Goal: Contribute content: Add original content to the website for others to see

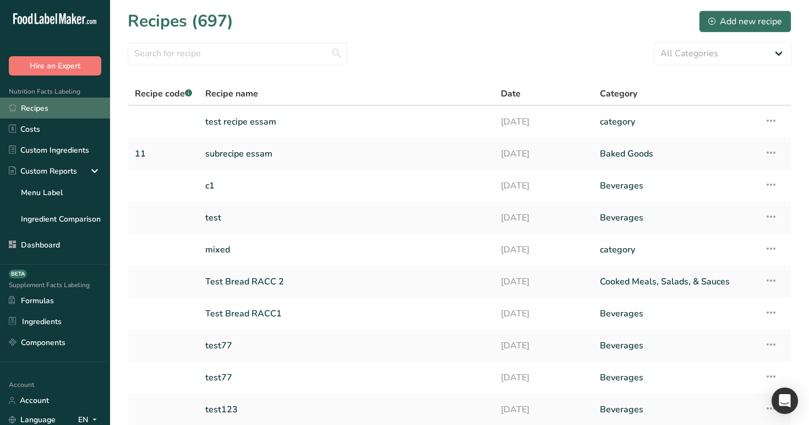
click at [43, 112] on link "Recipes" at bounding box center [55, 107] width 110 height 21
click at [237, 275] on link "Test Bread RACC 2" at bounding box center [346, 281] width 282 height 23
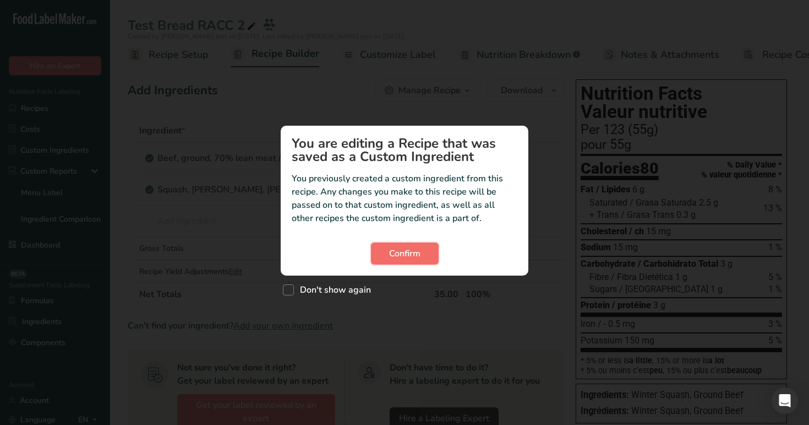
click at [421, 254] on button "Confirm" at bounding box center [405, 253] width 68 height 22
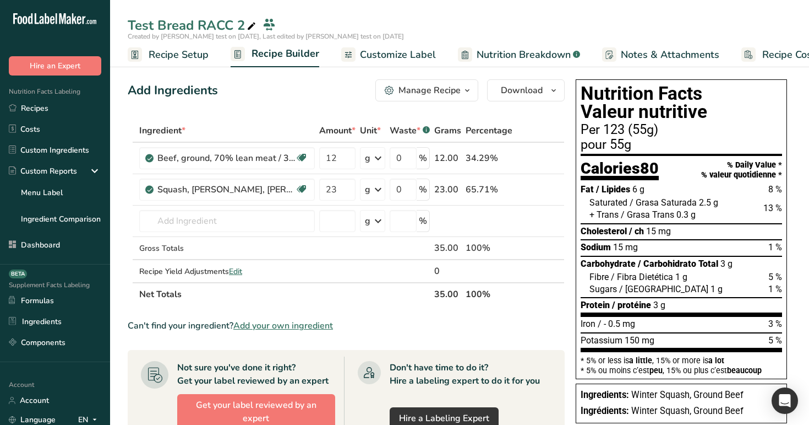
click at [200, 61] on span "Recipe Setup" at bounding box center [179, 54] width 60 height 15
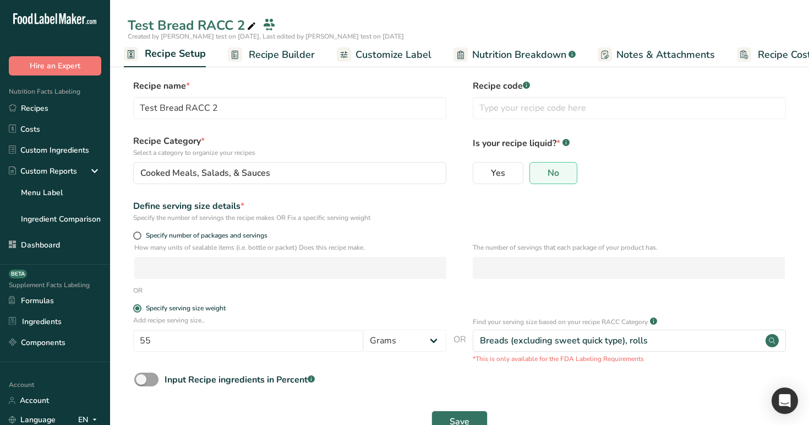
click at [295, 58] on span "Recipe Builder" at bounding box center [282, 54] width 66 height 15
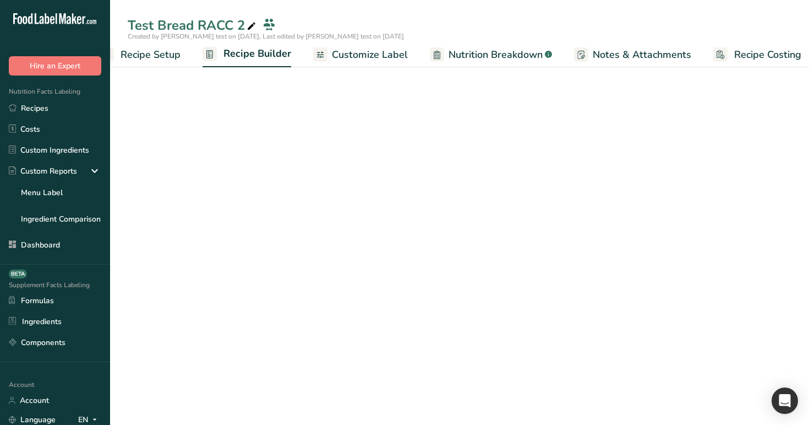
scroll to position [0, 37]
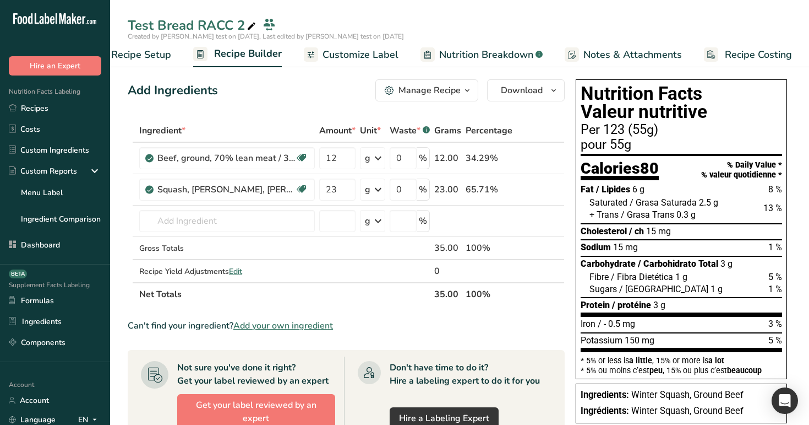
click at [441, 96] on div "Manage Recipe" at bounding box center [430, 90] width 62 height 13
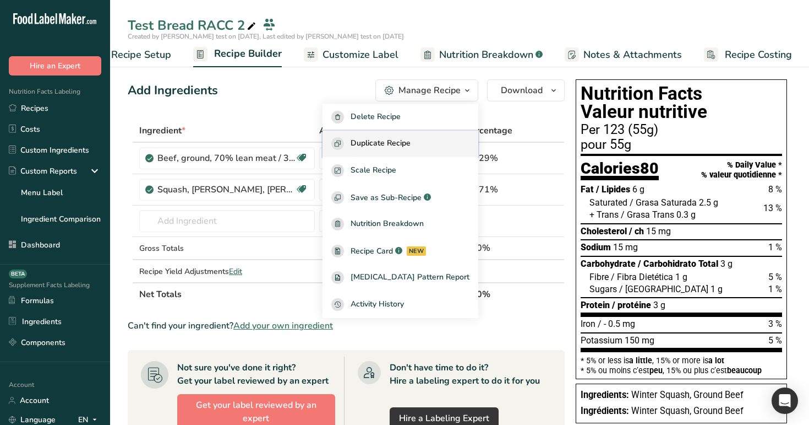
click at [433, 139] on div "Duplicate Recipe" at bounding box center [400, 143] width 138 height 13
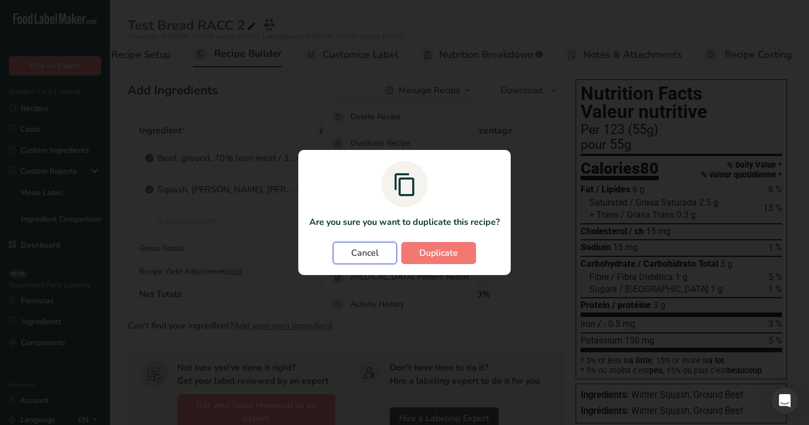
click at [360, 259] on button "Cancel" at bounding box center [365, 253] width 64 height 22
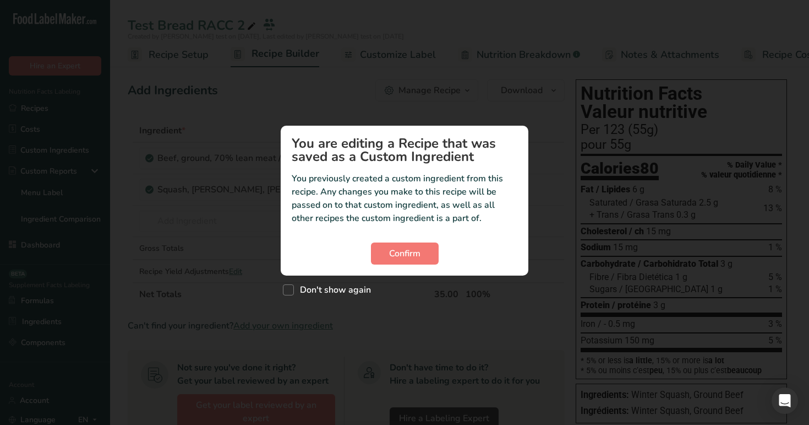
click at [414, 265] on section "You are editing a Recipe that was saved as a Custom Ingredient You previously c…" at bounding box center [405, 201] width 248 height 150
click at [412, 260] on button "Confirm" at bounding box center [405, 253] width 68 height 22
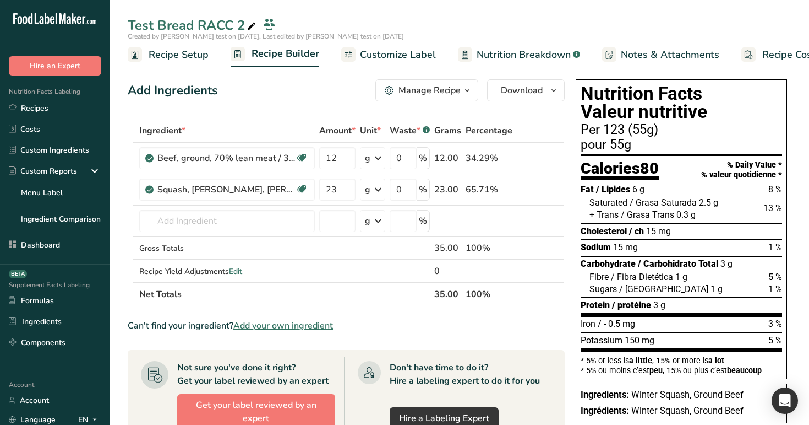
click at [449, 89] on div "Manage Recipe" at bounding box center [430, 90] width 62 height 13
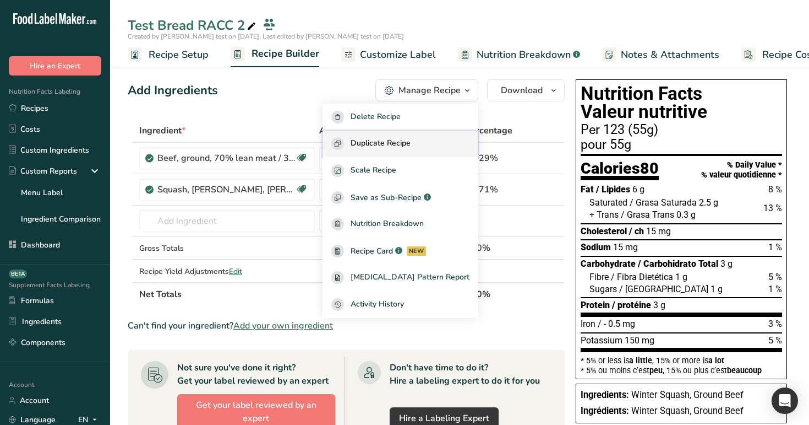
click at [399, 140] on span "Duplicate Recipe" at bounding box center [381, 143] width 60 height 13
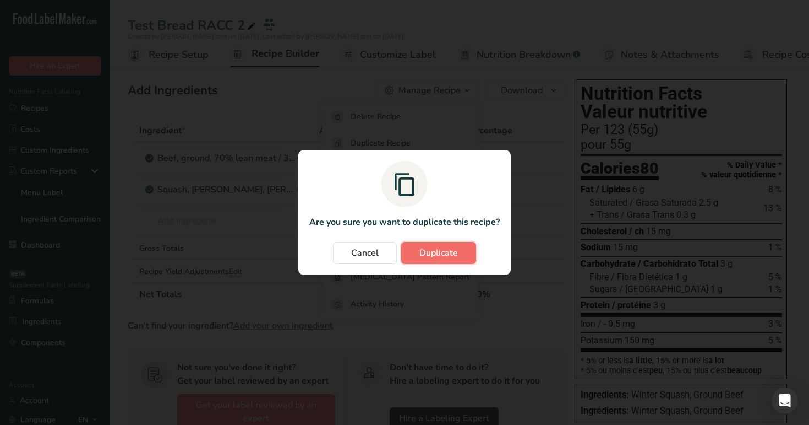
click at [427, 260] on button "Duplicate" at bounding box center [438, 253] width 75 height 22
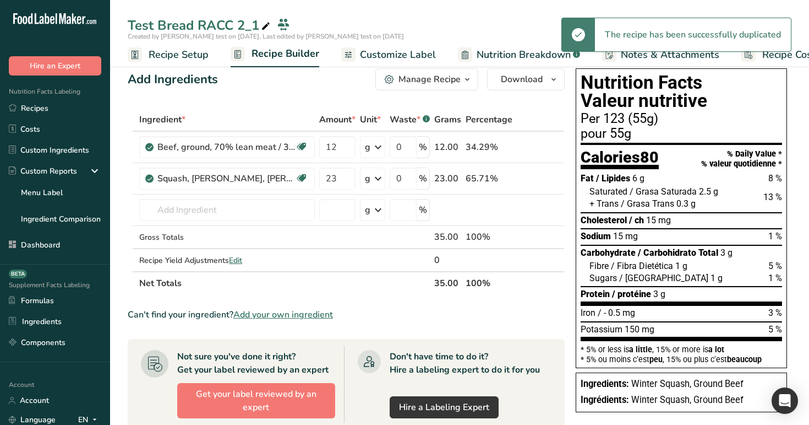
scroll to position [12, 0]
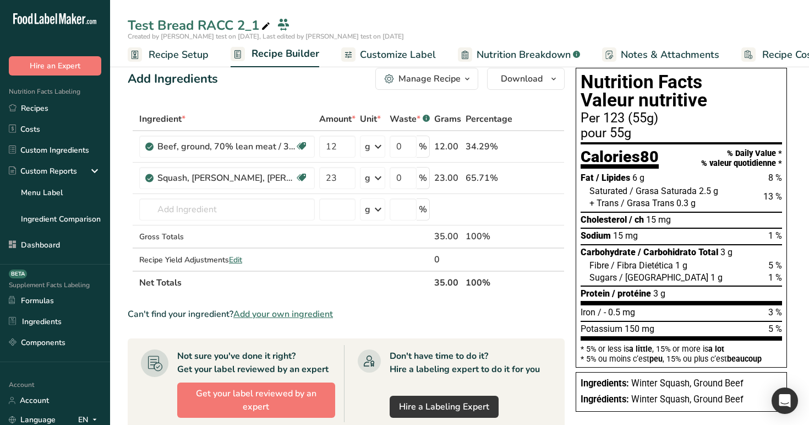
click at [187, 57] on span "Recipe Setup" at bounding box center [179, 54] width 60 height 15
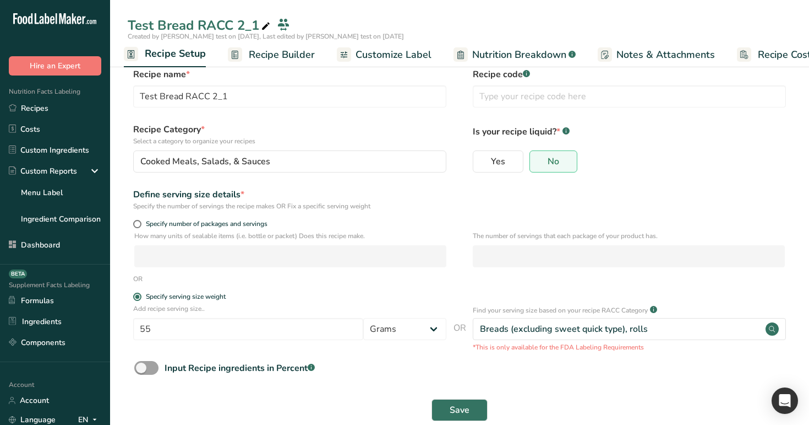
scroll to position [20, 0]
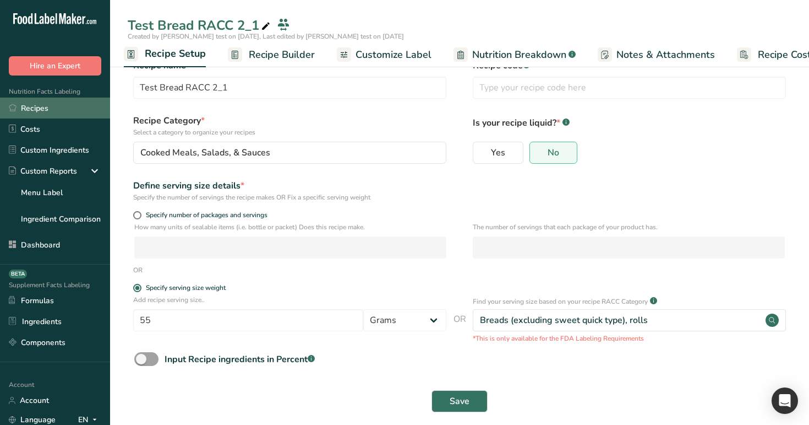
click at [53, 116] on link "Recipes" at bounding box center [55, 107] width 110 height 21
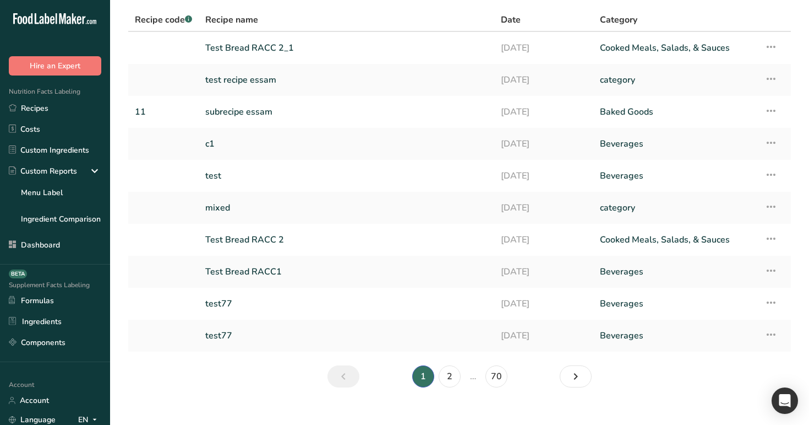
scroll to position [89, 0]
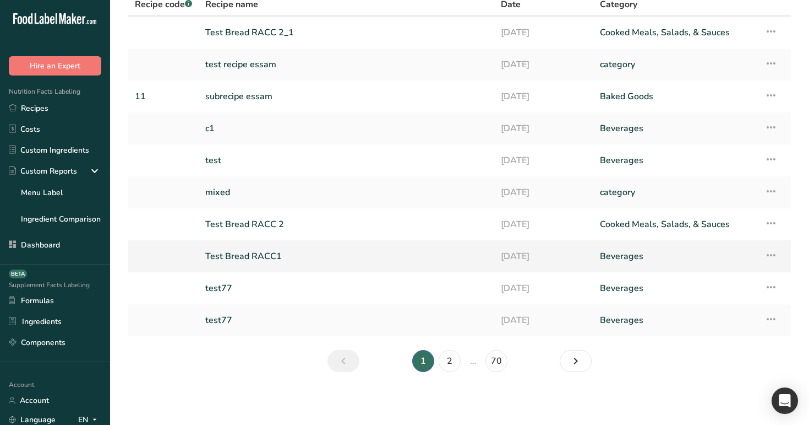
click at [258, 258] on link "Test Bread RACC1" at bounding box center [346, 255] width 282 height 23
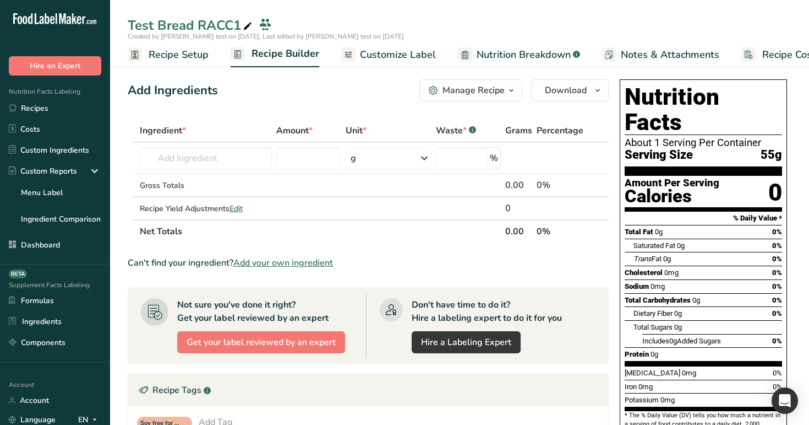
click at [177, 59] on span "Recipe Setup" at bounding box center [179, 54] width 60 height 15
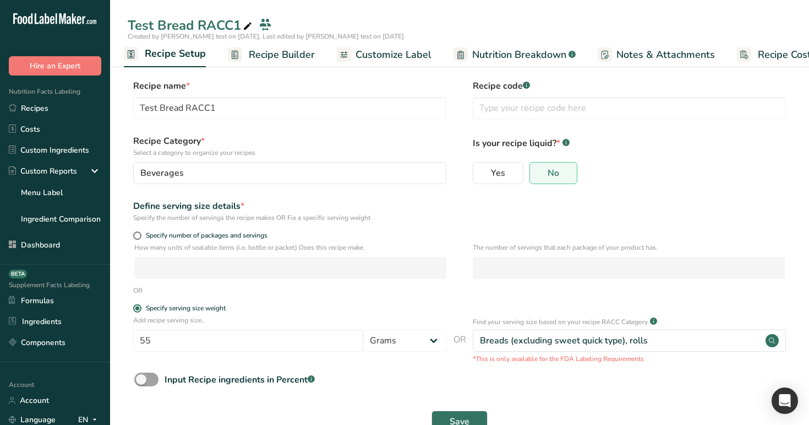
click at [273, 53] on span "Recipe Builder" at bounding box center [282, 54] width 66 height 15
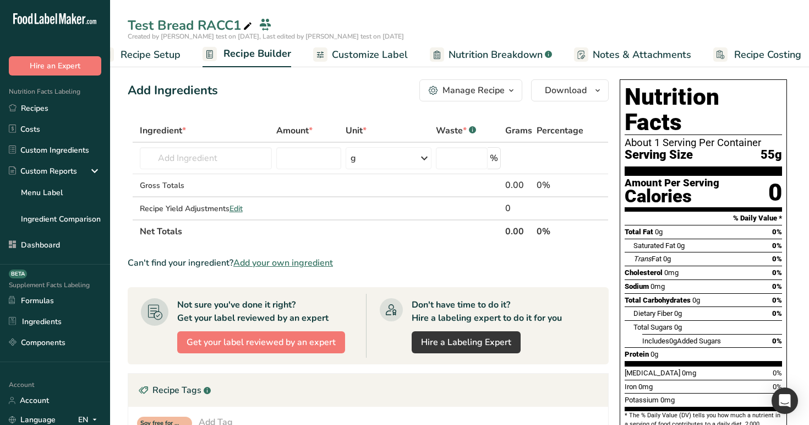
scroll to position [0, 37]
click at [463, 85] on div "Manage Recipe" at bounding box center [474, 90] width 62 height 13
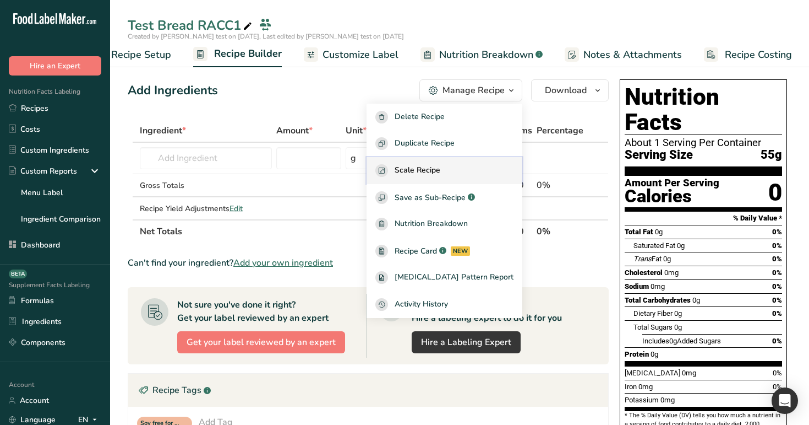
click at [470, 176] on div "Scale Recipe" at bounding box center [445, 170] width 138 height 13
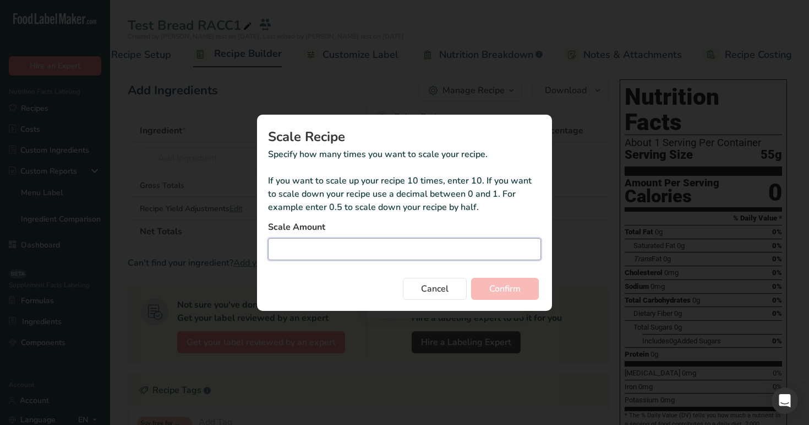
click at [449, 248] on input "Duplicate recipe modal" at bounding box center [404, 249] width 273 height 22
type input "1"
click at [520, 293] on span "Confirm" at bounding box center [505, 288] width 31 height 13
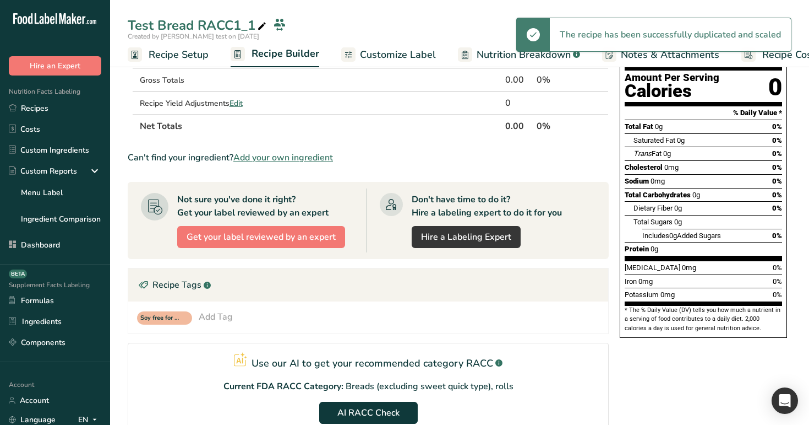
scroll to position [265, 0]
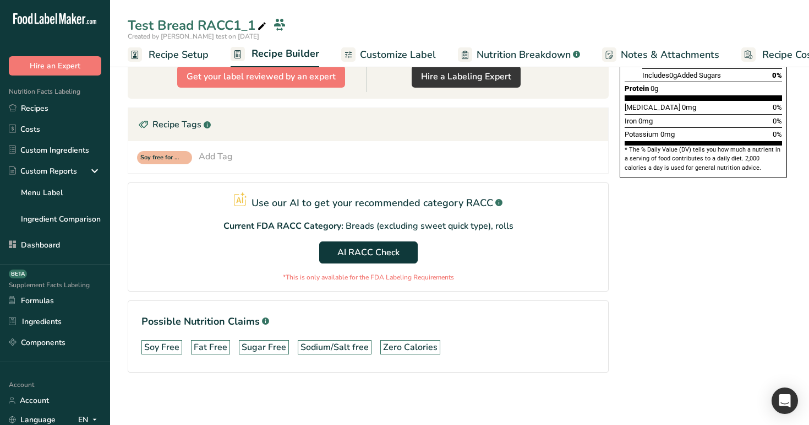
click at [168, 59] on span "Recipe Setup" at bounding box center [179, 54] width 60 height 15
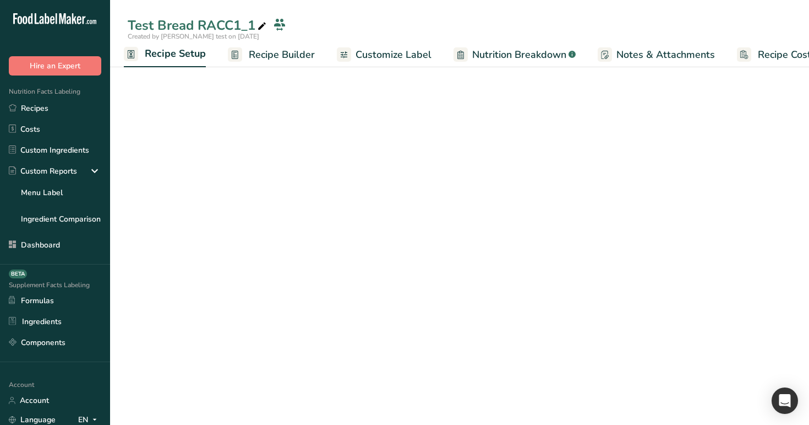
scroll to position [32, 0]
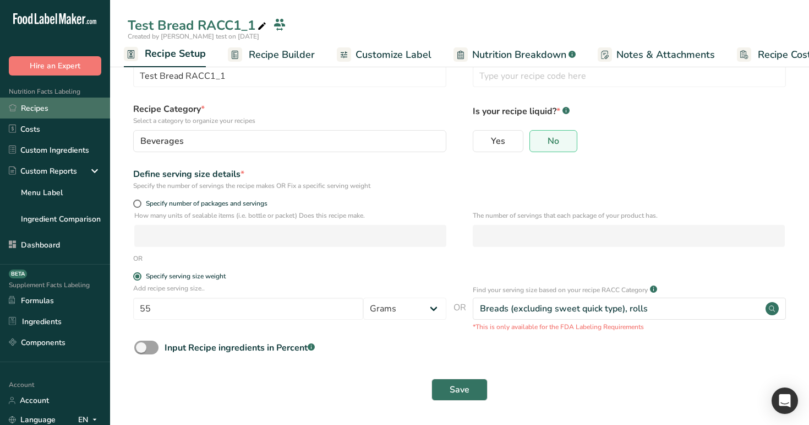
click at [60, 112] on link "Recipes" at bounding box center [55, 107] width 110 height 21
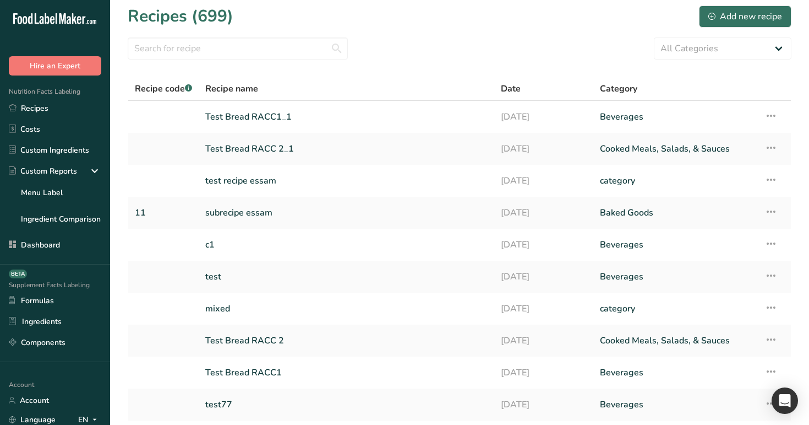
scroll to position [15, 0]
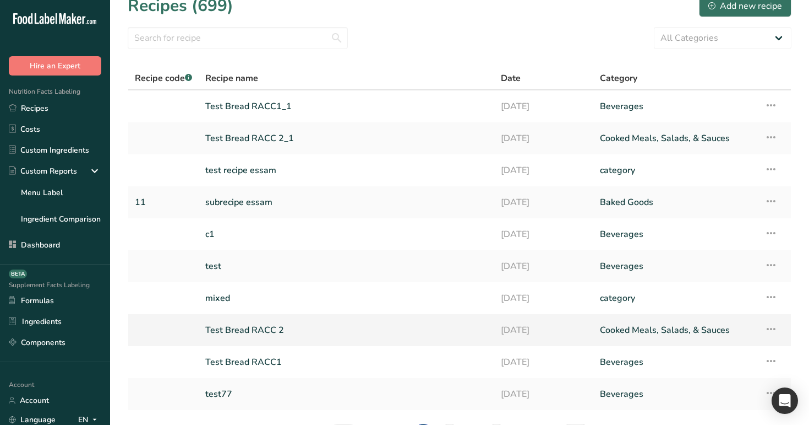
click at [260, 327] on link "Test Bread RACC 2" at bounding box center [346, 329] width 282 height 23
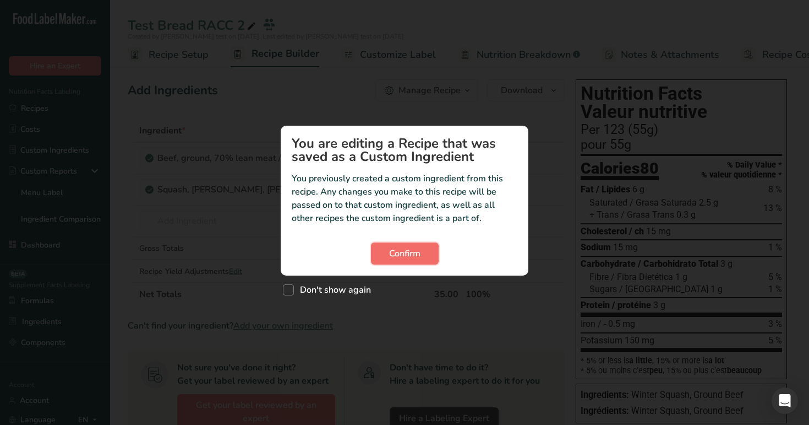
click at [407, 244] on button "Confirm" at bounding box center [405, 253] width 68 height 22
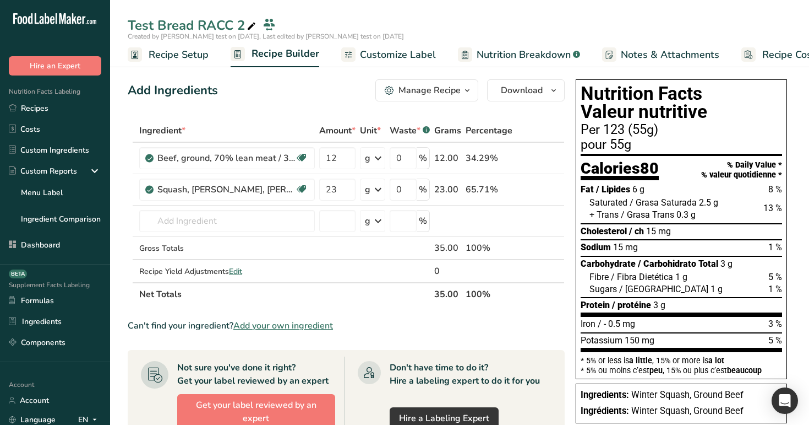
click at [197, 48] on span "Recipe Setup" at bounding box center [179, 54] width 60 height 15
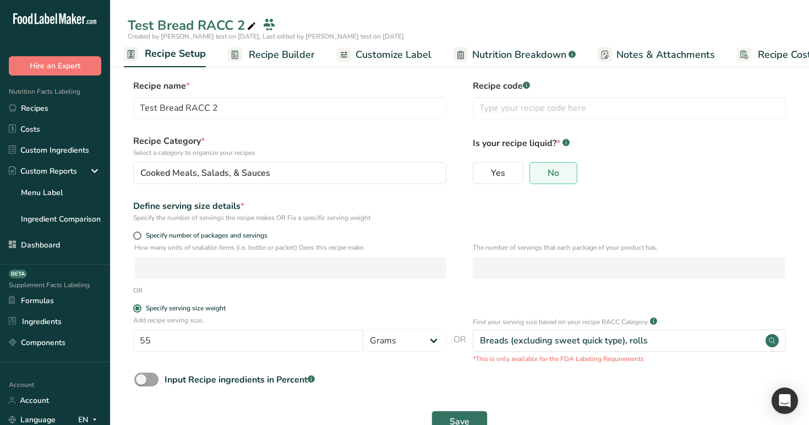
scroll to position [32, 0]
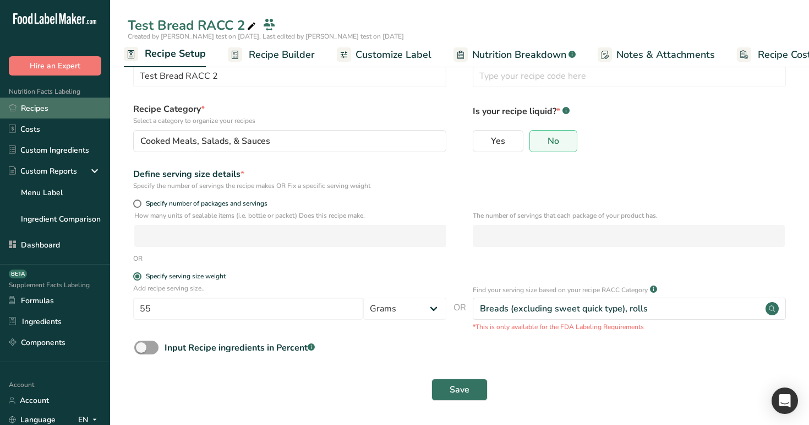
click at [32, 106] on link "Recipes" at bounding box center [55, 107] width 110 height 21
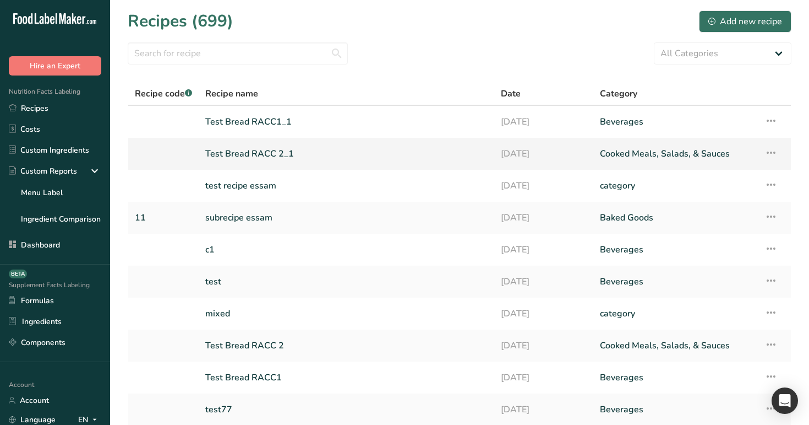
click at [248, 153] on link "Test Bread RACC 2_1" at bounding box center [346, 153] width 282 height 23
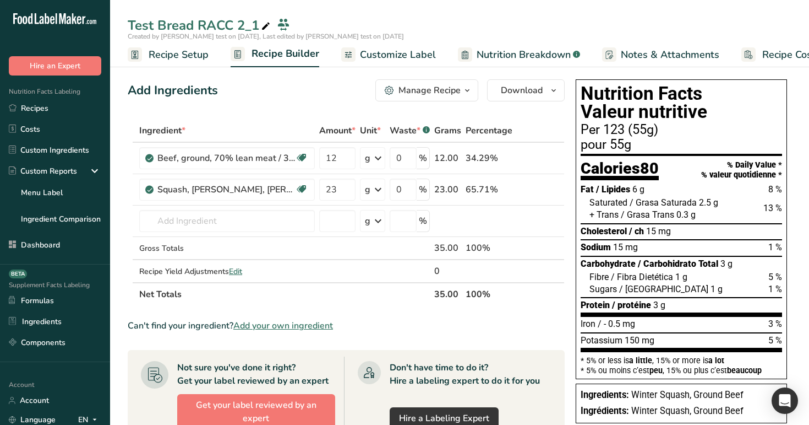
click at [167, 49] on span "Recipe Setup" at bounding box center [179, 54] width 60 height 15
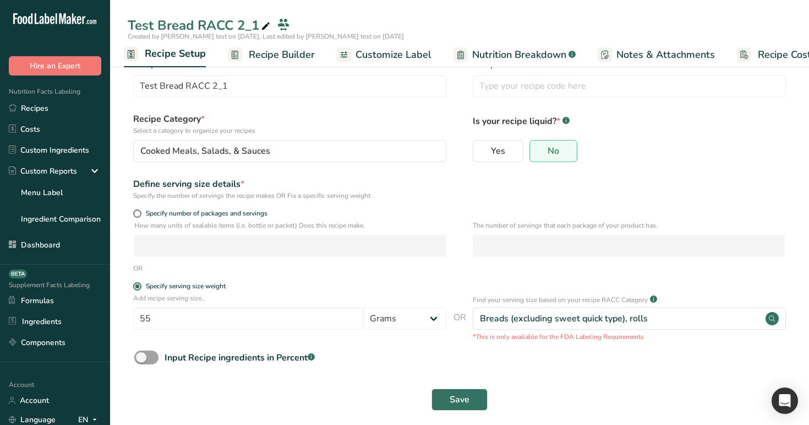
scroll to position [32, 0]
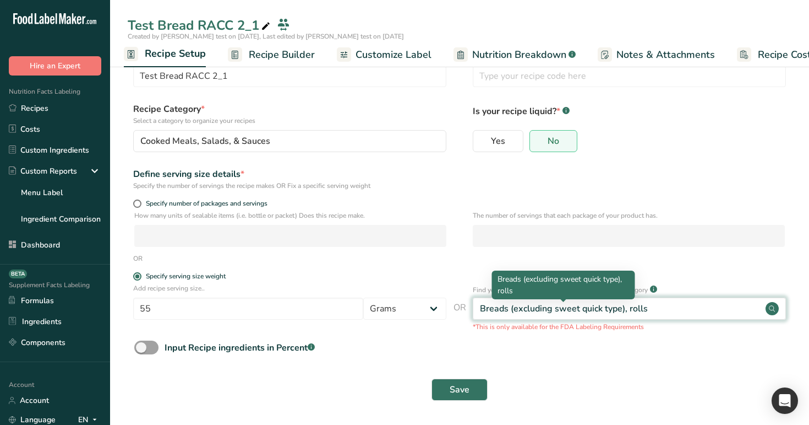
click at [545, 309] on div "Breads (excluding sweet quick type), rolls" at bounding box center [564, 308] width 168 height 13
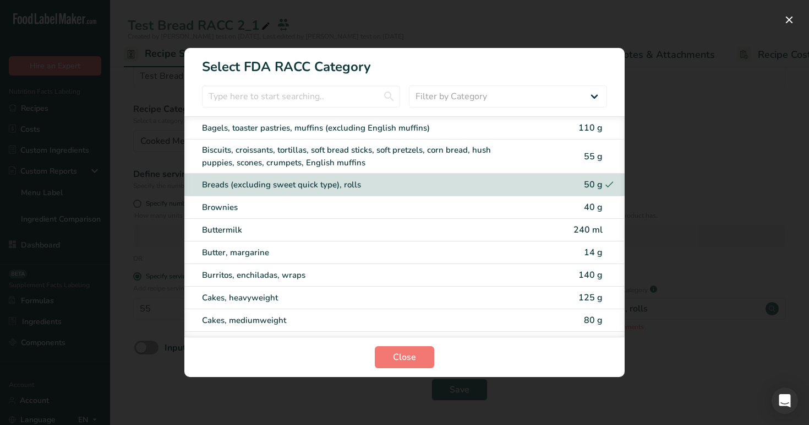
click at [590, 189] on span "50 g" at bounding box center [593, 184] width 19 height 12
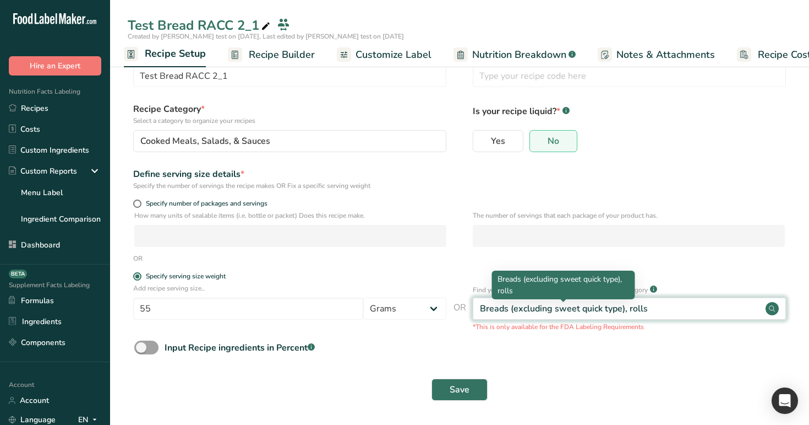
click at [637, 313] on div "Breads (excluding sweet quick type), rolls" at bounding box center [564, 308] width 168 height 13
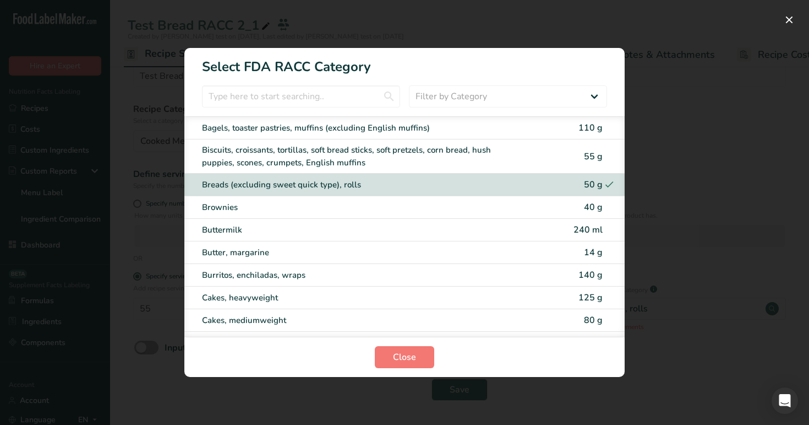
click at [555, 183] on div "Breads (excluding sweet quick type), rolls" at bounding box center [386, 184] width 368 height 13
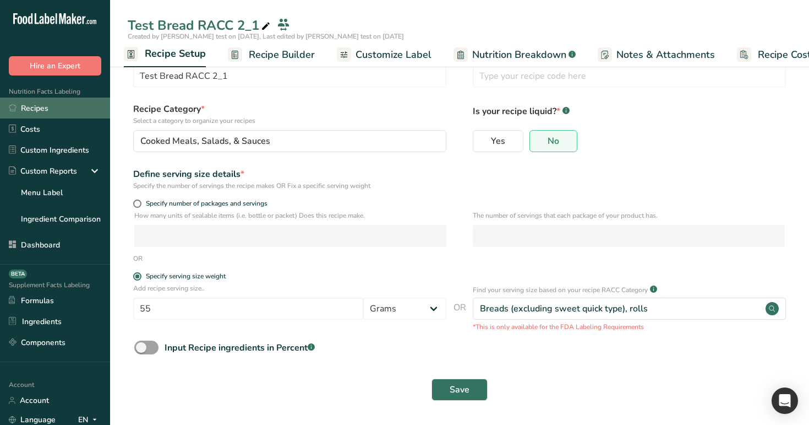
click at [47, 108] on link "Recipes" at bounding box center [55, 107] width 110 height 21
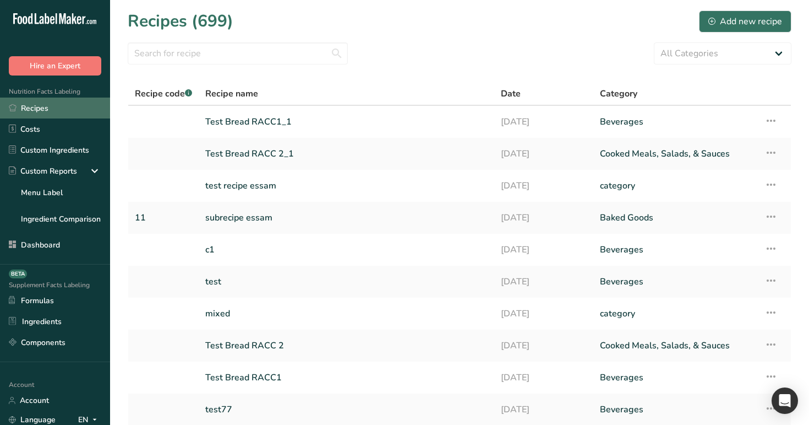
click at [68, 110] on link "Recipes" at bounding box center [55, 107] width 110 height 21
click at [752, 23] on div "Add new recipe" at bounding box center [746, 21] width 74 height 13
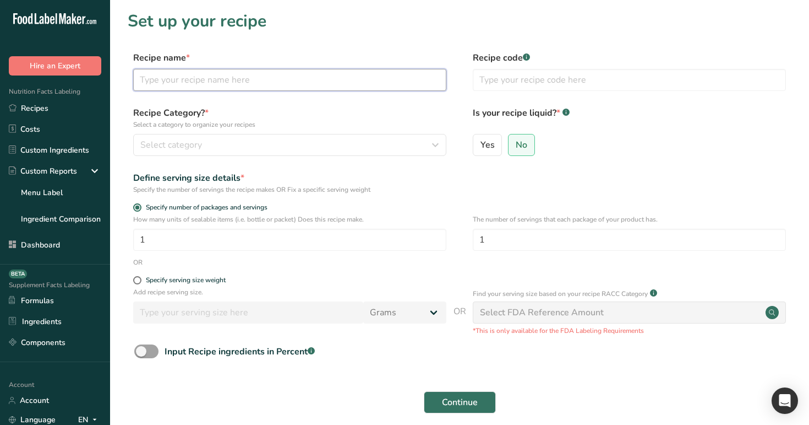
click at [384, 85] on input "text" at bounding box center [289, 80] width 313 height 22
type input "test racc"
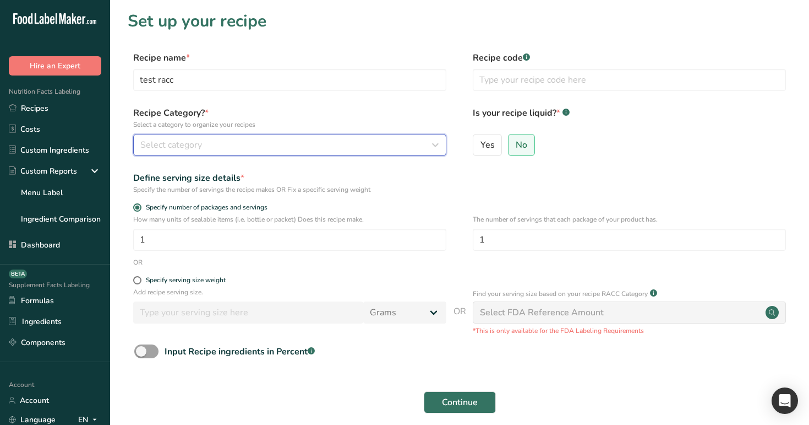
click at [354, 143] on div "Select category" at bounding box center [286, 144] width 292 height 13
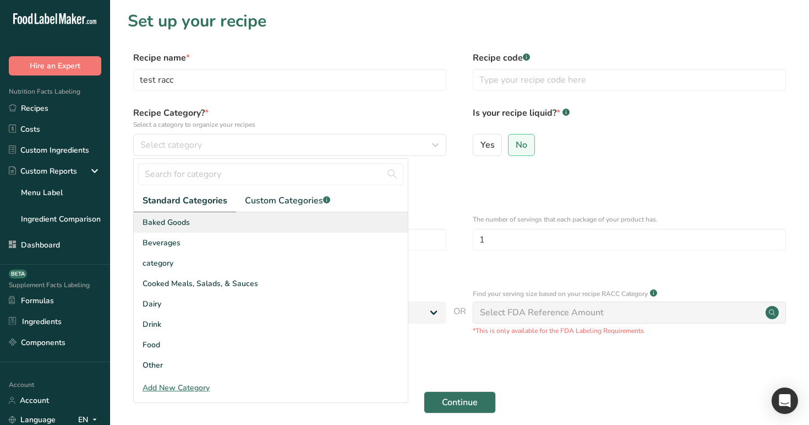
click at [344, 219] on div "Baked Goods" at bounding box center [271, 222] width 274 height 20
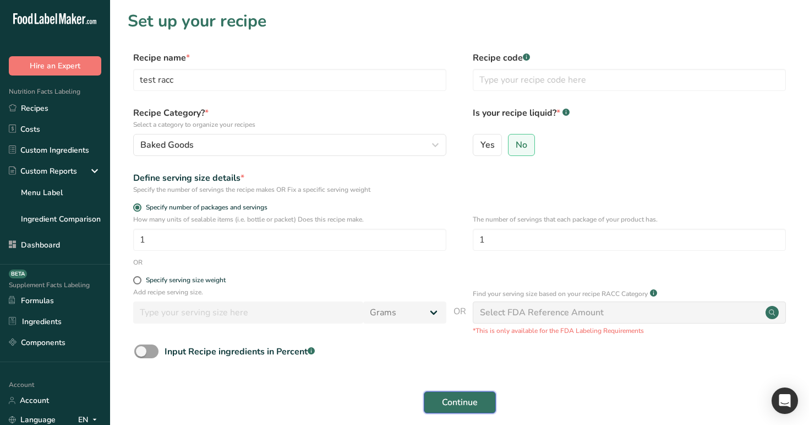
click at [463, 401] on span "Continue" at bounding box center [460, 401] width 36 height 13
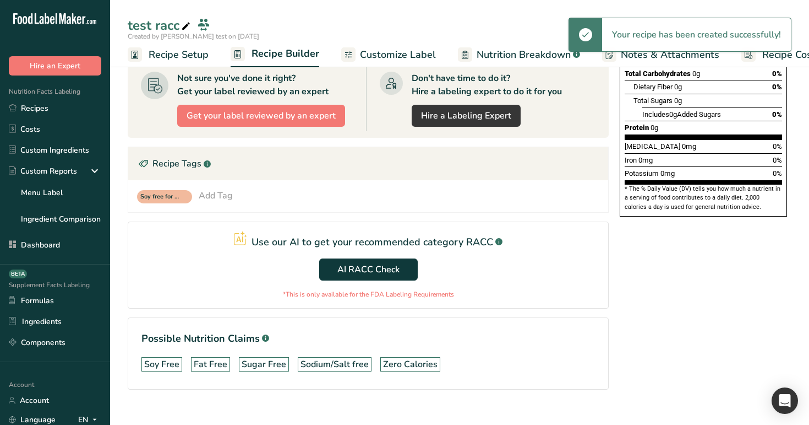
scroll to position [243, 0]
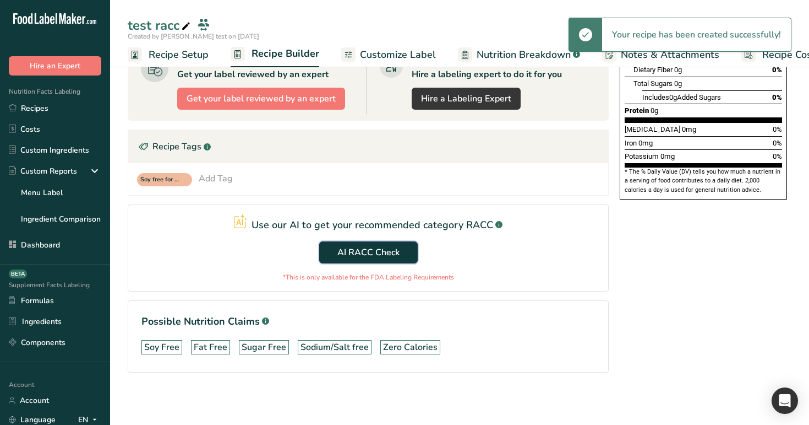
click at [364, 249] on span "AI RACC Check" at bounding box center [369, 252] width 62 height 13
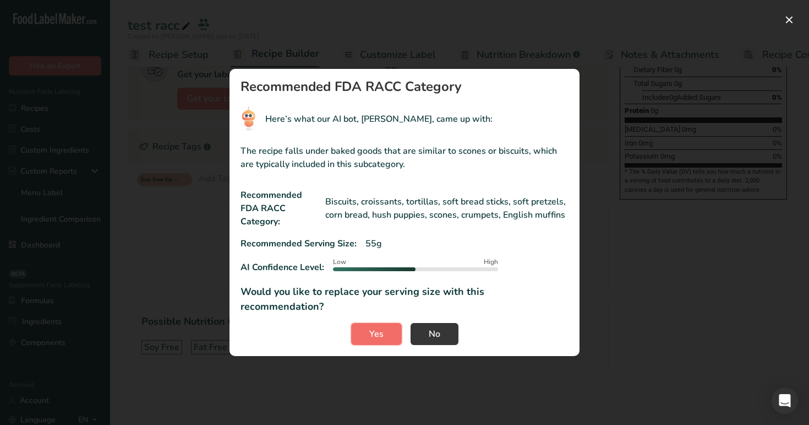
click at [373, 328] on span "Yes" at bounding box center [376, 333] width 14 height 13
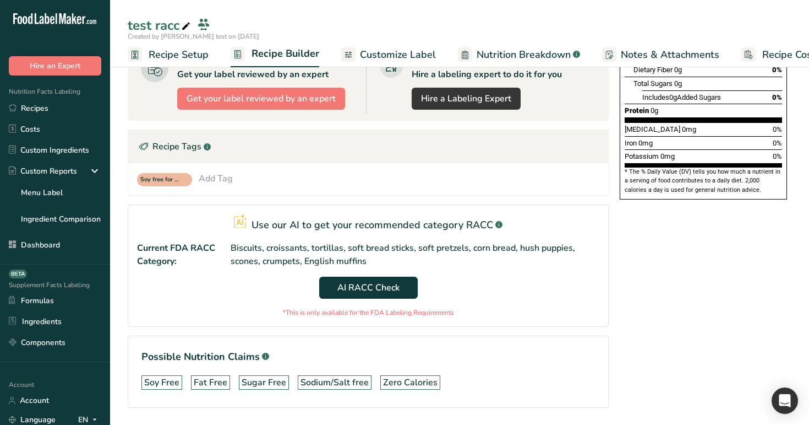
click at [201, 55] on span "Recipe Setup" at bounding box center [179, 54] width 60 height 15
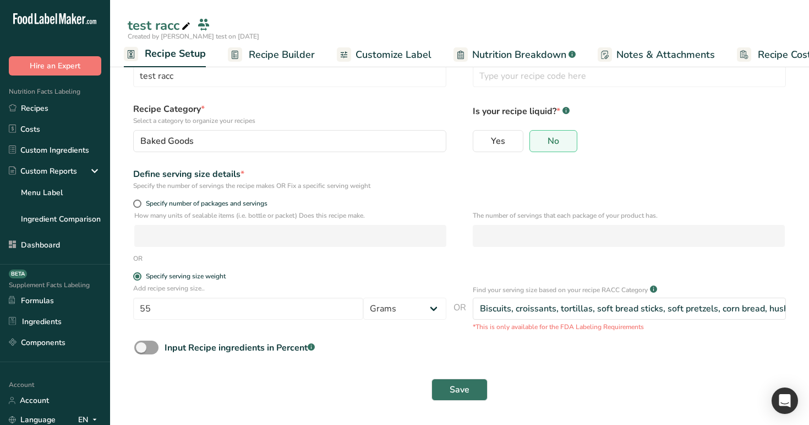
scroll to position [32, 0]
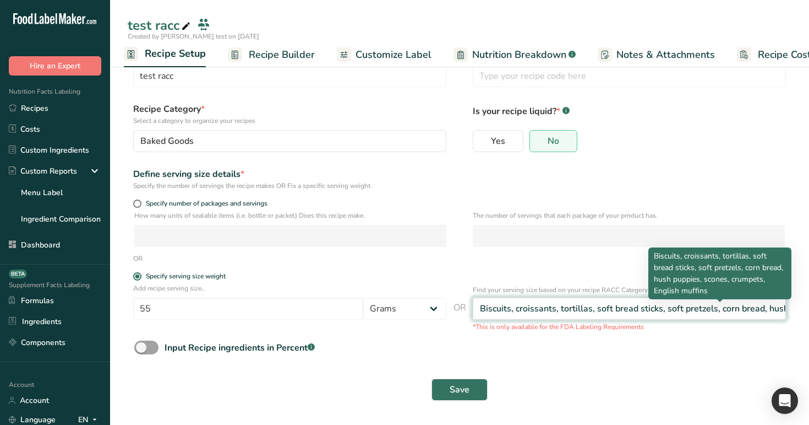
click at [567, 308] on div "Biscuits, croissants, tortillas, soft bread sticks, soft pretzels, corn bread, …" at bounding box center [721, 308] width 483 height 13
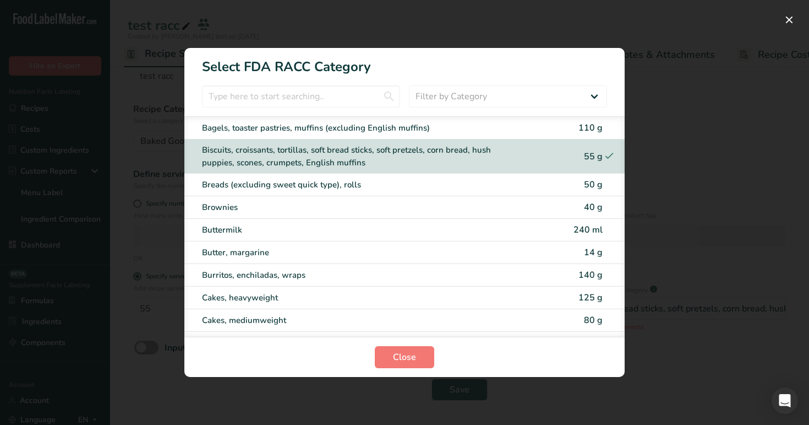
click at [593, 181] on span "50 g" at bounding box center [593, 184] width 19 height 12
type input "50"
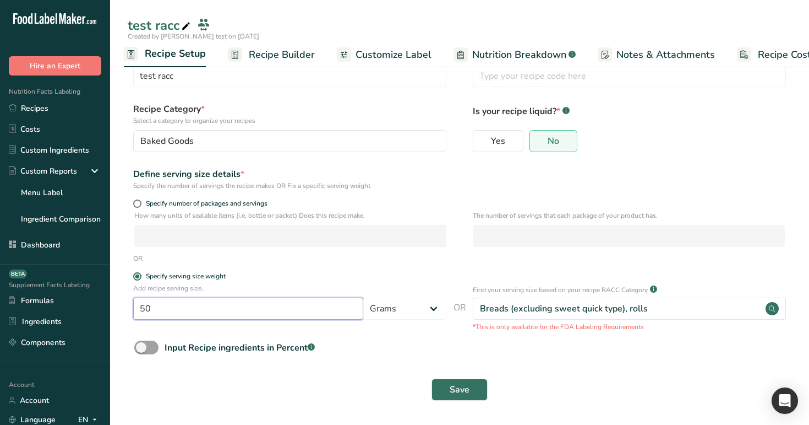
click at [286, 303] on input "50" at bounding box center [248, 308] width 230 height 22
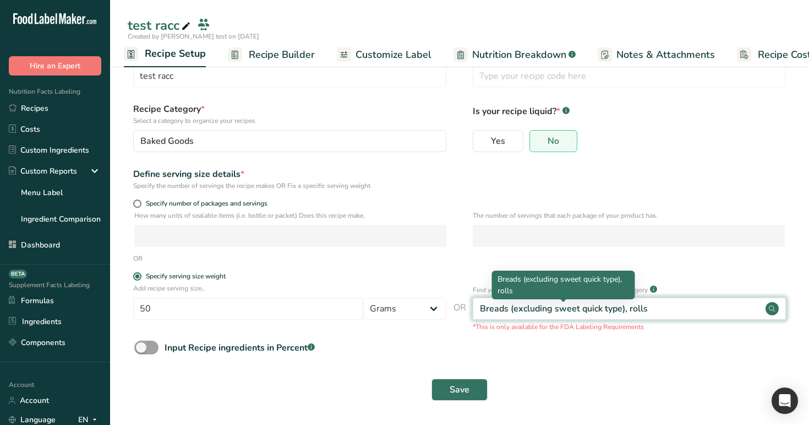
click at [522, 309] on div "Breads (excluding sweet quick type), rolls" at bounding box center [564, 308] width 168 height 13
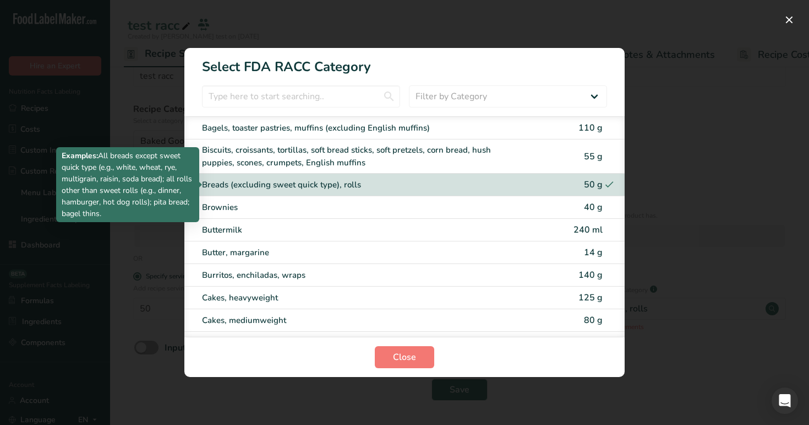
click at [511, 187] on div "Breads (excluding sweet quick type), rolls" at bounding box center [358, 184] width 313 height 13
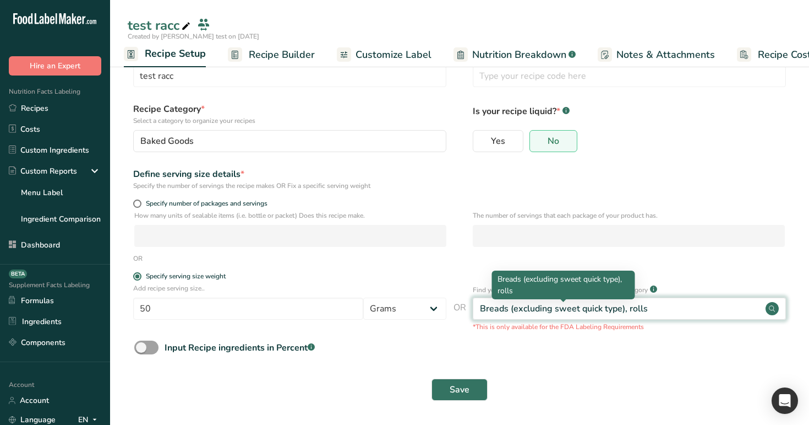
click at [525, 309] on div "Breads (excluding sweet quick type), rolls" at bounding box center [564, 308] width 168 height 13
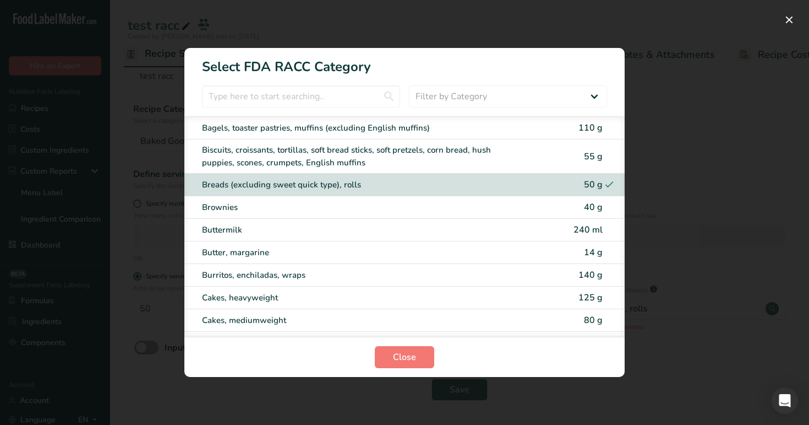
click at [129, 145] on div "RACC Category Selection Modal" at bounding box center [404, 212] width 809 height 425
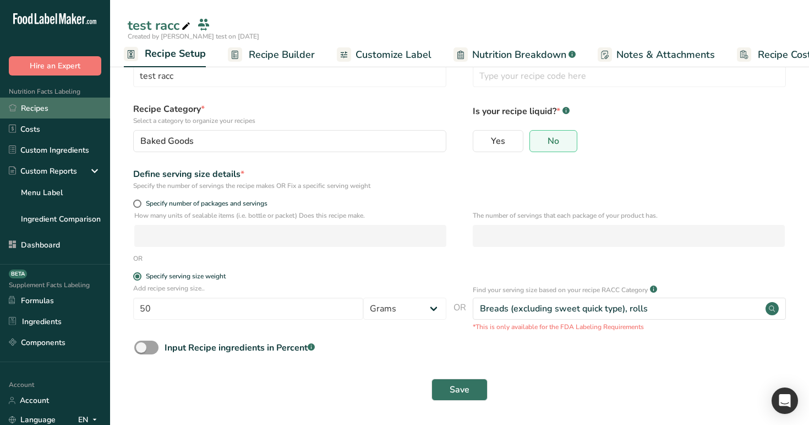
click at [51, 109] on link "Recipes" at bounding box center [55, 107] width 110 height 21
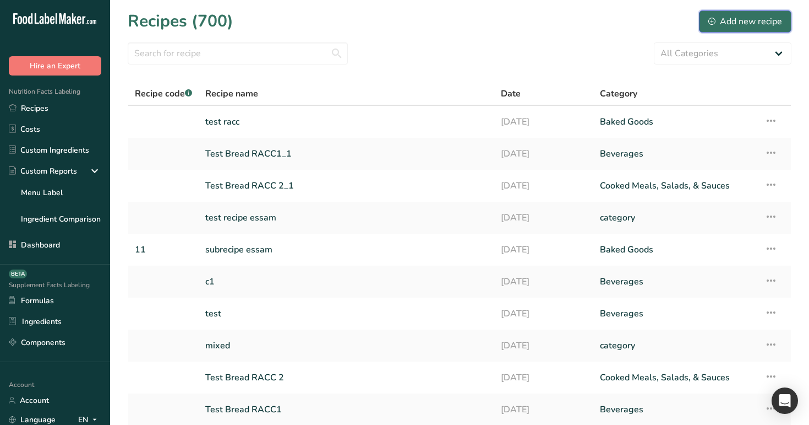
click at [746, 13] on button "Add new recipe" at bounding box center [745, 21] width 93 height 22
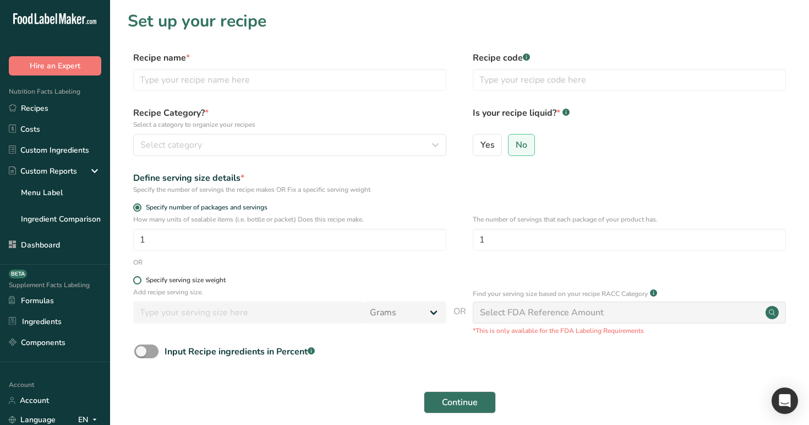
click at [219, 279] on div "Specify serving size weight" at bounding box center [186, 280] width 80 height 8
click at [140, 279] on input "Specify serving size weight" at bounding box center [136, 279] width 7 height 7
radio input "true"
radio input "false"
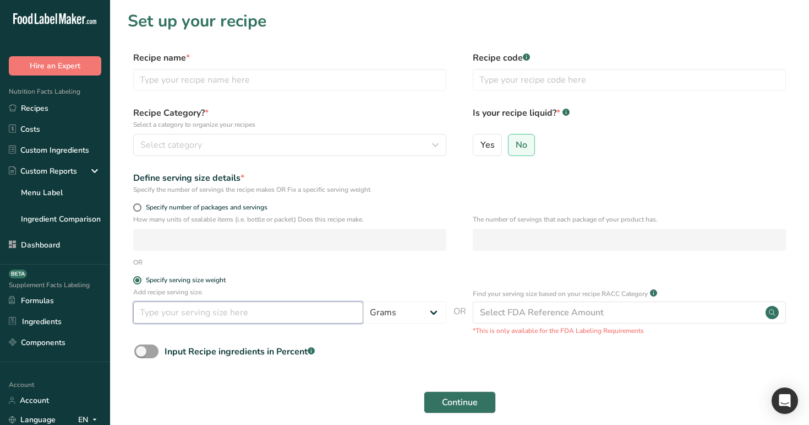
click at [259, 306] on input "number" at bounding box center [248, 312] width 230 height 22
type input "222"
click at [423, 309] on select "Grams ppm ug kg mg mcg lb oz quarter cup half cup l ml fl oz tbsp tsp cup qt ga…" at bounding box center [404, 312] width 83 height 22
select select "13"
click at [363, 301] on select "Grams ppm ug kg mg mcg lb oz quarter cup half cup l ml fl oz tbsp tsp cup qt ga…" at bounding box center [404, 312] width 83 height 22
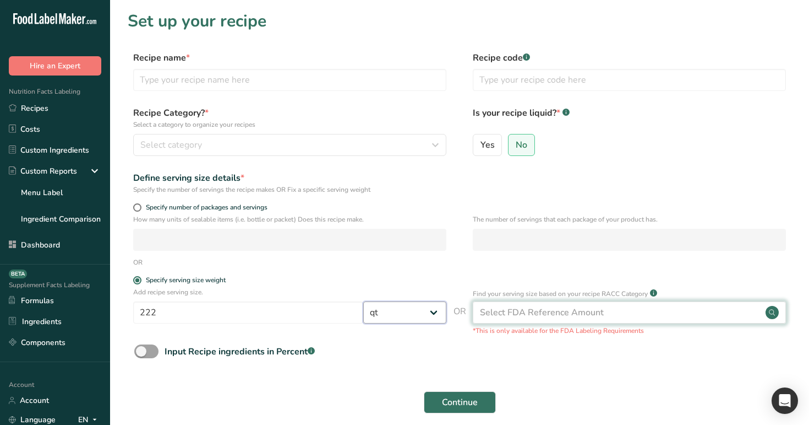
select select "29"
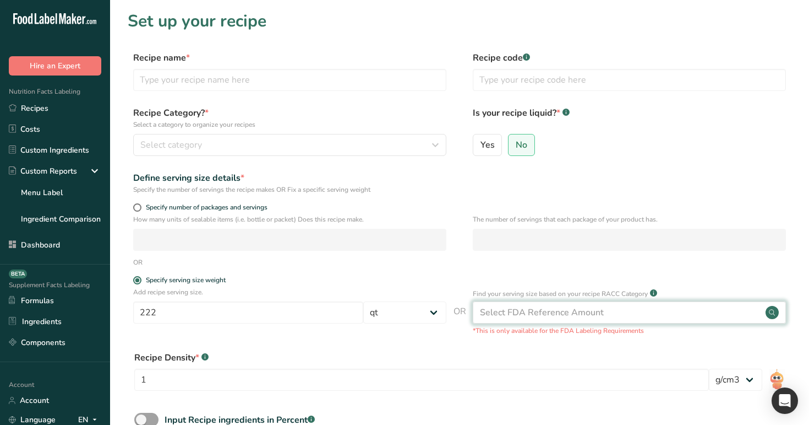
click at [555, 311] on div "Select FDA Reference Amount" at bounding box center [542, 312] width 124 height 13
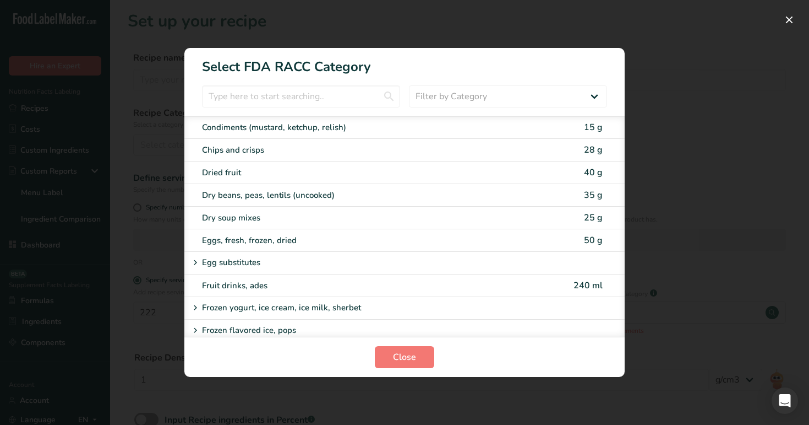
scroll to position [828, 0]
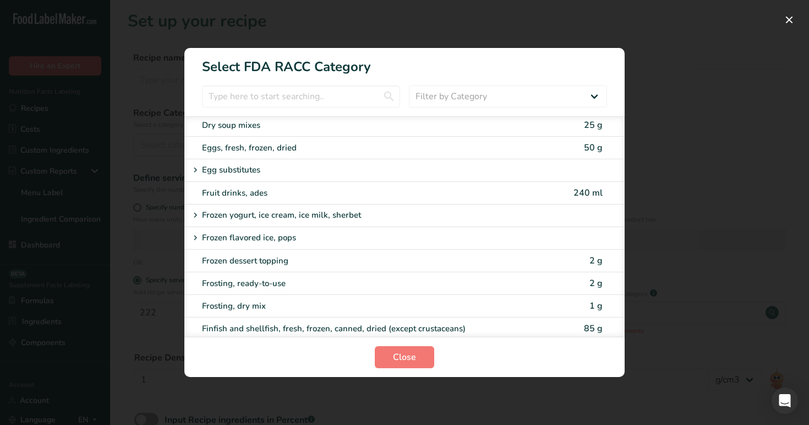
click at [526, 265] on div "Frozen dessert topping" at bounding box center [386, 260] width 368 height 13
type input "2"
select select "0"
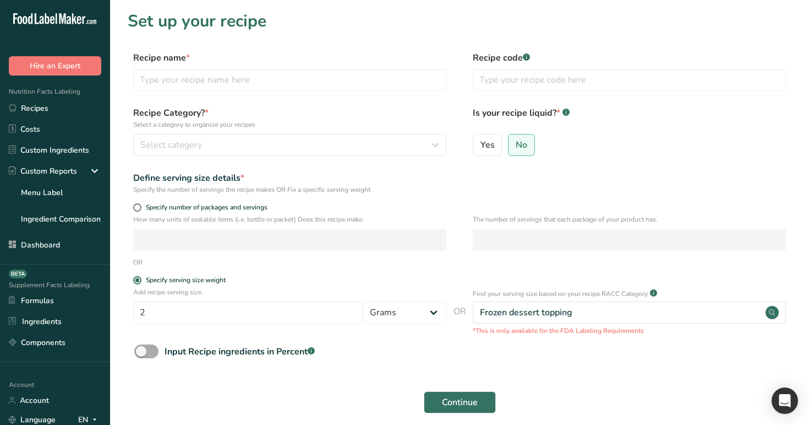
click at [264, 350] on div "Input Recipe ingredients in Percent .a-a{fill:#347362;}.b-a{fill:#fff;}" at bounding box center [240, 351] width 150 height 13
click at [142, 350] on input "Input Recipe ingredients in Percent .a-a{fill:#347362;}.b-a{fill:#fff;}" at bounding box center [137, 350] width 7 height 7
checkbox input "true"
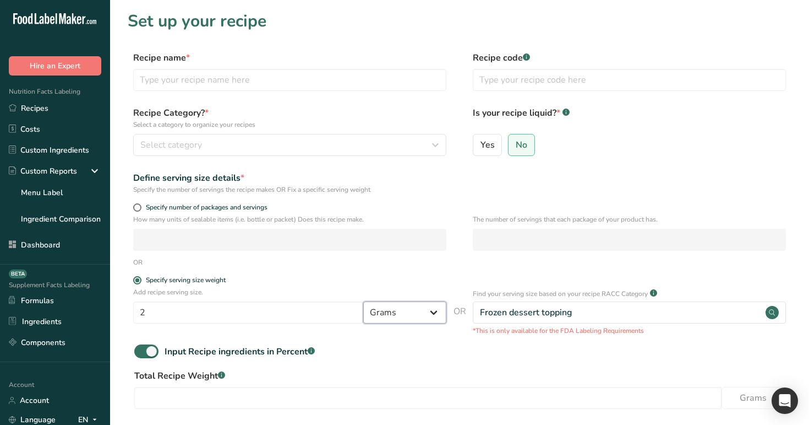
click at [438, 312] on select "Grams ppm ug kg mg mcg lb oz quarter cup half cup l ml fl oz tbsp tsp cup qt ga…" at bounding box center [404, 312] width 83 height 22
select select "25"
click at [363, 301] on select "Grams ppm ug kg mg mcg lb oz quarter cup half cup l ml fl oz tbsp tsp cup qt ga…" at bounding box center [404, 312] width 83 height 22
select select "29"
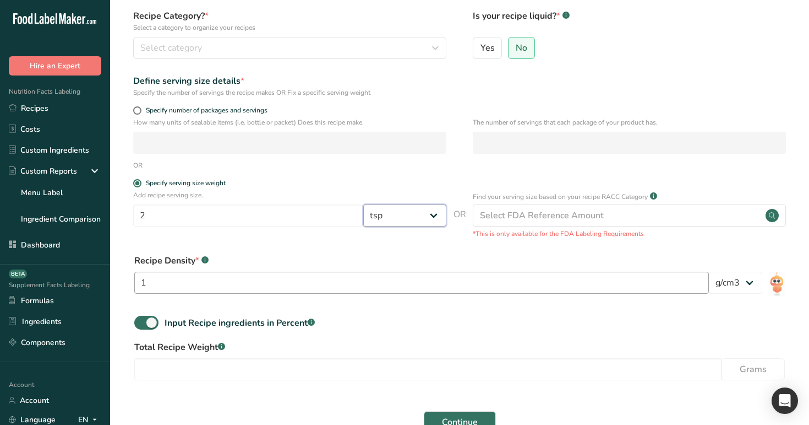
scroll to position [138, 0]
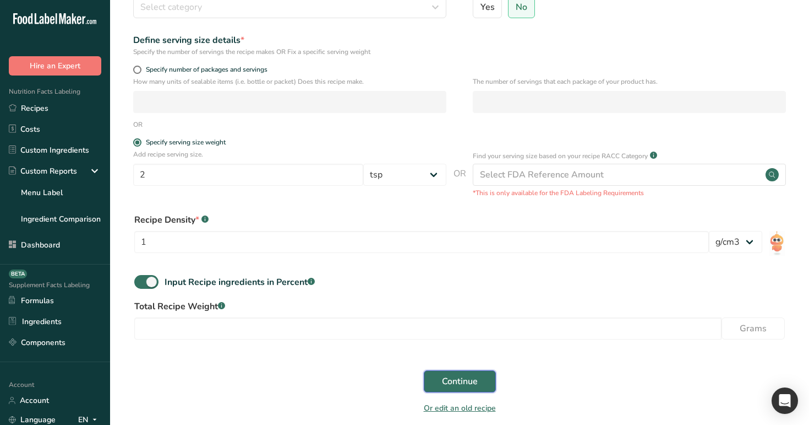
click at [453, 377] on span "Continue" at bounding box center [460, 380] width 36 height 13
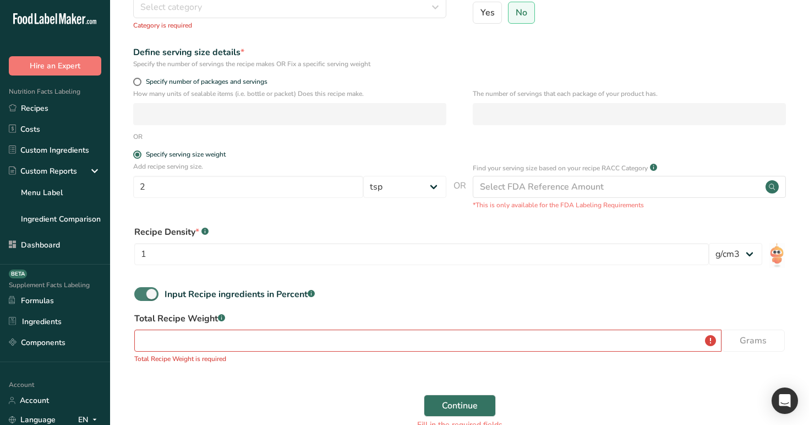
click at [150, 298] on span at bounding box center [146, 294] width 24 height 14
click at [142, 297] on input "Input Recipe ingredients in Percent .a-a{fill:#347362;}.b-a{fill:#fff;}" at bounding box center [137, 293] width 7 height 7
checkbox input "false"
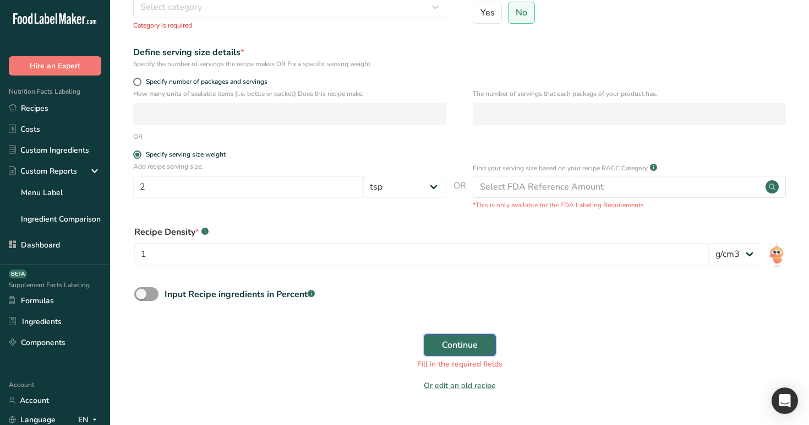
click at [466, 352] on button "Continue" at bounding box center [460, 345] width 72 height 22
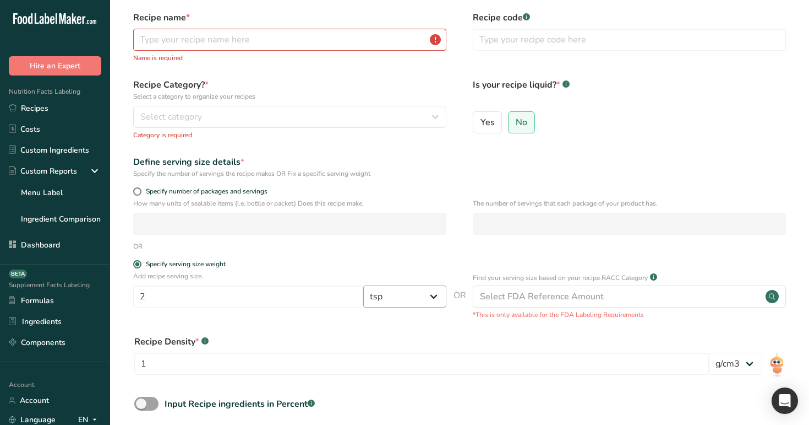
scroll to position [0, 0]
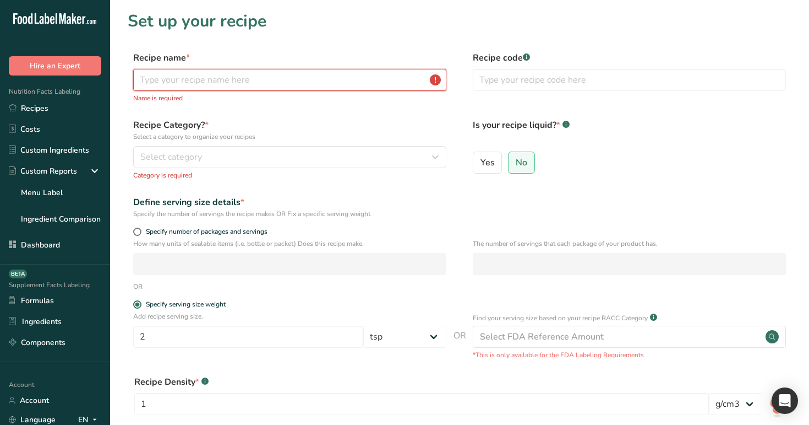
click at [338, 88] on input "text" at bounding box center [289, 80] width 313 height 22
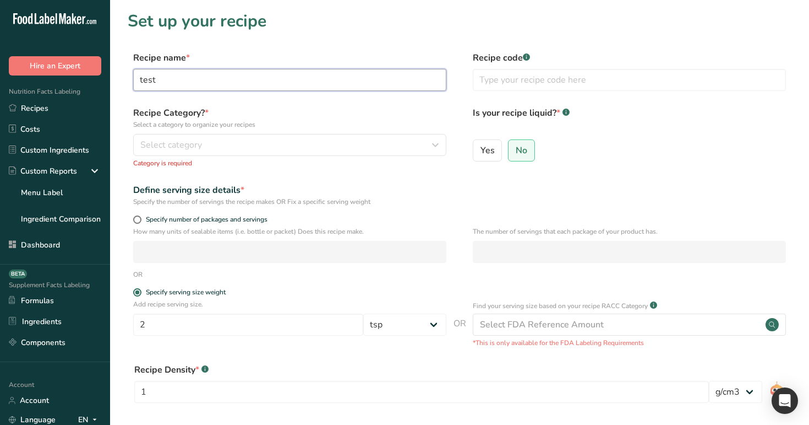
type input "test"
click at [309, 156] on div "Recipe Category? * Select a category to organize your recipes Select category S…" at bounding box center [289, 137] width 313 height 62
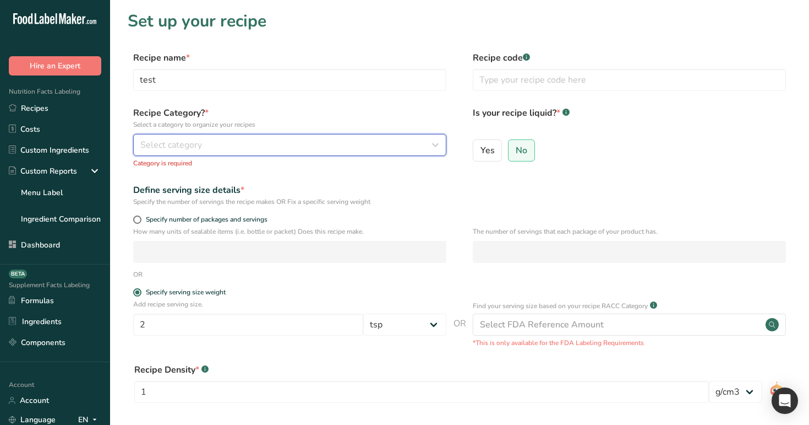
click at [325, 137] on button "Select category" at bounding box center [289, 145] width 313 height 22
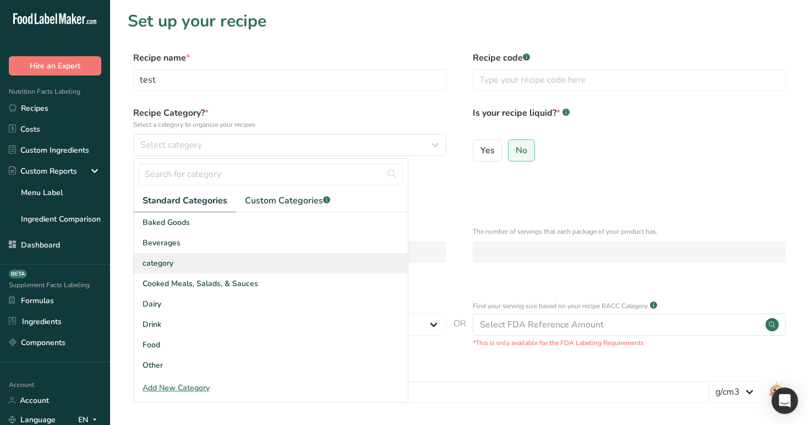
click at [336, 265] on div "category" at bounding box center [271, 263] width 274 height 20
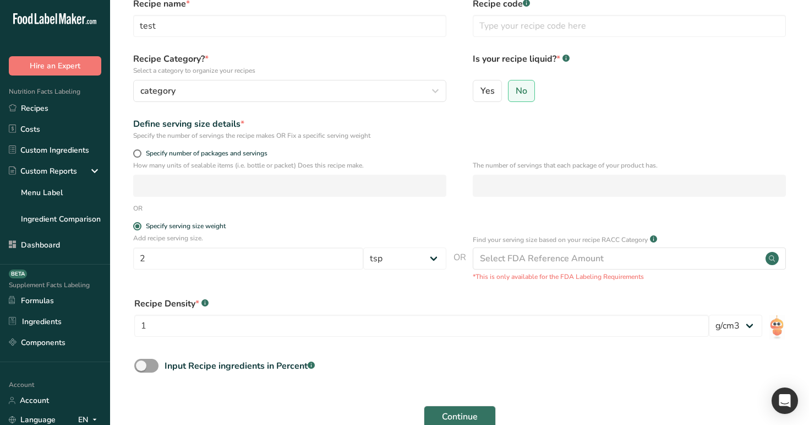
scroll to position [152, 0]
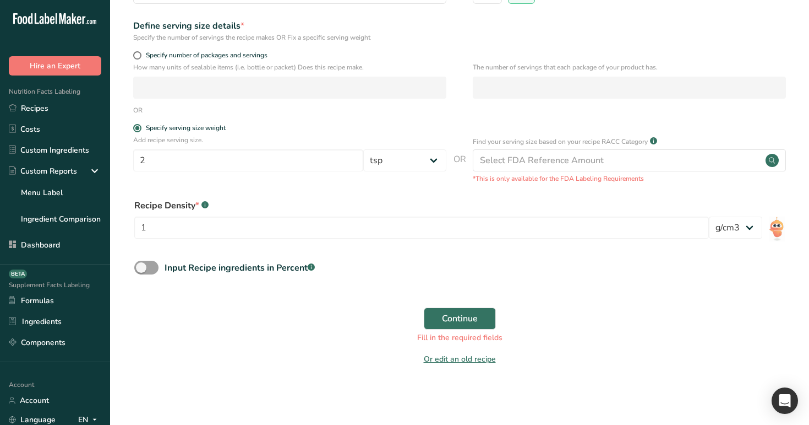
click at [478, 329] on div "Continue Fill in the required fields" at bounding box center [460, 325] width 664 height 49
click at [477, 323] on span "Continue" at bounding box center [460, 318] width 36 height 13
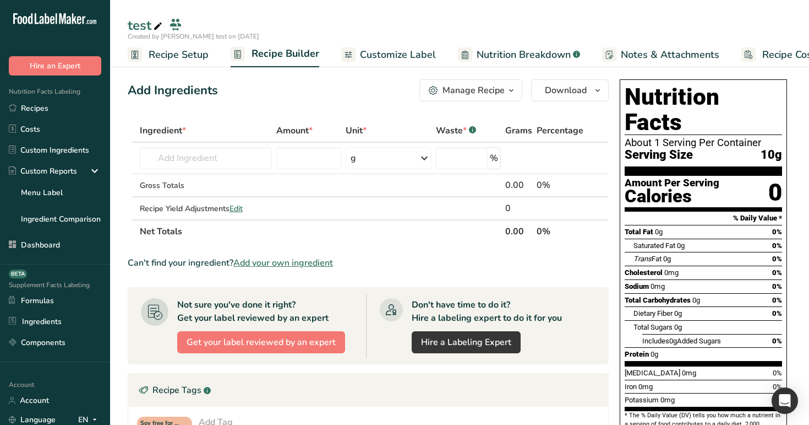
click at [161, 51] on span "Recipe Setup" at bounding box center [179, 54] width 60 height 15
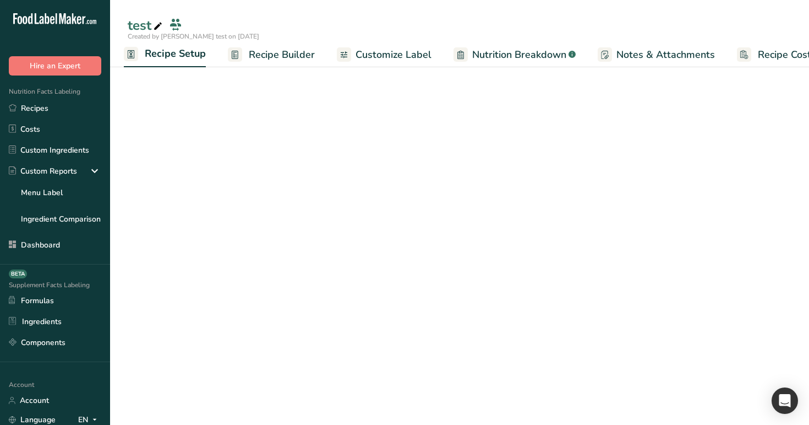
select select "25"
select select "29"
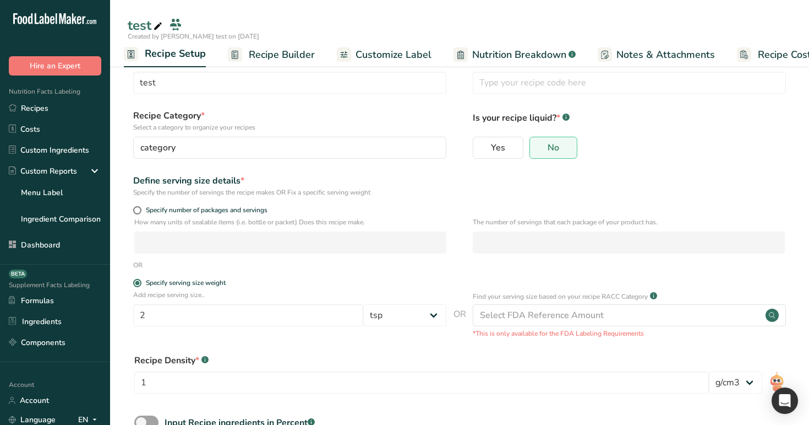
scroll to position [0, 0]
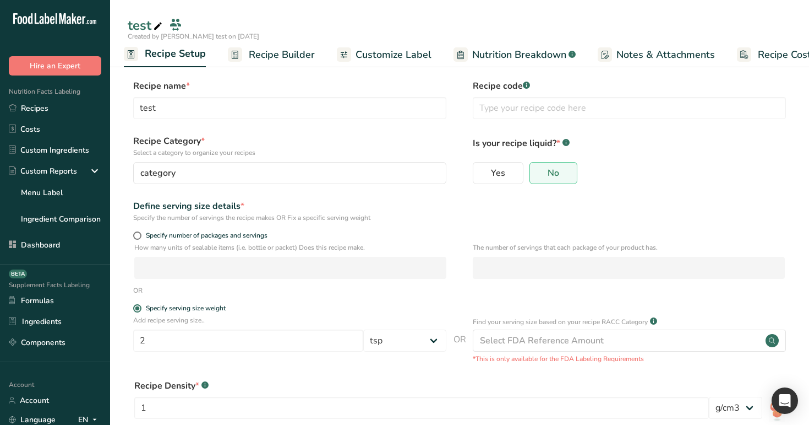
click at [263, 54] on span "Recipe Builder" at bounding box center [282, 54] width 66 height 15
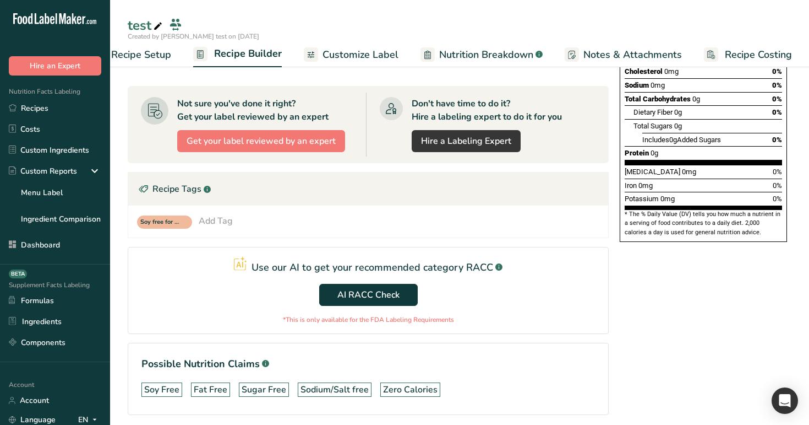
scroll to position [243, 0]
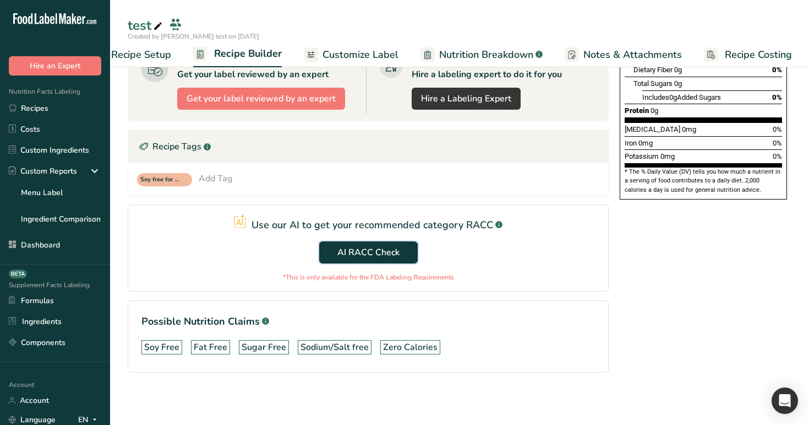
click at [368, 247] on span "AI RACC Check" at bounding box center [369, 252] width 62 height 13
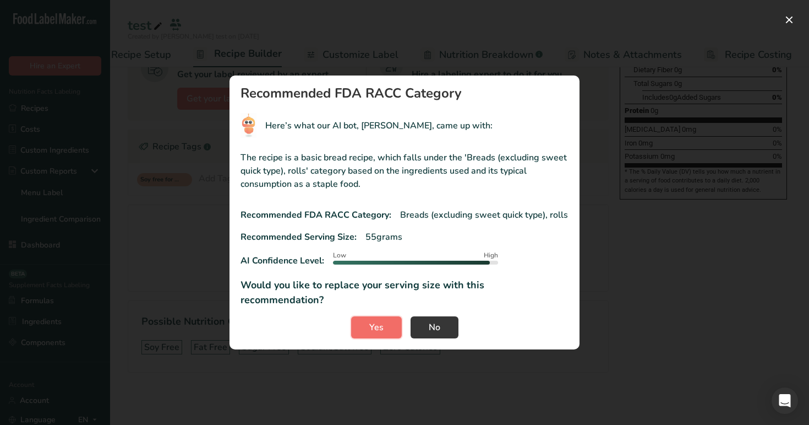
click at [388, 320] on button "Yes" at bounding box center [376, 327] width 51 height 22
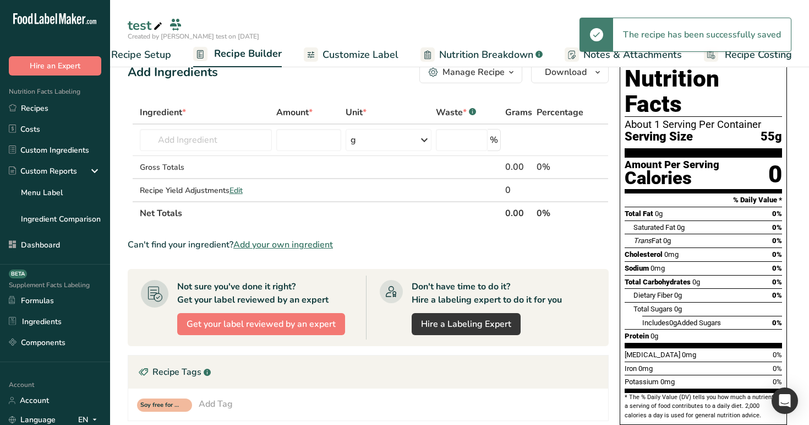
scroll to position [0, 0]
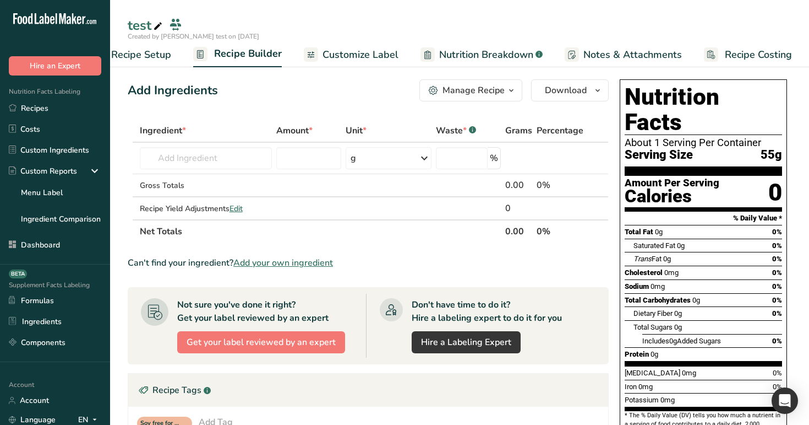
click at [151, 51] on span "Recipe Setup" at bounding box center [141, 54] width 60 height 15
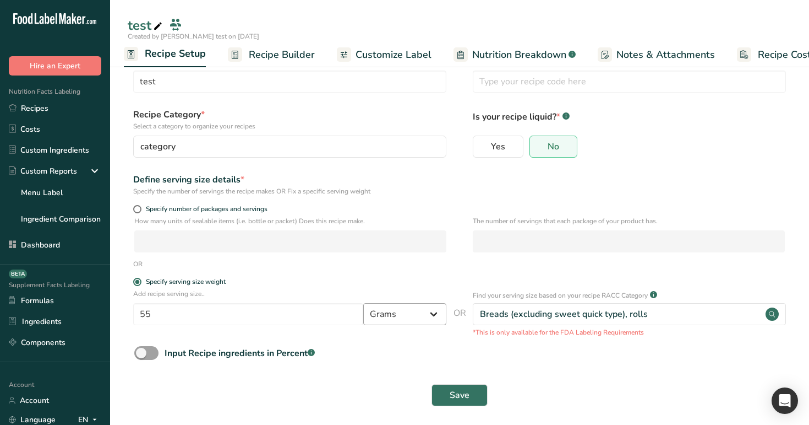
scroll to position [32, 0]
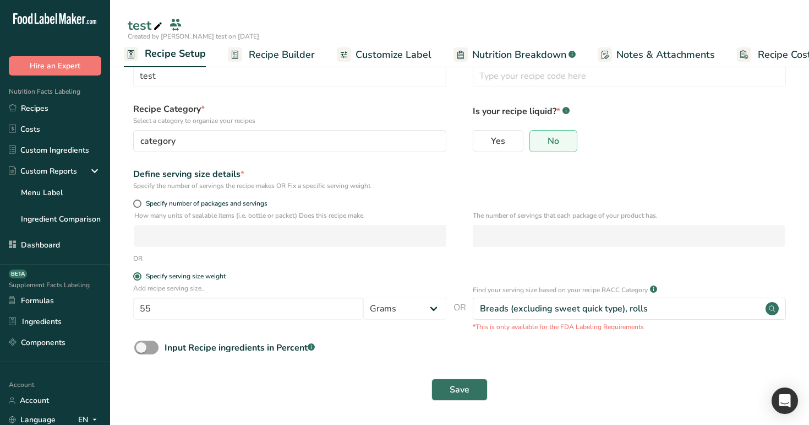
click at [278, 58] on span "Recipe Builder" at bounding box center [282, 54] width 66 height 15
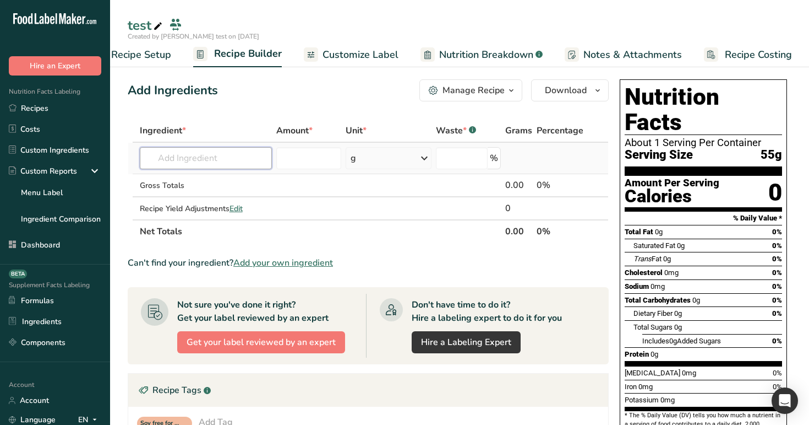
click at [212, 154] on input "text" at bounding box center [206, 158] width 133 height 22
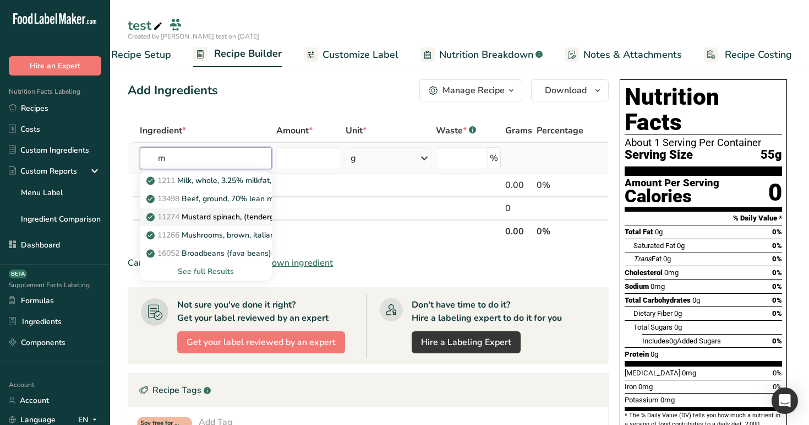
type input "m"
click at [207, 208] on link "11274 Mustard spinach, (tendergreen), raw" at bounding box center [206, 217] width 133 height 18
type input "Mustard spinach, (tendergreen), raw"
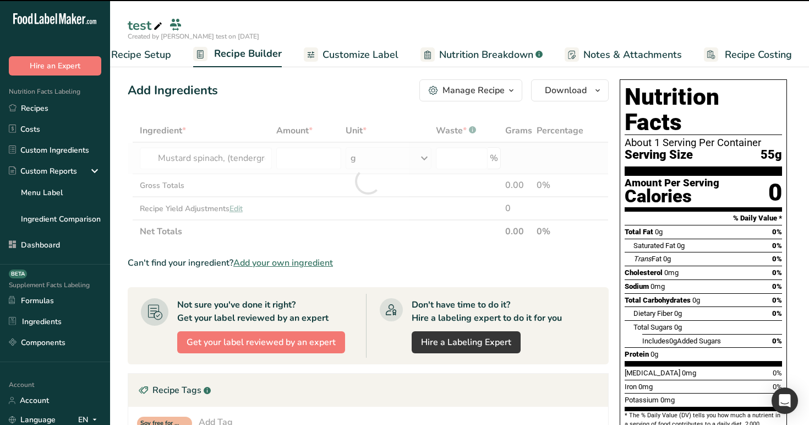
type input "0"
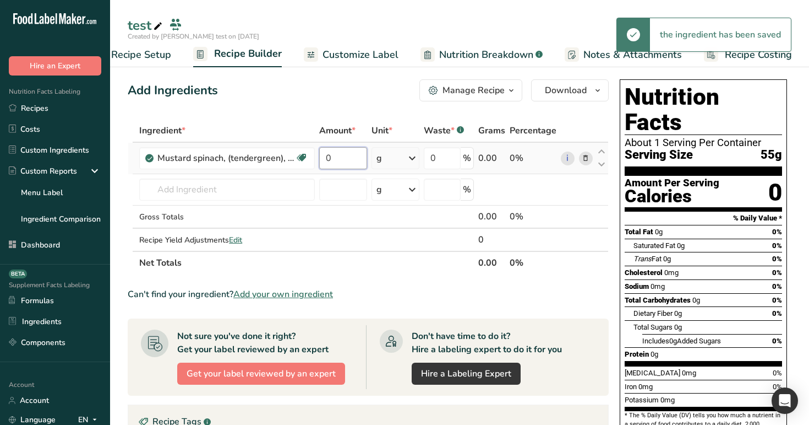
click at [332, 157] on input "0" at bounding box center [342, 158] width 47 height 22
type input "99"
click at [357, 114] on div "Add Ingredients Manage Recipe Delete Recipe Duplicate Recipe Scale Recipe Save …" at bounding box center [372, 401] width 488 height 653
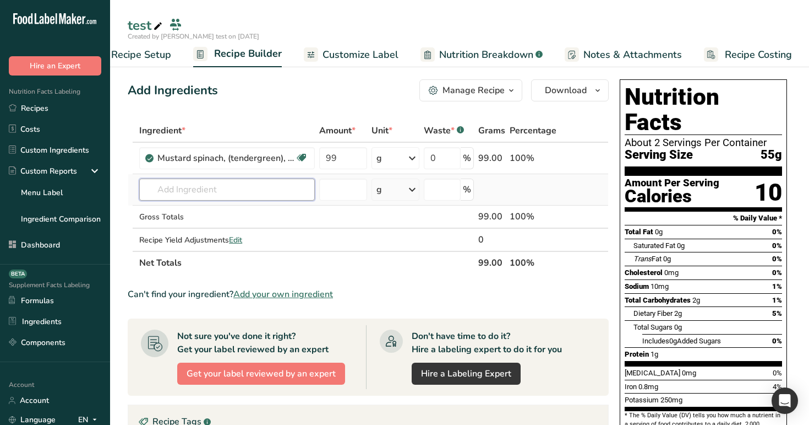
click at [271, 183] on input "text" at bounding box center [227, 189] width 176 height 22
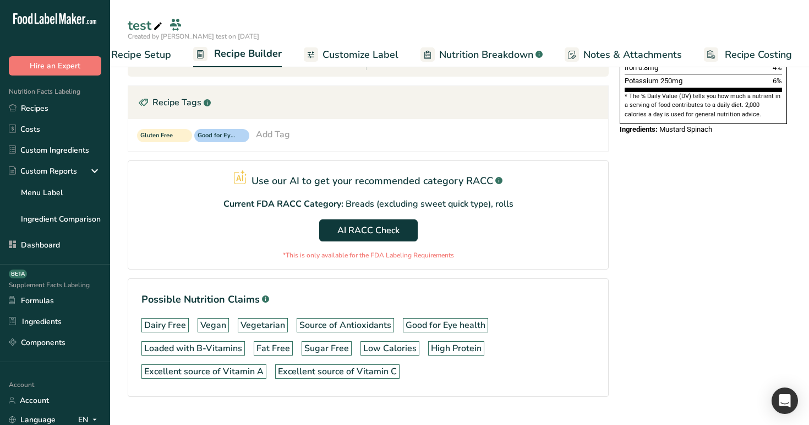
scroll to position [343, 0]
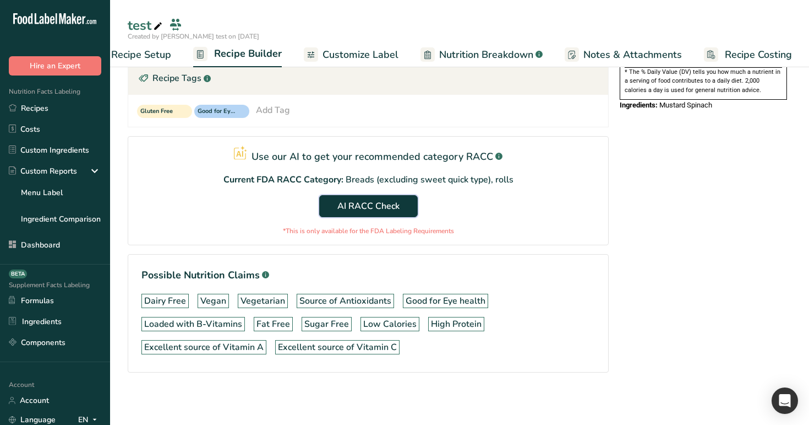
click at [366, 199] on span "AI RACC Check" at bounding box center [369, 205] width 62 height 13
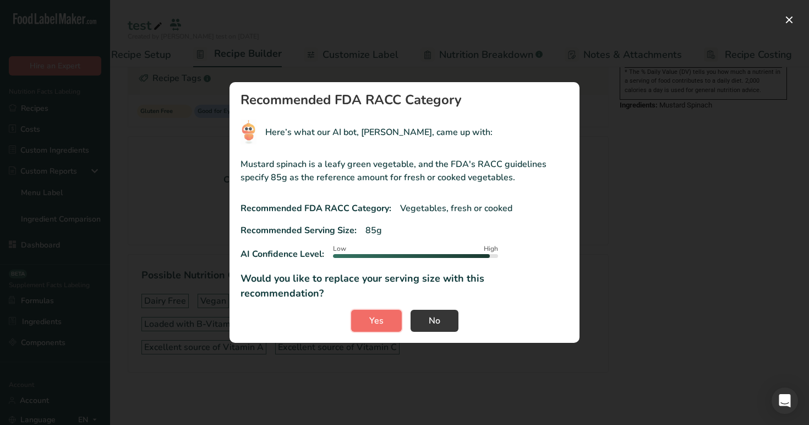
click at [373, 320] on button "Yes" at bounding box center [376, 320] width 51 height 22
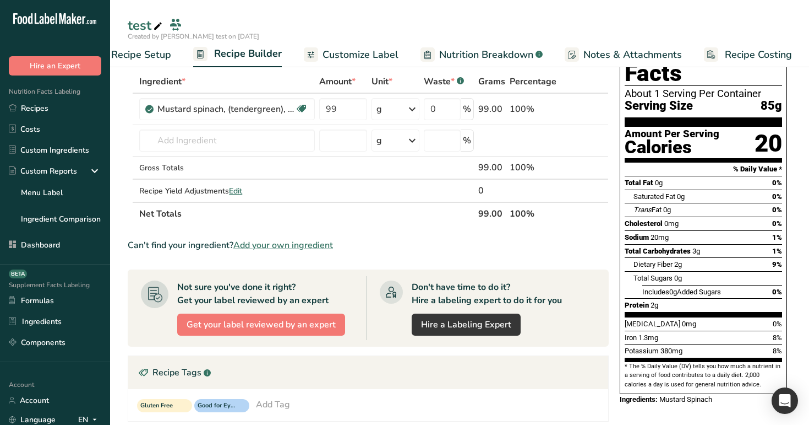
scroll to position [0, 0]
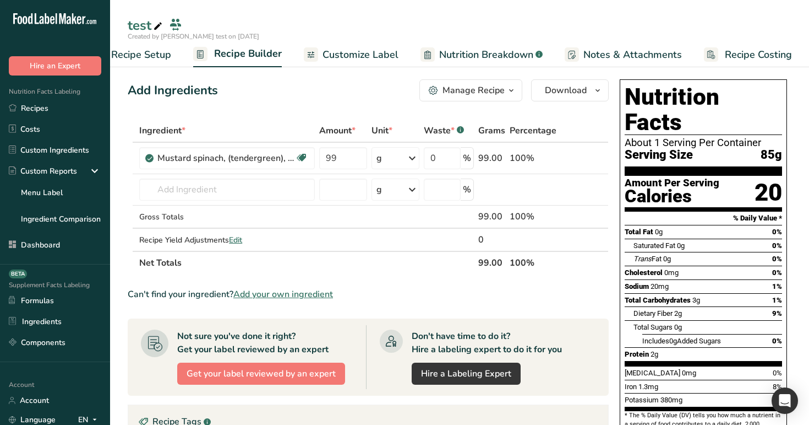
click at [134, 42] on link "Recipe Setup" at bounding box center [130, 54] width 81 height 25
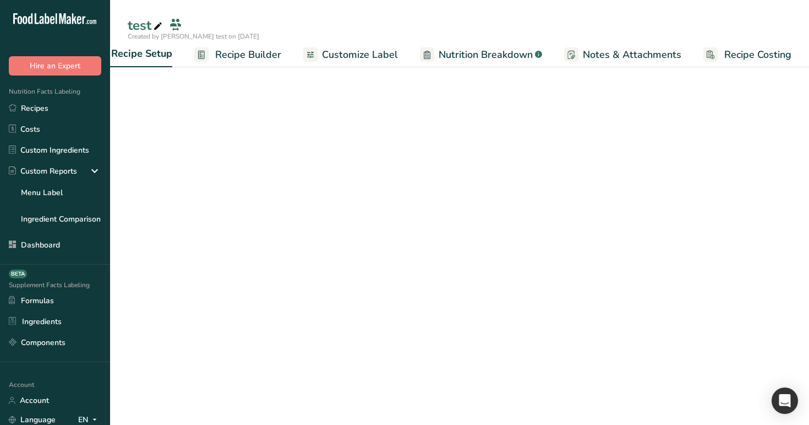
scroll to position [0, 4]
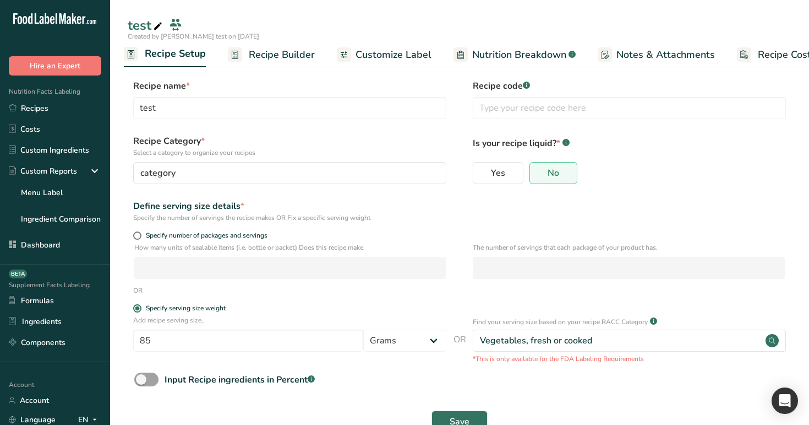
click at [528, 53] on span "Nutrition Breakdown" at bounding box center [519, 54] width 94 height 15
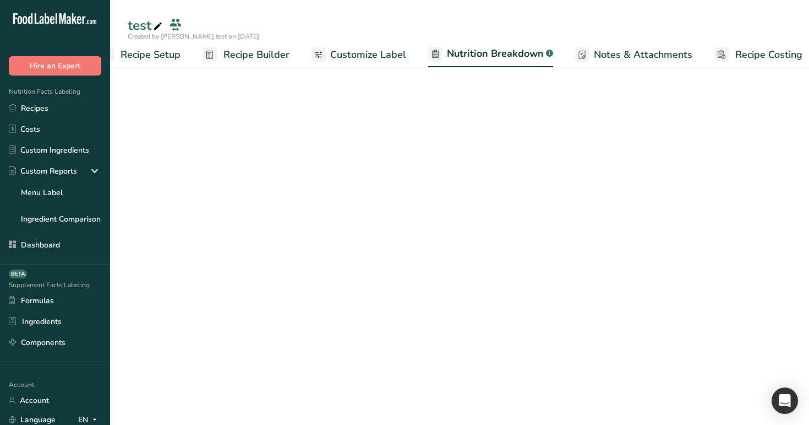
scroll to position [0, 39]
select select "Calories"
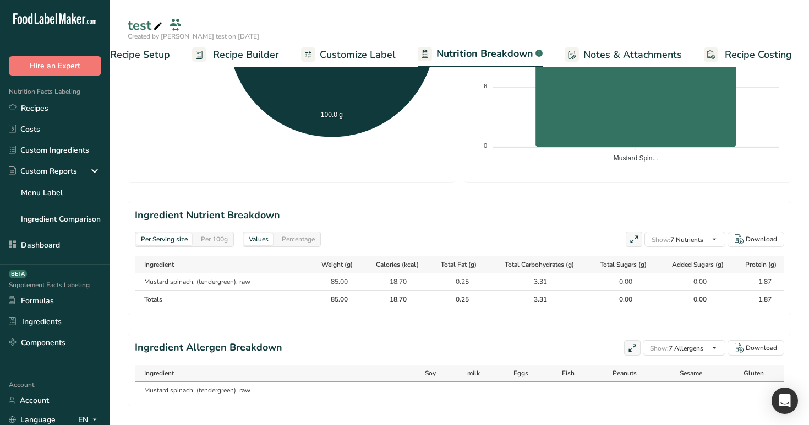
scroll to position [355, 0]
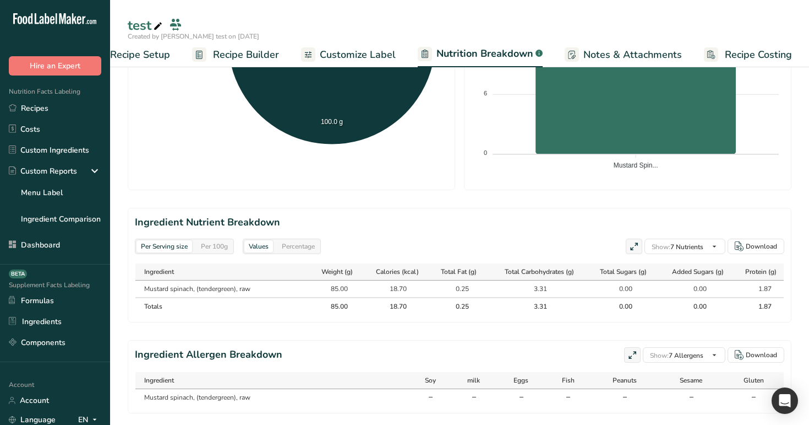
click at [209, 246] on div "Per 100g" at bounding box center [215, 246] width 36 height 12
click at [170, 245] on div "Per Serving size" at bounding box center [165, 246] width 56 height 12
click at [218, 244] on div "Per 100g" at bounding box center [215, 246] width 36 height 12
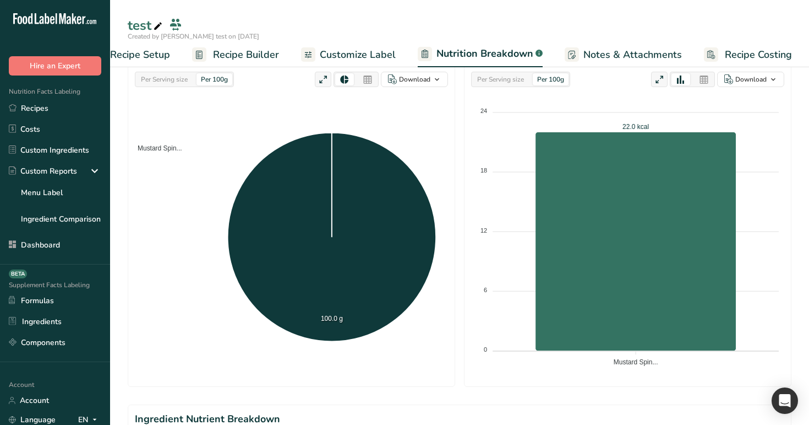
scroll to position [40, 0]
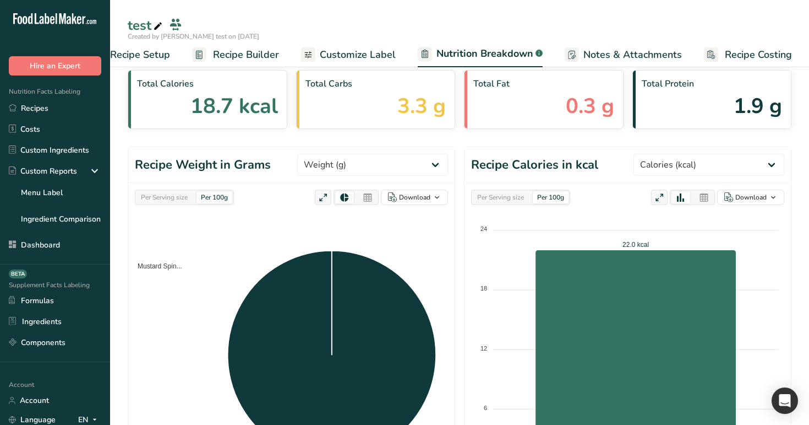
click at [177, 197] on div "Per Serving size" at bounding box center [165, 197] width 56 height 12
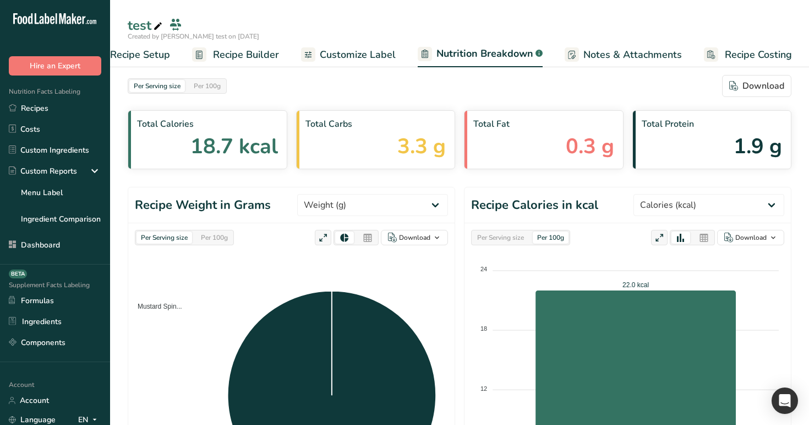
click at [491, 244] on div "Per Serving size Per 100g" at bounding box center [520, 237] width 99 height 15
click at [493, 241] on div "Per Serving size" at bounding box center [501, 237] width 56 height 12
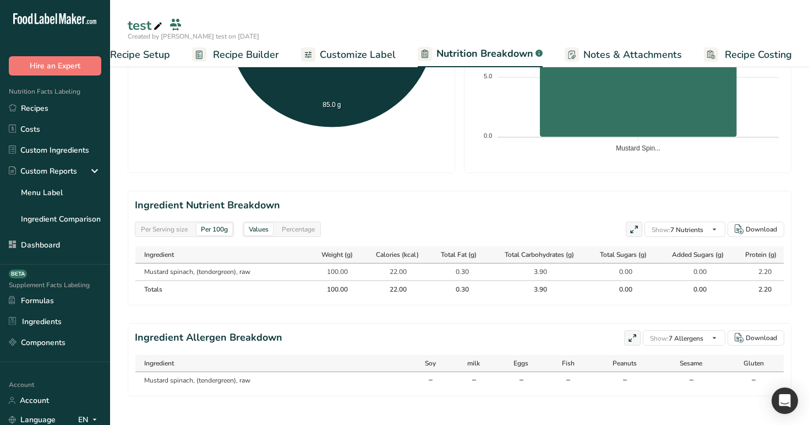
scroll to position [378, 0]
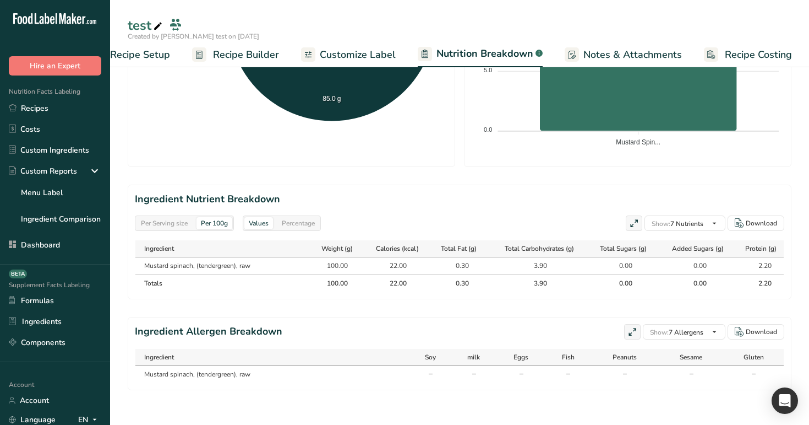
click at [631, 221] on icon at bounding box center [634, 223] width 10 height 15
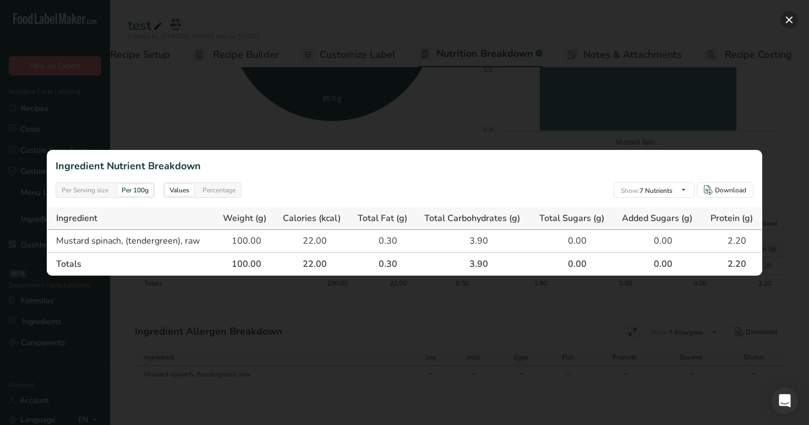
click at [790, 24] on button "button" at bounding box center [790, 20] width 18 height 18
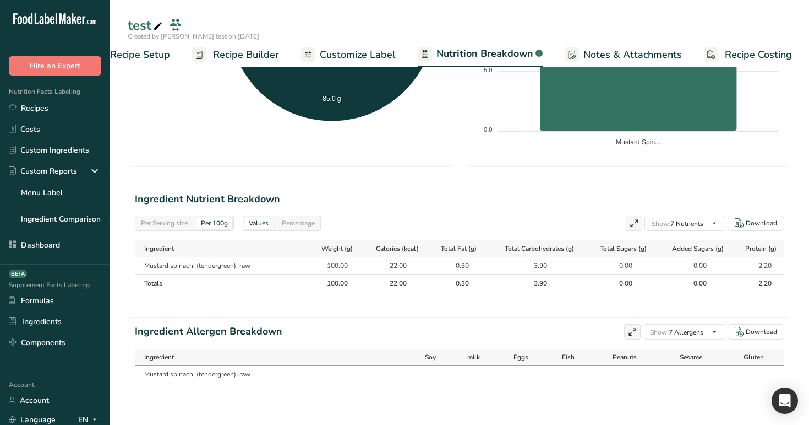
click at [602, 62] on link "Notes & Attachments" at bounding box center [623, 54] width 117 height 25
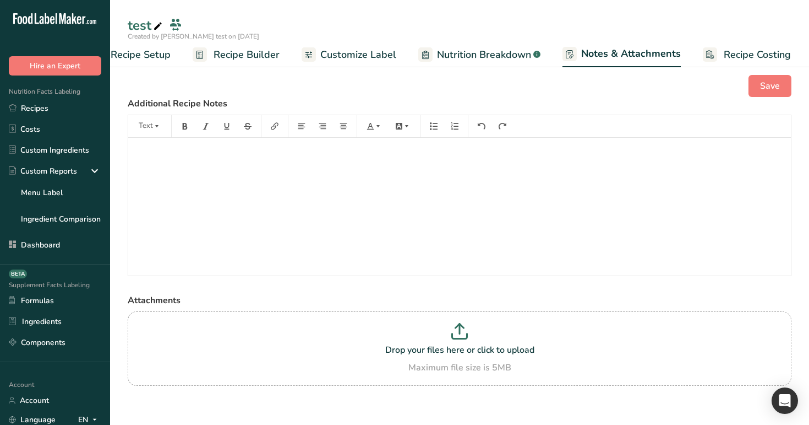
click at [747, 56] on span "Recipe Costing" at bounding box center [757, 54] width 67 height 15
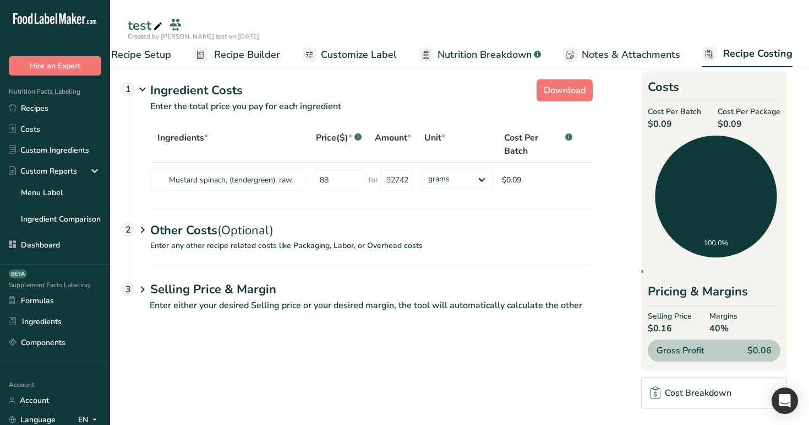
click at [453, 59] on span "Nutrition Breakdown" at bounding box center [485, 54] width 94 height 15
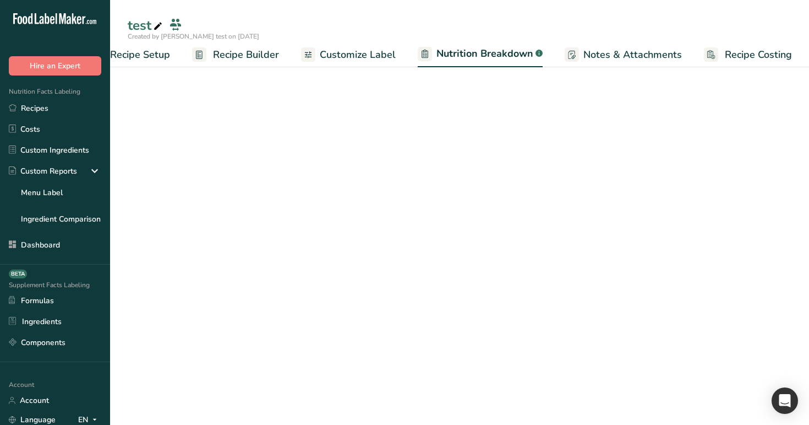
select select "Calories"
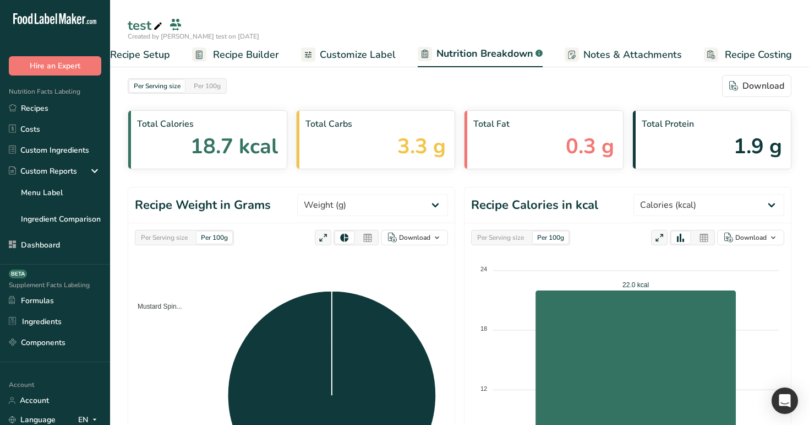
click at [153, 52] on span "Recipe Setup" at bounding box center [140, 54] width 60 height 15
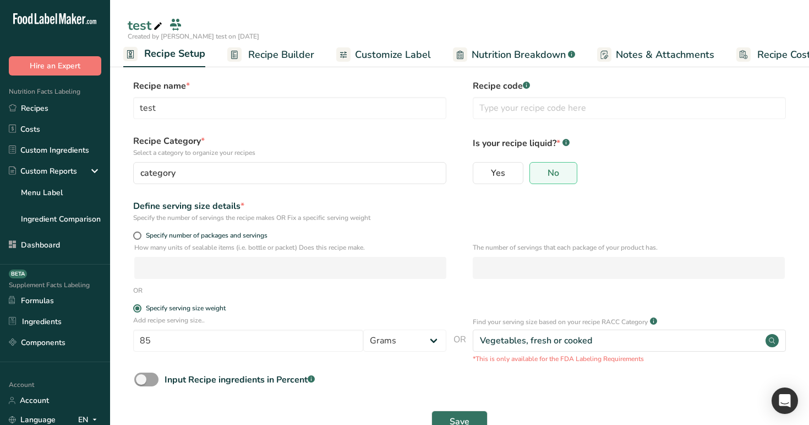
scroll to position [0, 4]
click at [64, 107] on link "Recipes" at bounding box center [55, 107] width 110 height 21
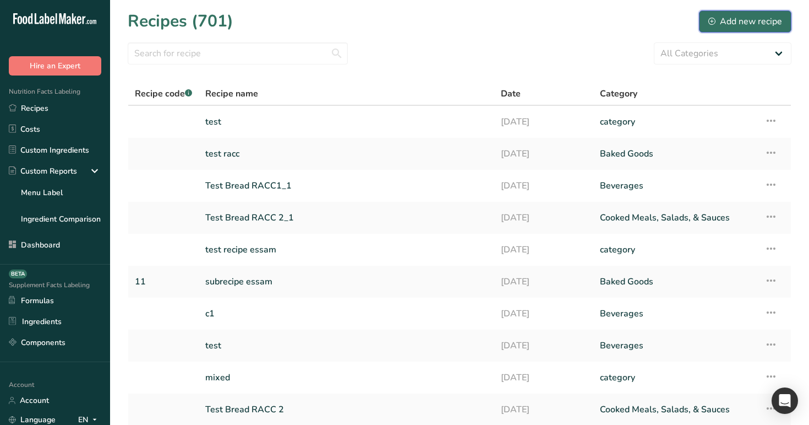
click at [741, 19] on div "Add new recipe" at bounding box center [746, 21] width 74 height 13
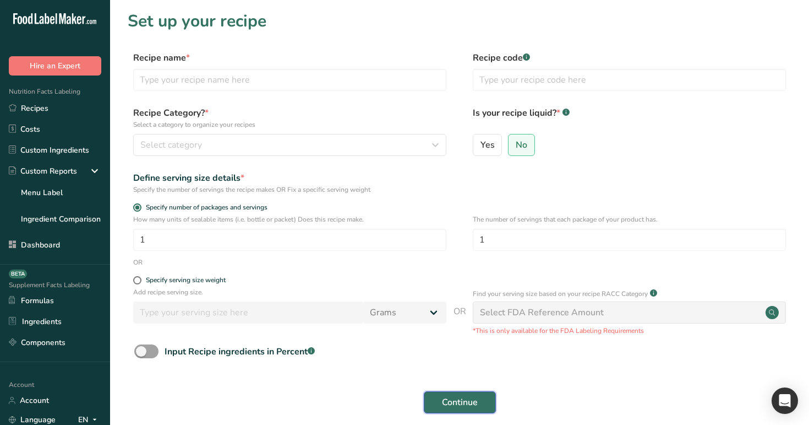
click at [461, 405] on span "Continue" at bounding box center [460, 401] width 36 height 13
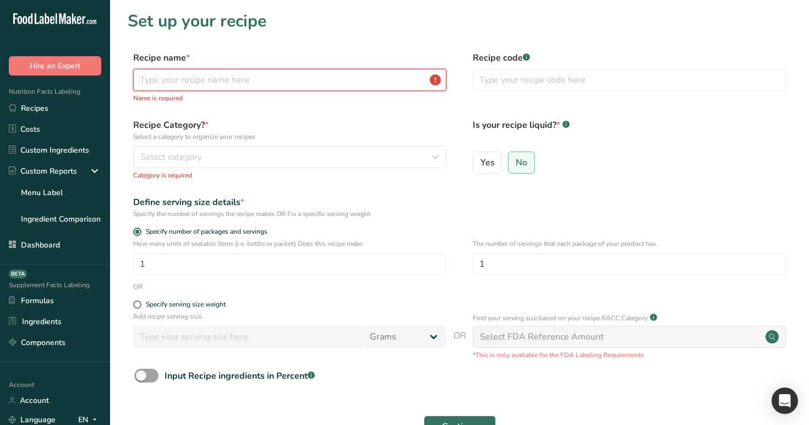
click at [346, 83] on input "text" at bounding box center [289, 80] width 313 height 22
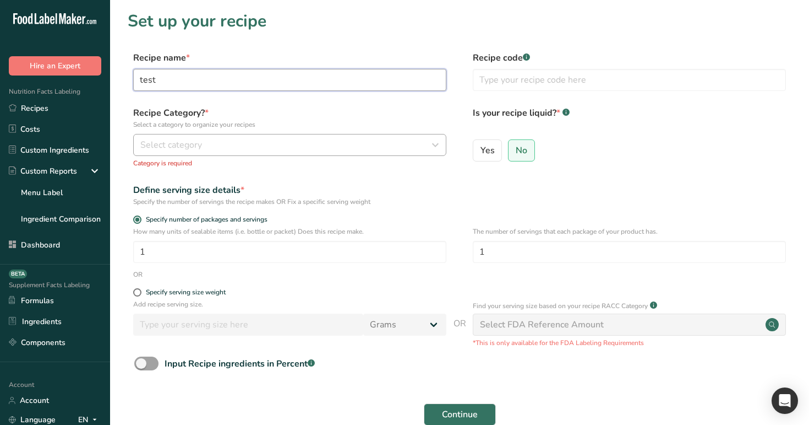
type input "test"
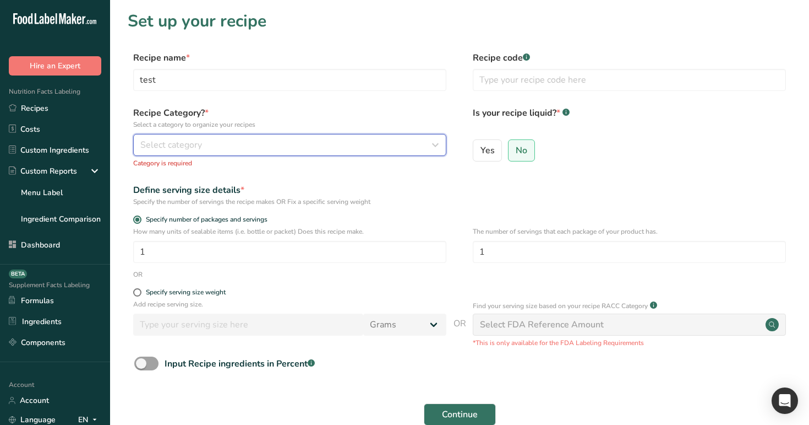
click at [339, 143] on div "Select category" at bounding box center [286, 144] width 292 height 13
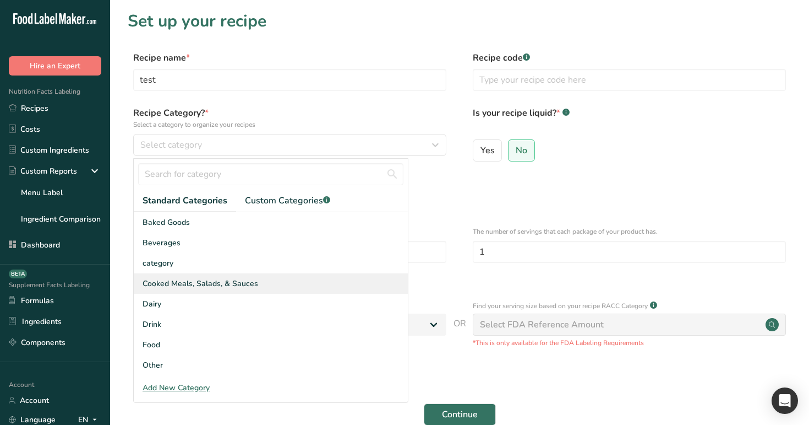
click at [310, 279] on div "Cooked Meals, Salads, & Sauces" at bounding box center [271, 283] width 274 height 20
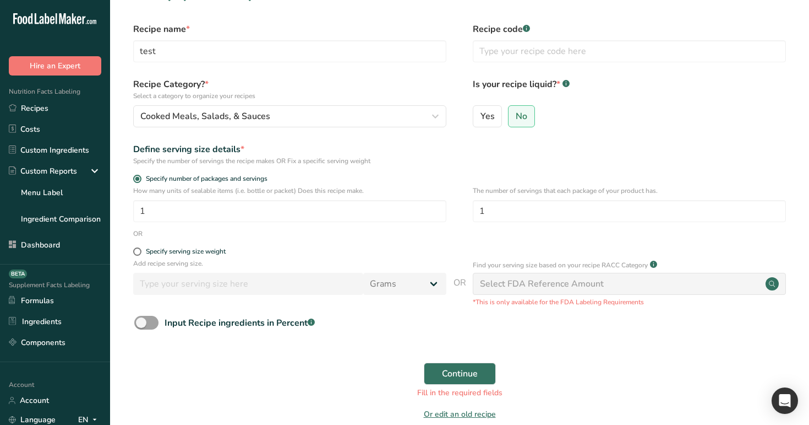
scroll to position [55, 0]
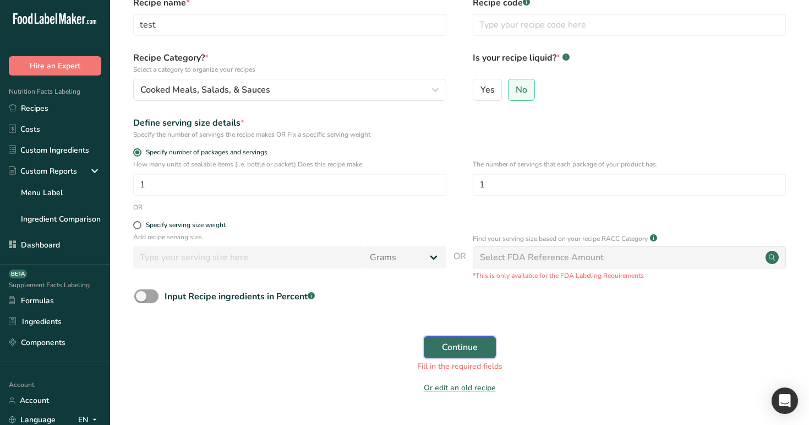
click at [462, 348] on span "Continue" at bounding box center [460, 346] width 36 height 13
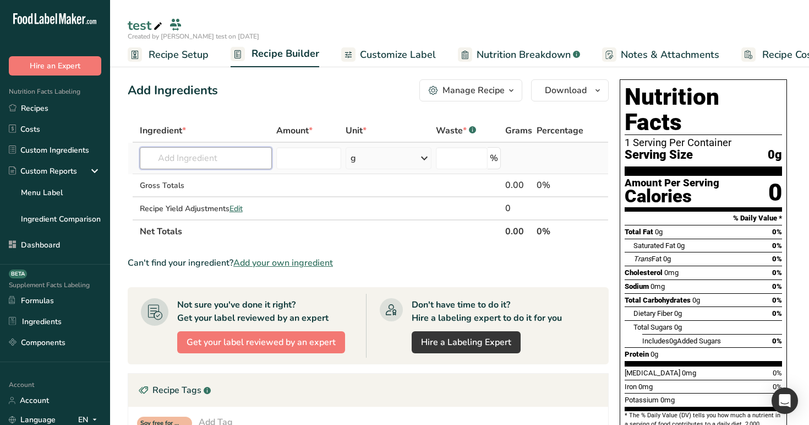
click at [247, 156] on input "text" at bounding box center [206, 158] width 133 height 22
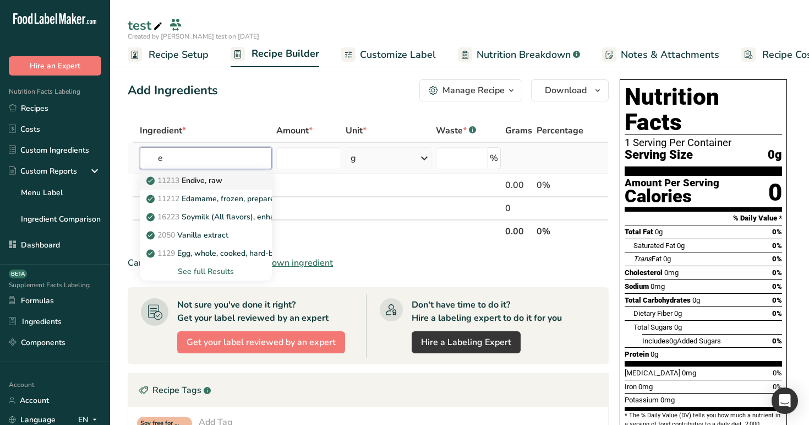
type input "e"
click at [246, 178] on link "11213 Endive, raw" at bounding box center [206, 180] width 133 height 18
type input "Endive, raw"
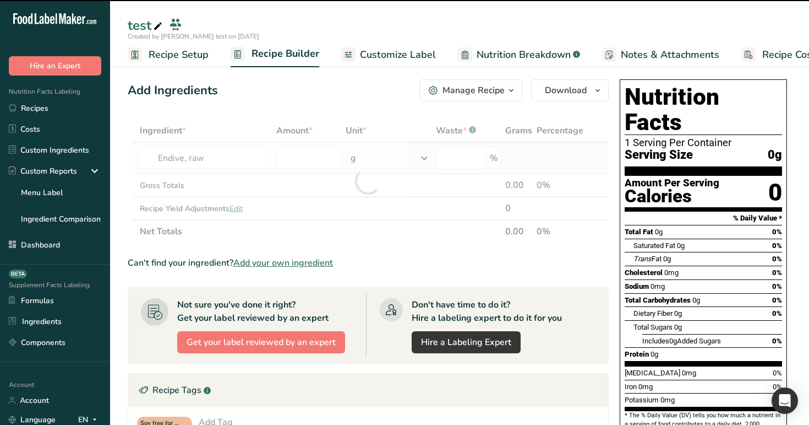
type input "0"
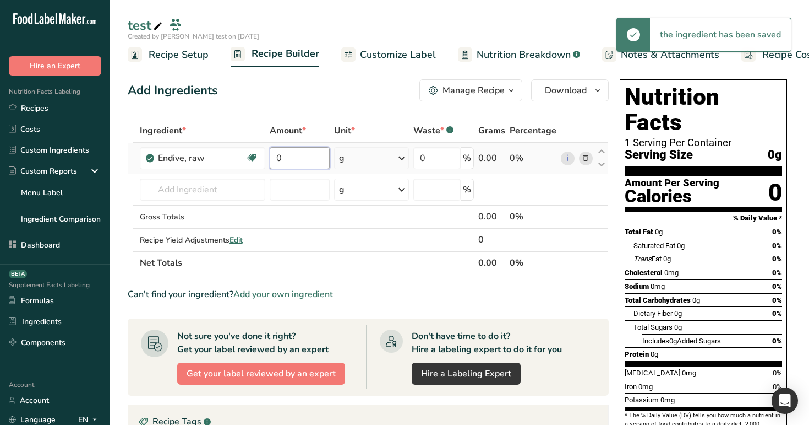
click at [302, 159] on input "0" at bounding box center [300, 158] width 60 height 22
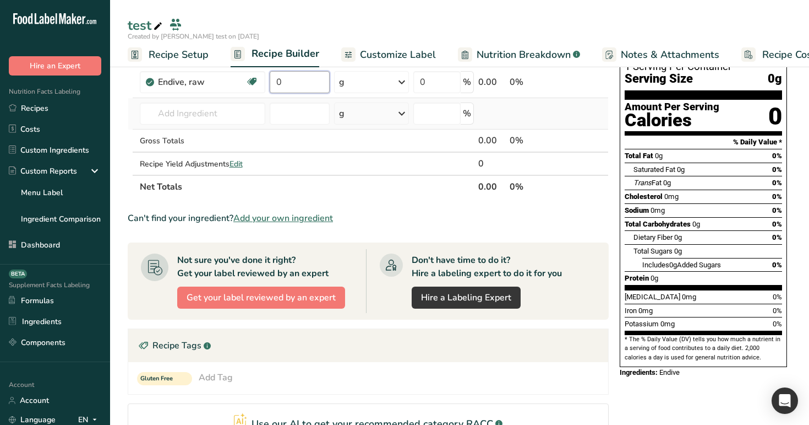
scroll to position [61, 0]
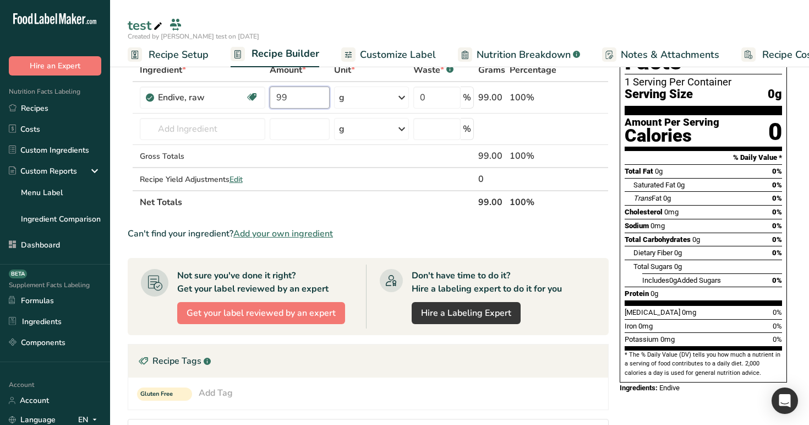
type input "99"
click at [400, 15] on div "test" at bounding box center [459, 25] width 699 height 20
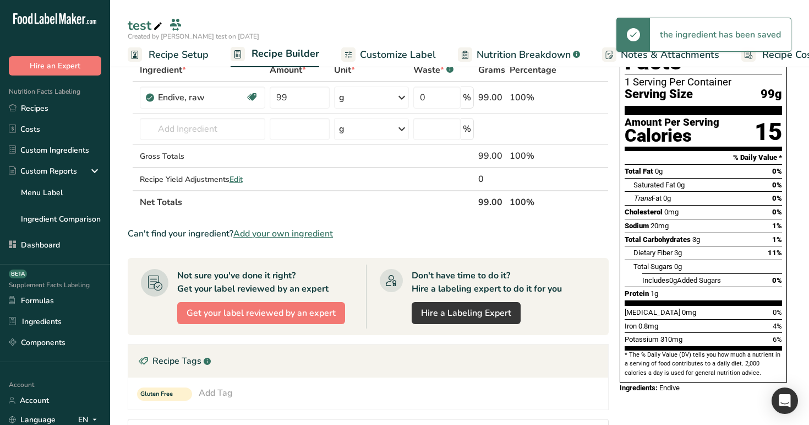
click at [400, 15] on div "test" at bounding box center [459, 25] width 699 height 20
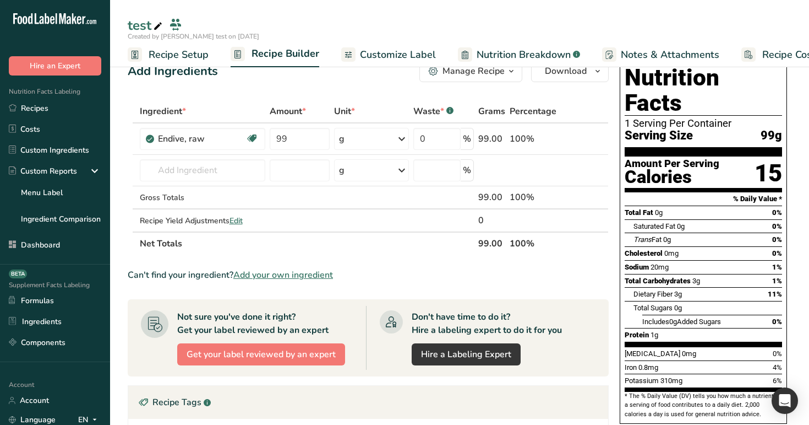
scroll to position [0, 0]
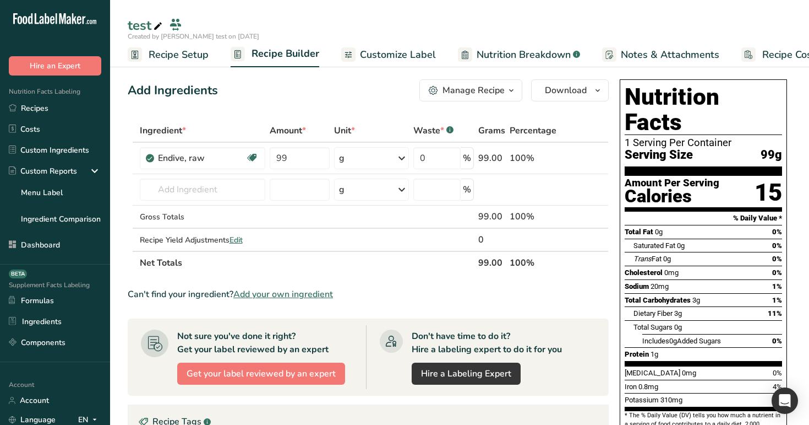
click at [175, 53] on span "Recipe Setup" at bounding box center [179, 54] width 60 height 15
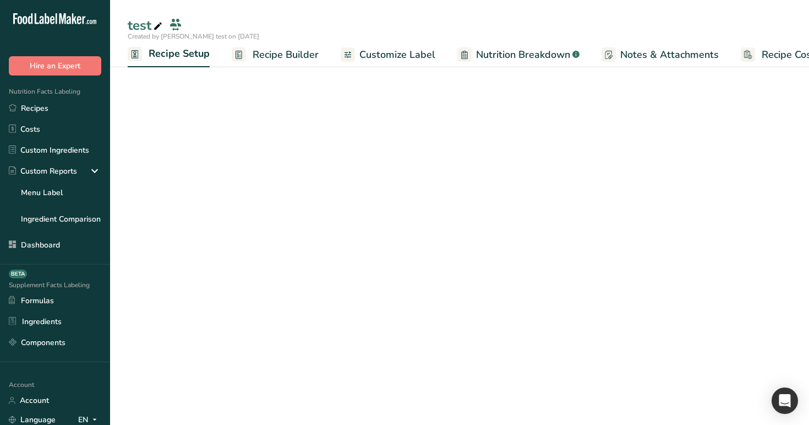
scroll to position [0, 4]
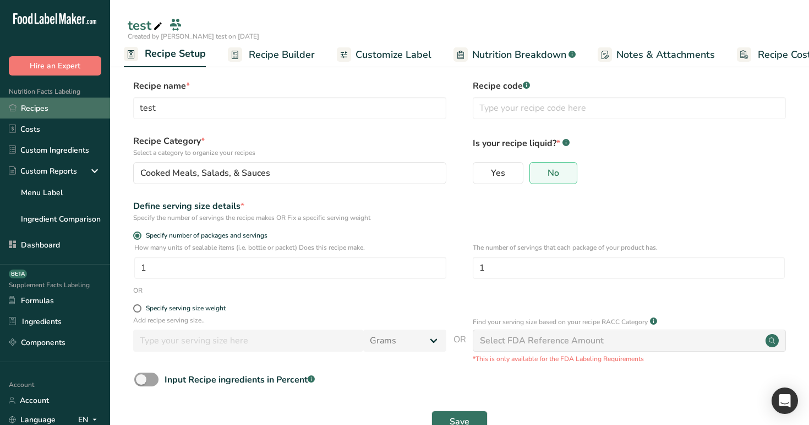
click at [47, 106] on link "Recipes" at bounding box center [55, 107] width 110 height 21
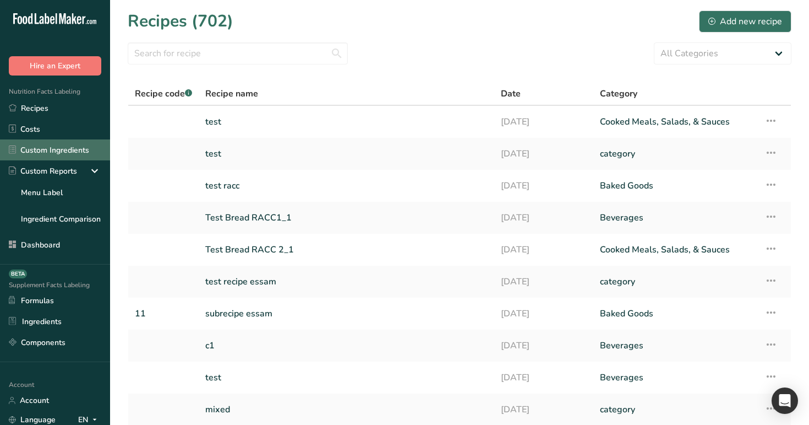
click at [62, 149] on link "Custom Ingredients" at bounding box center [55, 149] width 110 height 21
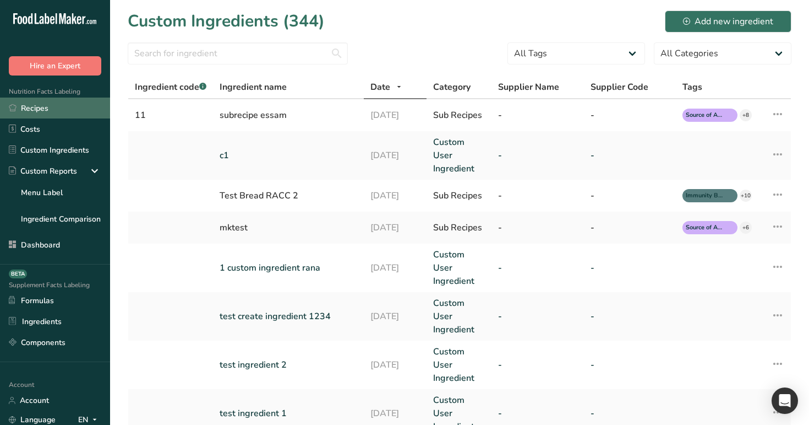
click at [83, 113] on link "Recipes" at bounding box center [55, 107] width 110 height 21
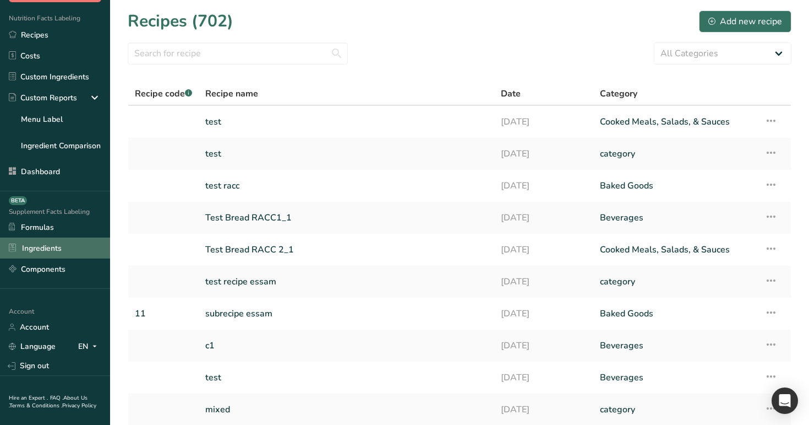
scroll to position [97, 0]
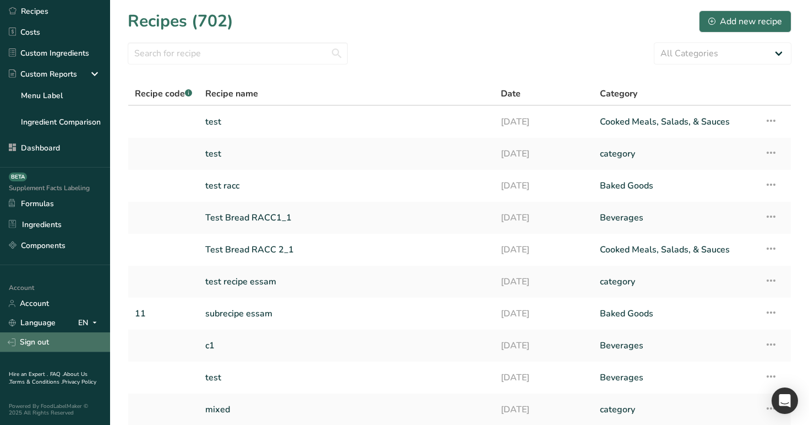
click at [67, 345] on link "Sign out" at bounding box center [55, 341] width 110 height 19
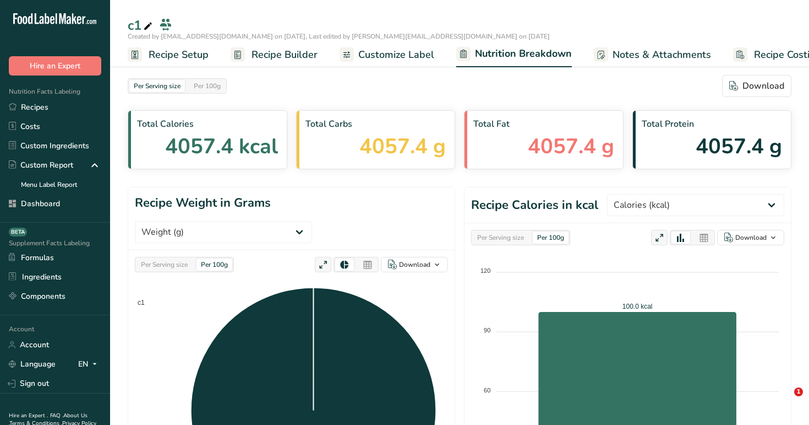
select select "Calories"
click at [257, 64] on link "Recipe Builder" at bounding box center [274, 54] width 87 height 25
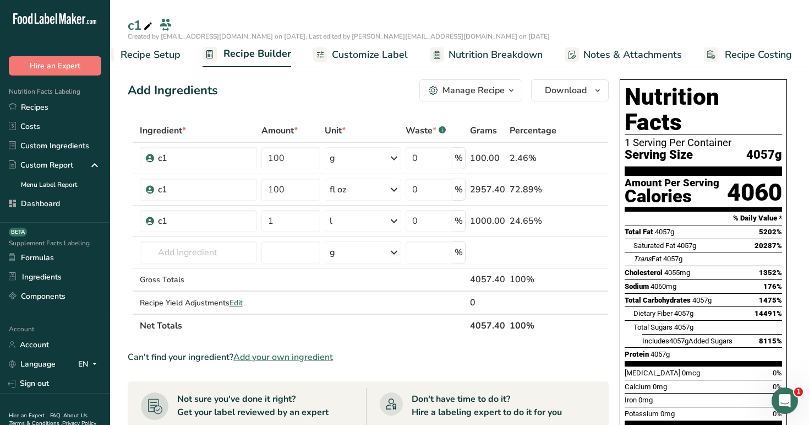
click at [159, 53] on span "Recipe Setup" at bounding box center [151, 54] width 60 height 15
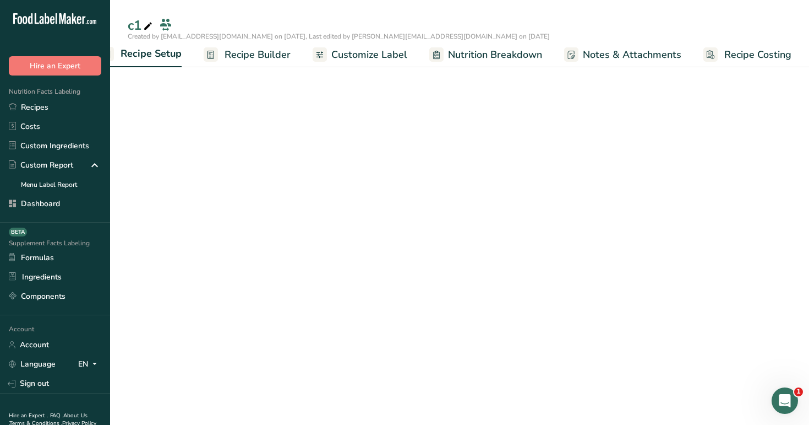
scroll to position [0, 4]
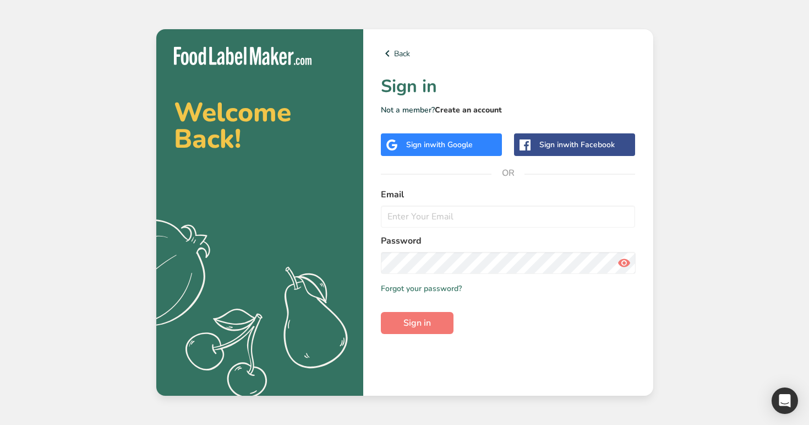
click at [454, 114] on link "Create an account" at bounding box center [468, 110] width 67 height 10
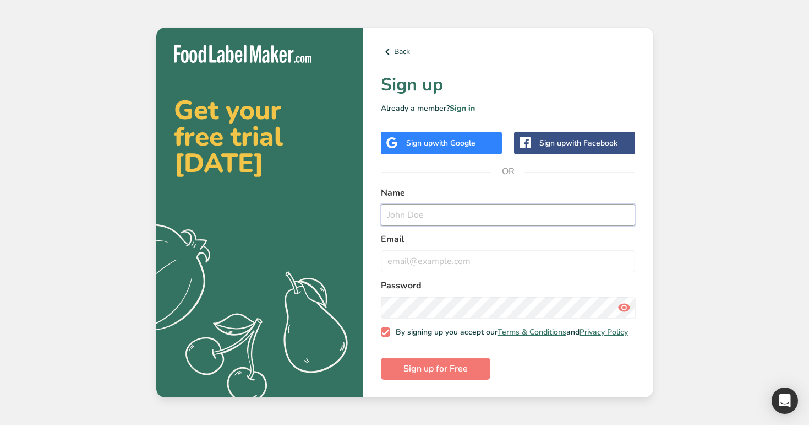
click at [443, 210] on input "text" at bounding box center [508, 215] width 255 height 22
type input "[EMAIL_ADDRESS][DOMAIN_NAME]"
click at [452, 258] on input "email" at bounding box center [508, 261] width 255 height 22
paste input "demo1@y.co"
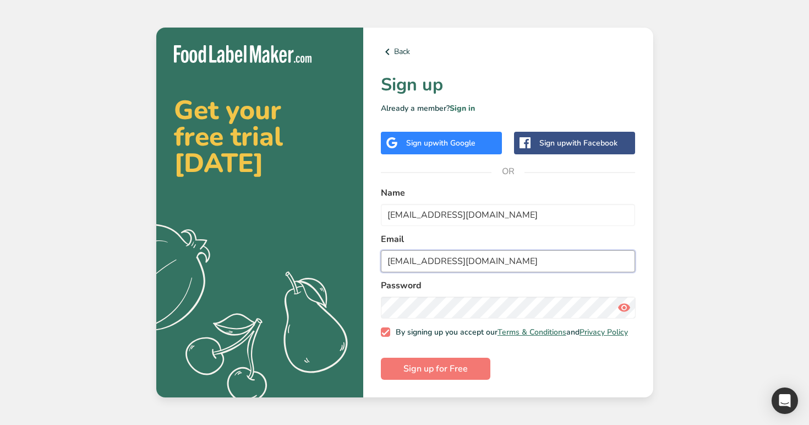
type input "demo1@y.co"
click at [381, 357] on button "Sign up for Free" at bounding box center [436, 368] width 110 height 22
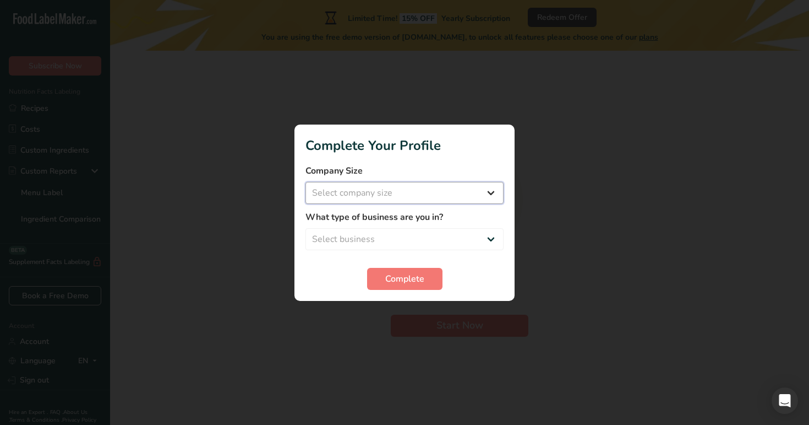
click at [432, 186] on select "Select company size Over 500 Employees test 1 1 Fewer than 10 Employees Fewer t…" at bounding box center [405, 193] width 198 height 22
select select "16"
click at [306, 182] on select "Select company size Over 500 Employees test 1 1 Fewer than 10 Employees Fewer t…" at bounding box center [405, 193] width 198 height 22
click at [443, 249] on select "Select business Packaged Food Manufacturer Restaurant & Cafe Bakery Meal Plans …" at bounding box center [405, 239] width 198 height 22
select select "4"
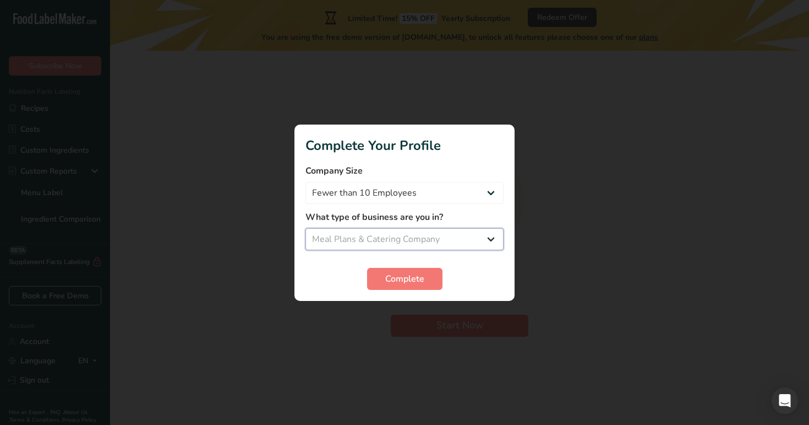
click at [306, 228] on select "Select business Packaged Food Manufacturer Restaurant & Cafe Bakery Meal Plans …" at bounding box center [405, 239] width 198 height 22
click at [426, 276] on button "Complete" at bounding box center [404, 279] width 75 height 22
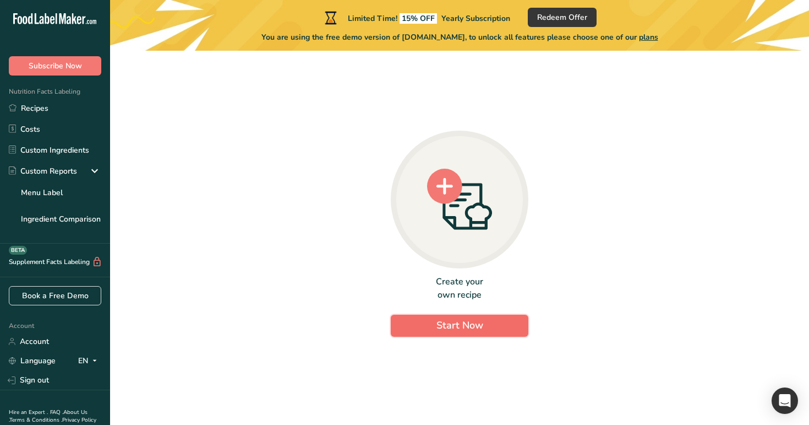
click at [457, 335] on button "Start Now" at bounding box center [460, 325] width 138 height 22
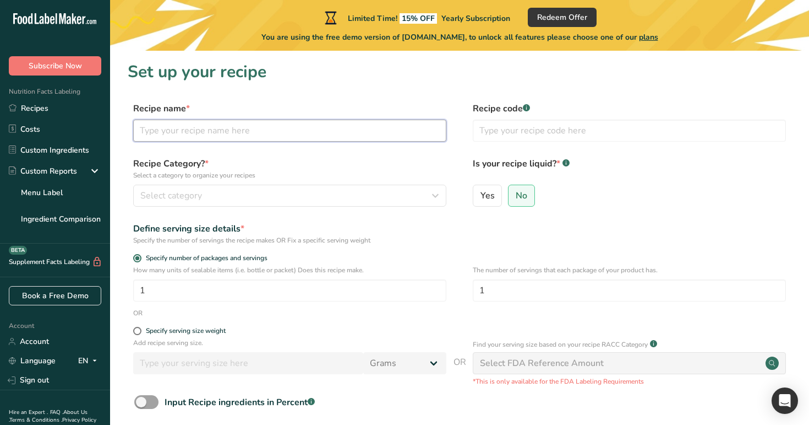
click at [263, 136] on input "text" at bounding box center [289, 130] width 313 height 22
type input "demo 1"
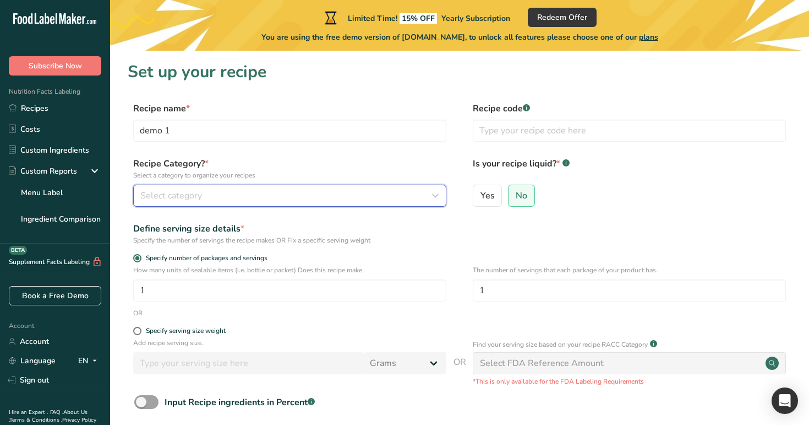
click at [256, 204] on button "Select category" at bounding box center [289, 195] width 313 height 22
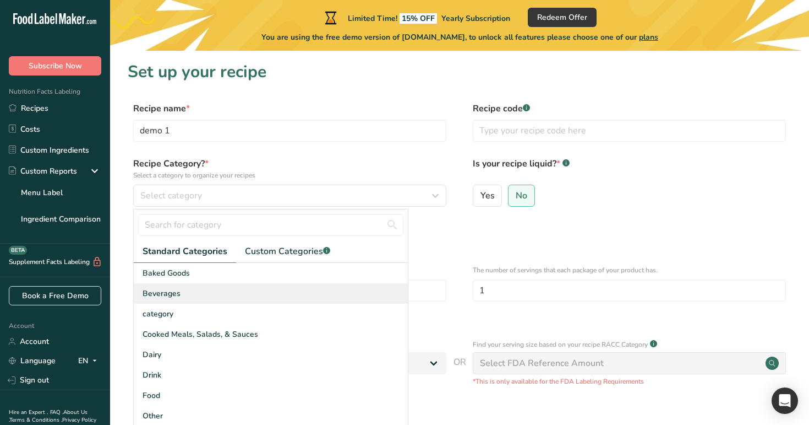
click at [272, 286] on div "Beverages" at bounding box center [271, 293] width 274 height 20
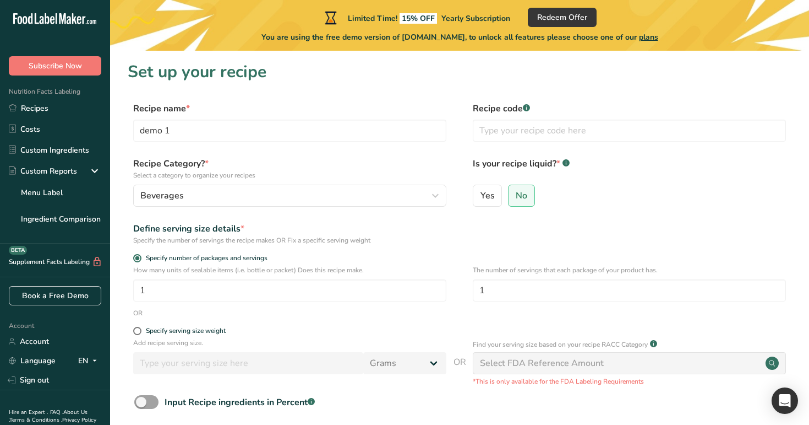
scroll to position [99, 0]
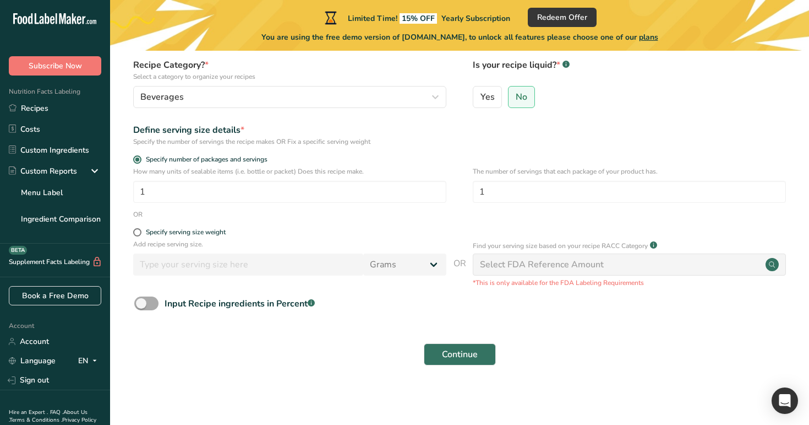
click at [152, 301] on span at bounding box center [146, 303] width 24 height 14
click at [142, 301] on input "Input Recipe ingredients in Percent .a-a{fill:#347362;}.b-a{fill:#fff;}" at bounding box center [137, 303] width 7 height 7
checkbox input "true"
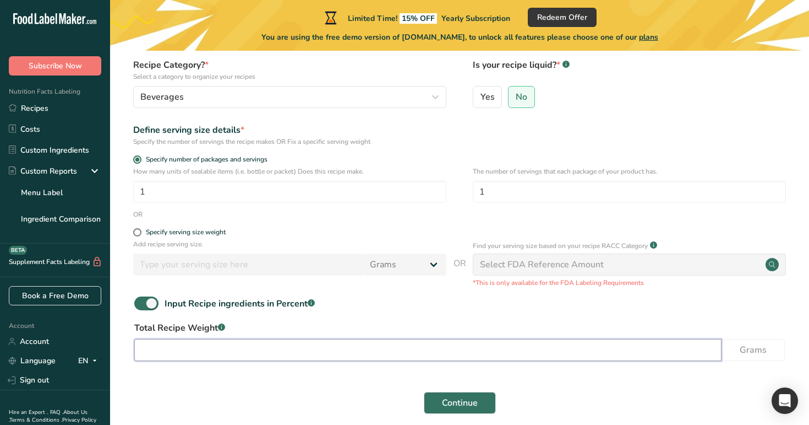
click at [345, 354] on input "number" at bounding box center [428, 350] width 588 height 22
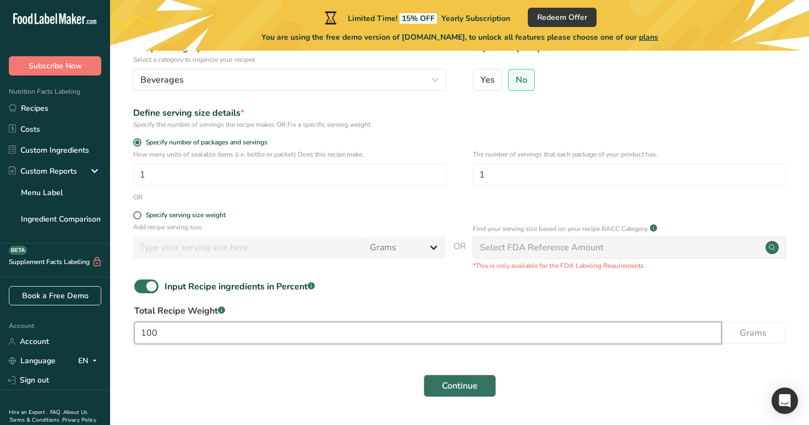
scroll to position [135, 0]
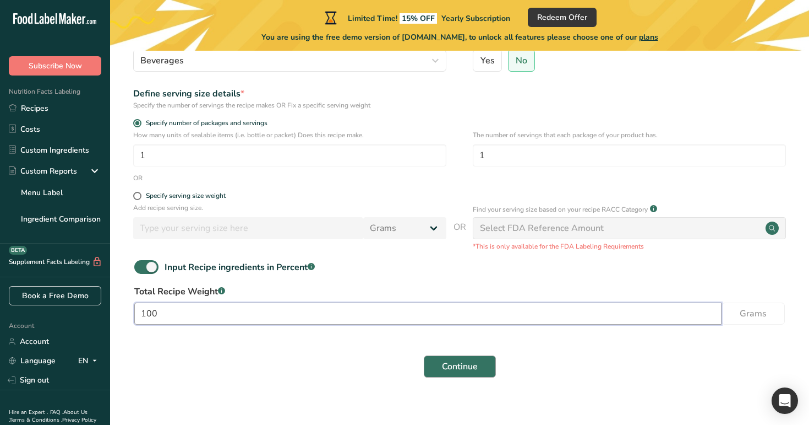
type input "100"
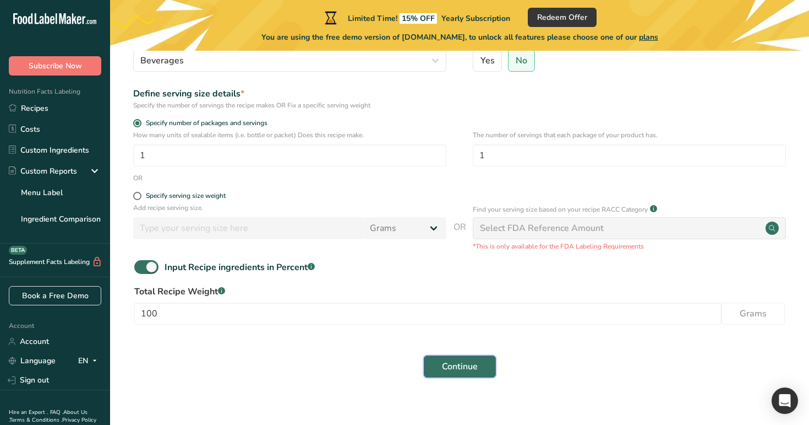
click at [471, 371] on span "Continue" at bounding box center [460, 366] width 36 height 13
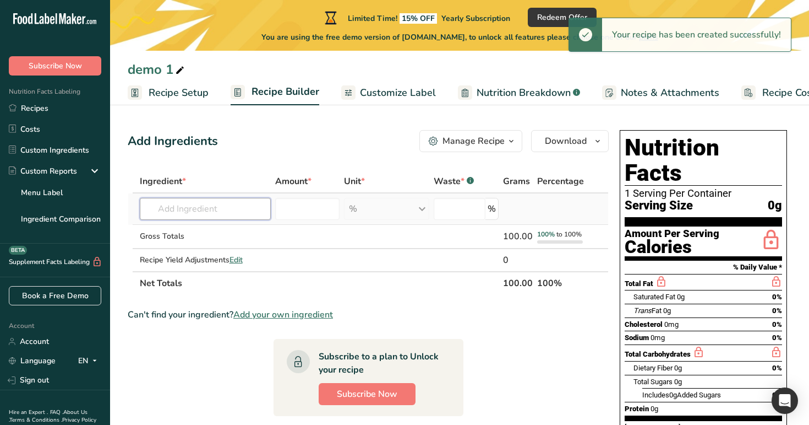
click at [196, 208] on input "text" at bounding box center [206, 209] width 132 height 22
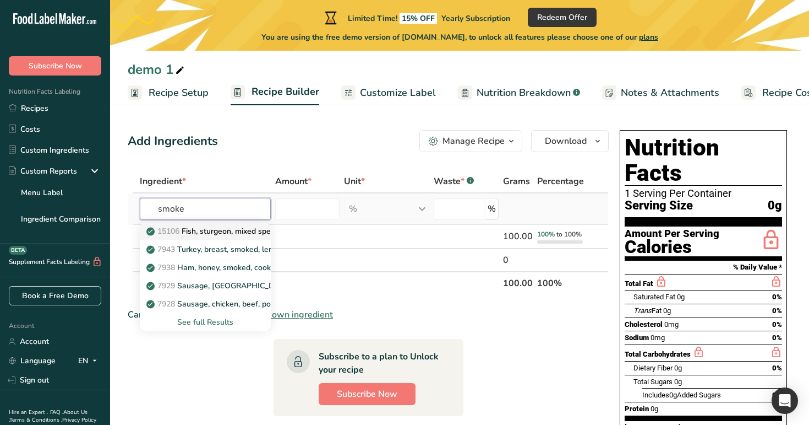
type input "smoke"
click at [203, 231] on p "15106 Fish, sturgeon, mixed species, smoked" at bounding box center [232, 231] width 167 height 12
type input "Fish, sturgeon, mixed species, smoked"
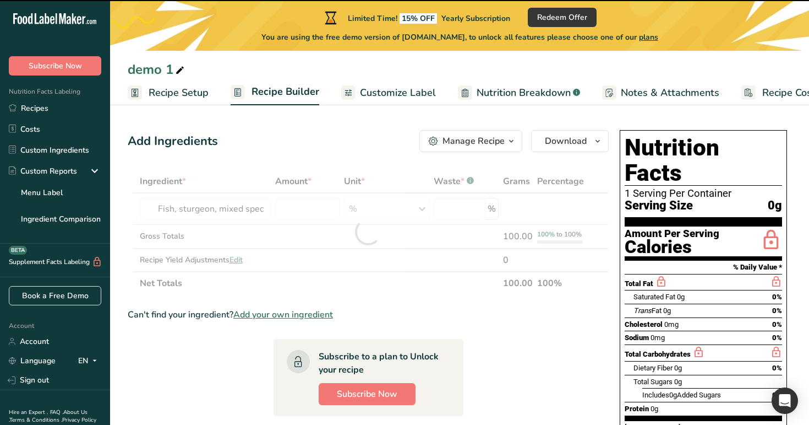
type input "0"
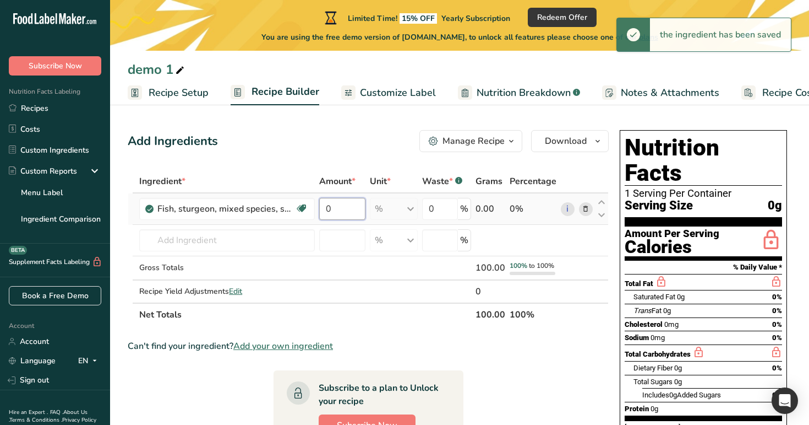
click at [335, 206] on input "0" at bounding box center [342, 209] width 46 height 22
type input "100"
click at [302, 144] on div "Add Ingredients Manage Recipe Delete Recipe Duplicate Recipe Scale Recipe Save …" at bounding box center [368, 141] width 481 height 22
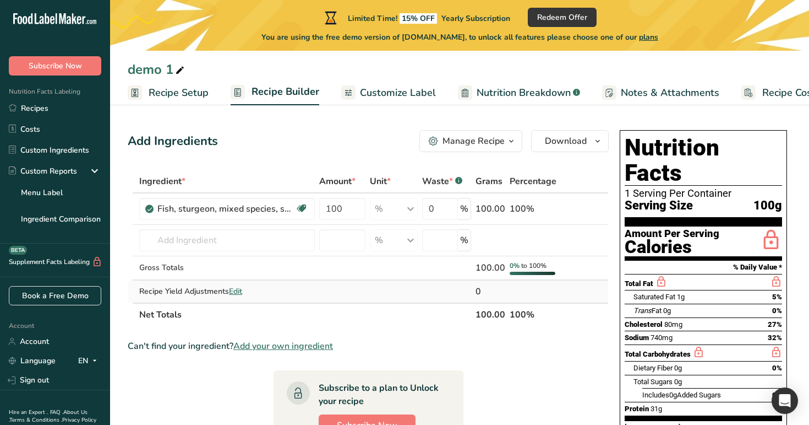
click at [233, 293] on span "Edit" at bounding box center [235, 291] width 13 height 10
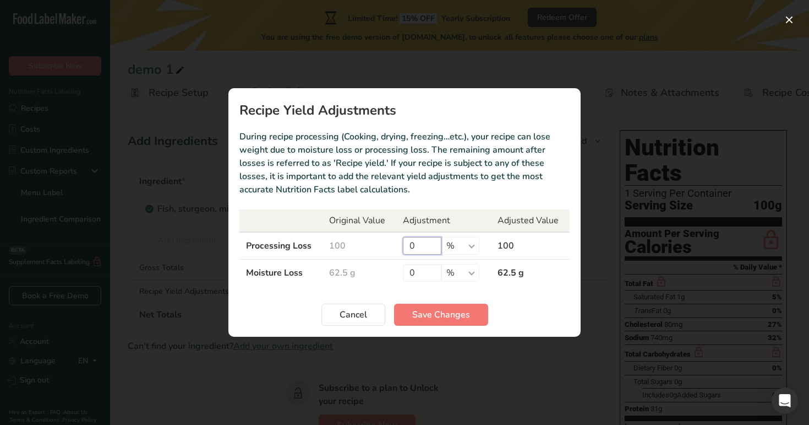
click at [411, 244] on input "0" at bounding box center [422, 246] width 39 height 18
type input "100"
click at [425, 302] on section "Recipe Yield Adjustments During recipe processing (Cooking, drying, freezing…et…" at bounding box center [405, 212] width 352 height 248
click at [427, 311] on span "Save Changes" at bounding box center [441, 314] width 58 height 13
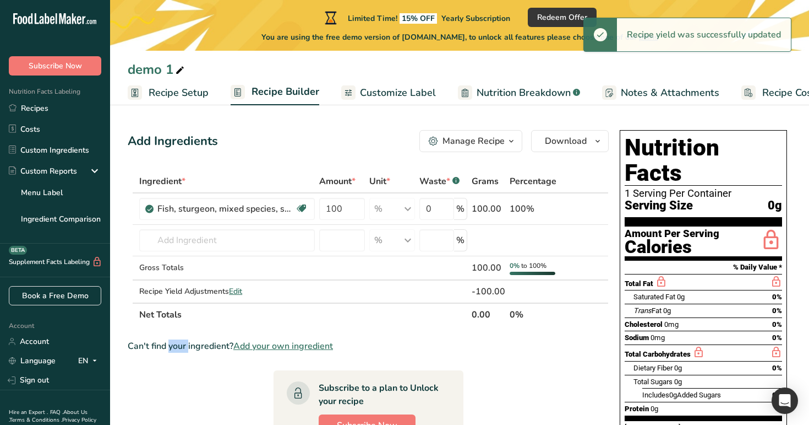
click at [398, 95] on span "Customize Label" at bounding box center [398, 92] width 76 height 15
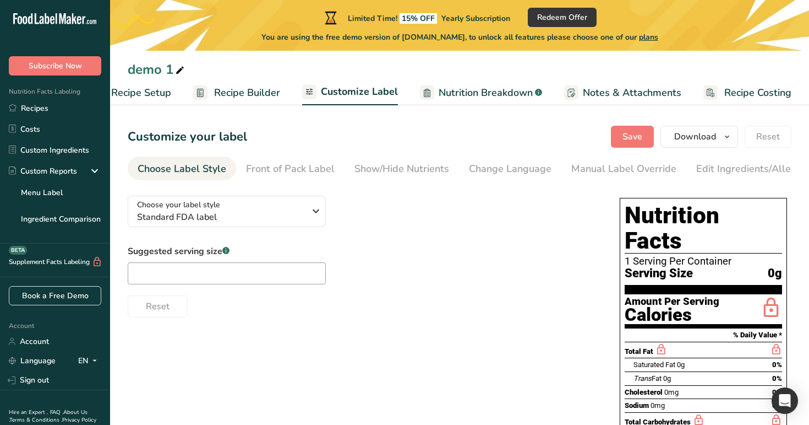
click at [490, 88] on span "Nutrition Breakdown" at bounding box center [486, 92] width 94 height 15
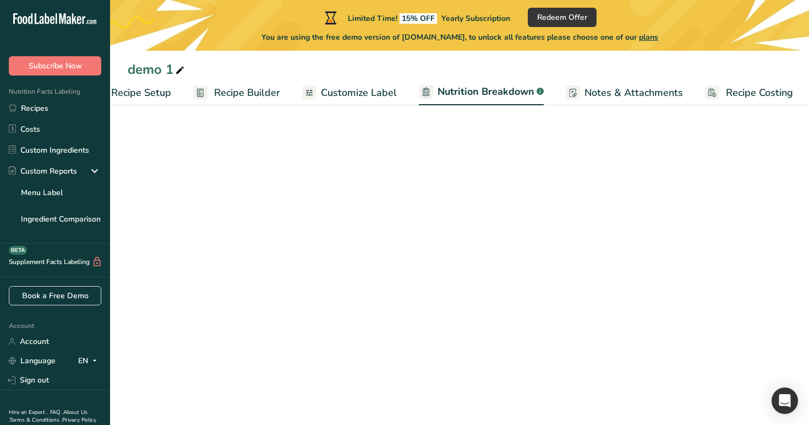
scroll to position [0, 39]
select select "Calories"
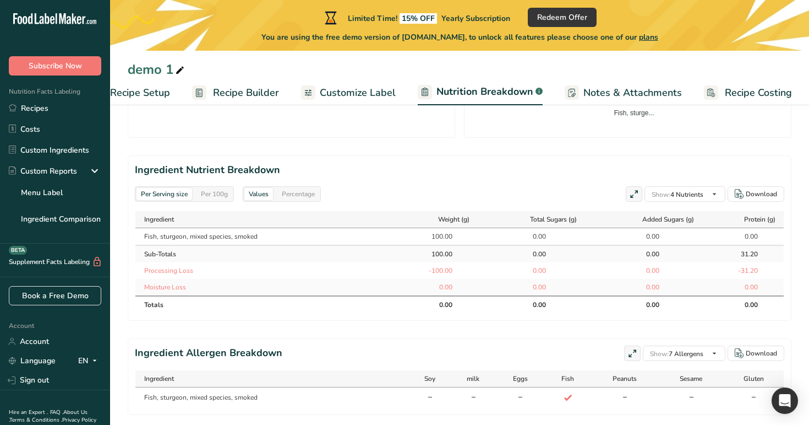
scroll to position [425, 0]
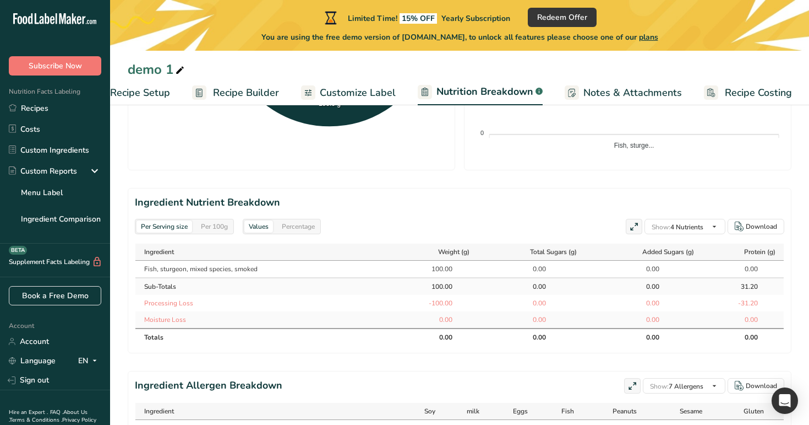
click at [223, 230] on div "Per 100g" at bounding box center [215, 226] width 36 height 12
click at [175, 229] on div "Per Serving size" at bounding box center [165, 226] width 56 height 12
click at [213, 223] on div "Per 100g" at bounding box center [215, 226] width 36 height 12
click at [286, 220] on div "Percentage" at bounding box center [299, 226] width 42 height 12
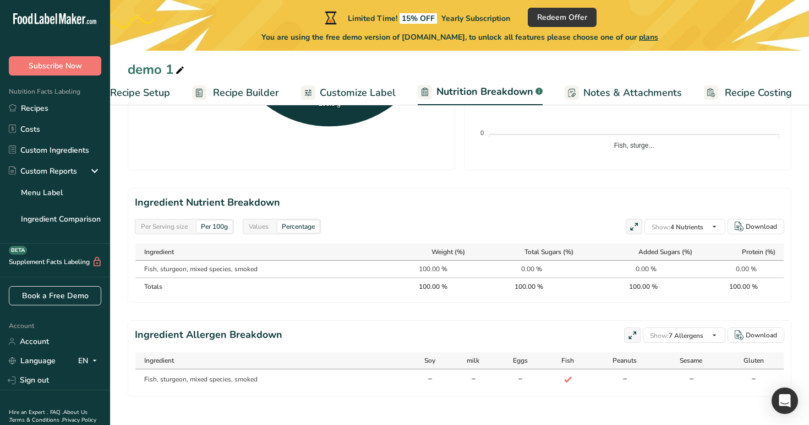
click at [170, 227] on div "Per Serving size" at bounding box center [165, 226] width 56 height 12
click at [231, 224] on div "Per 100g" at bounding box center [215, 226] width 36 height 12
click at [252, 221] on div "Values" at bounding box center [258, 226] width 29 height 12
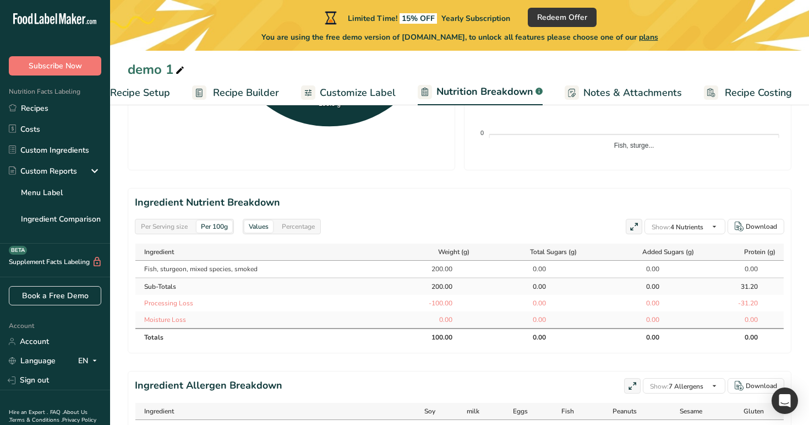
click at [174, 230] on div "Per Serving size" at bounding box center [165, 226] width 56 height 12
click at [215, 229] on div "Per 100g" at bounding box center [215, 226] width 36 height 12
click at [251, 90] on span "Recipe Builder" at bounding box center [246, 92] width 66 height 15
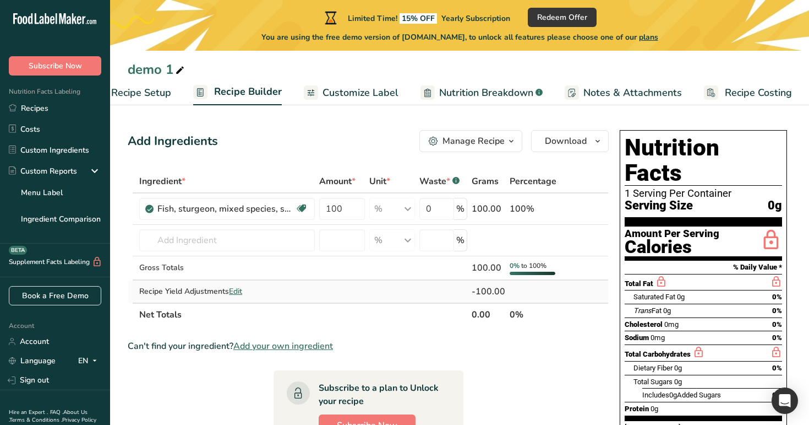
click at [238, 284] on td "Recipe Yield Adjustments Edit" at bounding box center [227, 291] width 180 height 22
click at [238, 291] on span "Edit" at bounding box center [235, 291] width 13 height 10
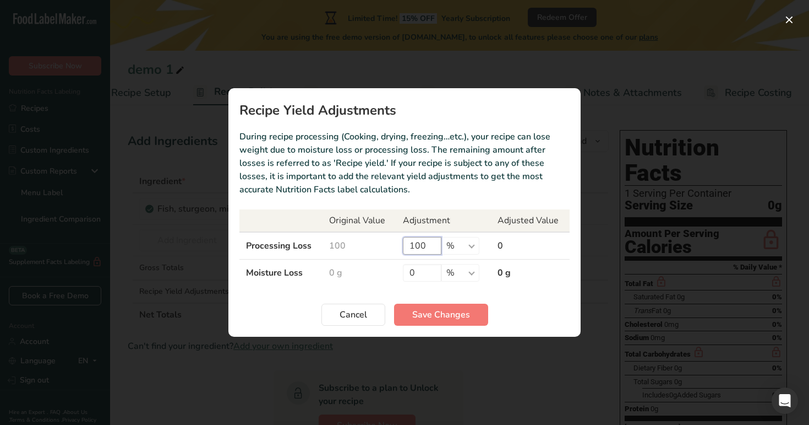
click at [431, 246] on input "100" at bounding box center [422, 246] width 39 height 18
type input "1"
type input "0"
click at [429, 316] on span "Save Changes" at bounding box center [441, 314] width 58 height 13
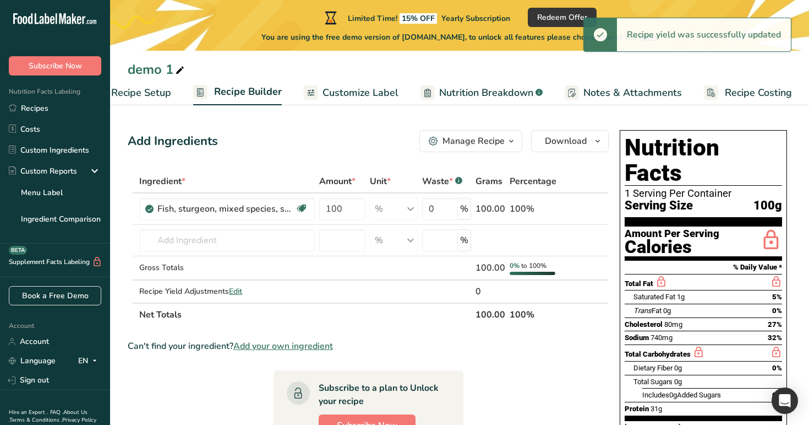
click at [508, 89] on span "Nutrition Breakdown" at bounding box center [486, 92] width 94 height 15
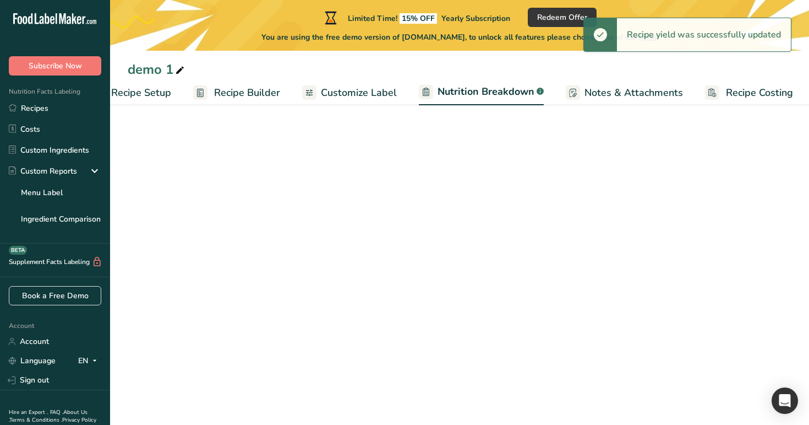
scroll to position [0, 39]
select select "Calories"
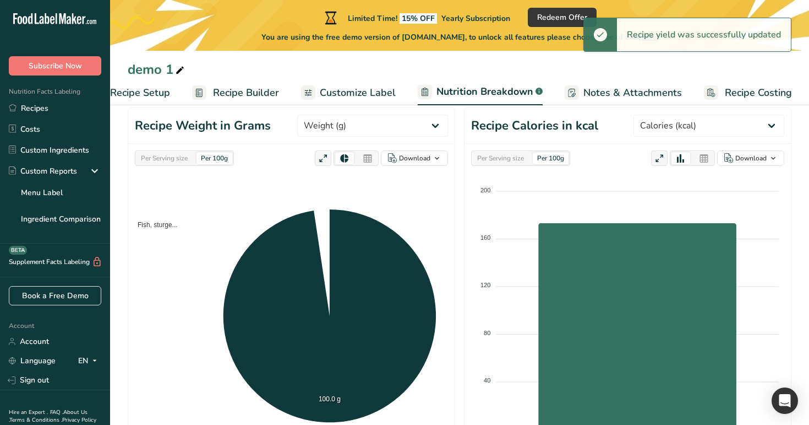
scroll to position [432, 0]
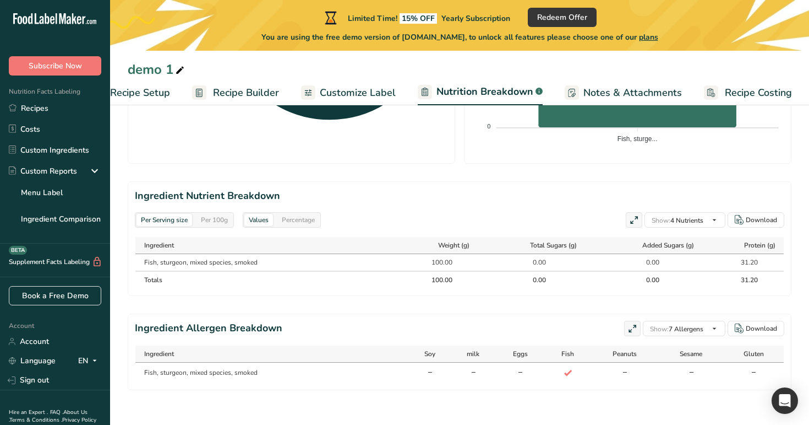
click at [218, 222] on div "Per 100g" at bounding box center [215, 220] width 36 height 12
click at [158, 218] on div "Per Serving size" at bounding box center [165, 220] width 56 height 12
click at [220, 220] on div "Per 100g" at bounding box center [215, 220] width 36 height 12
click at [173, 215] on div "Per Serving size" at bounding box center [165, 220] width 56 height 12
click at [221, 216] on div "Per 100g" at bounding box center [215, 220] width 36 height 12
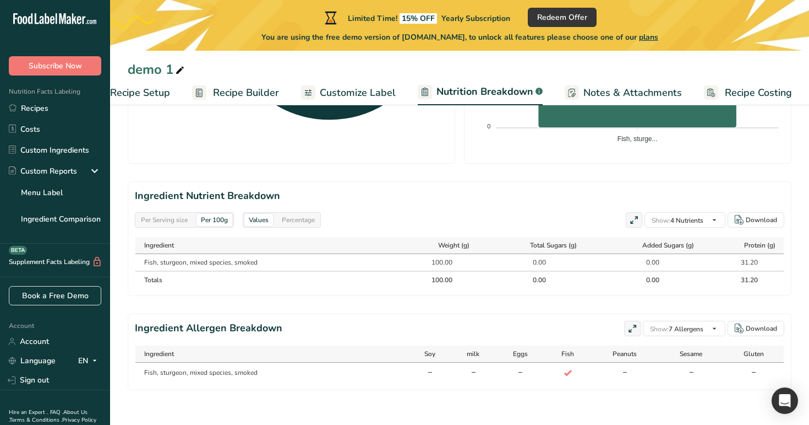
click at [170, 217] on div "Per Serving size" at bounding box center [165, 220] width 56 height 12
click at [222, 222] on div "Per 100g" at bounding box center [215, 220] width 36 height 12
click at [223, 95] on span "Recipe Builder" at bounding box center [246, 92] width 66 height 15
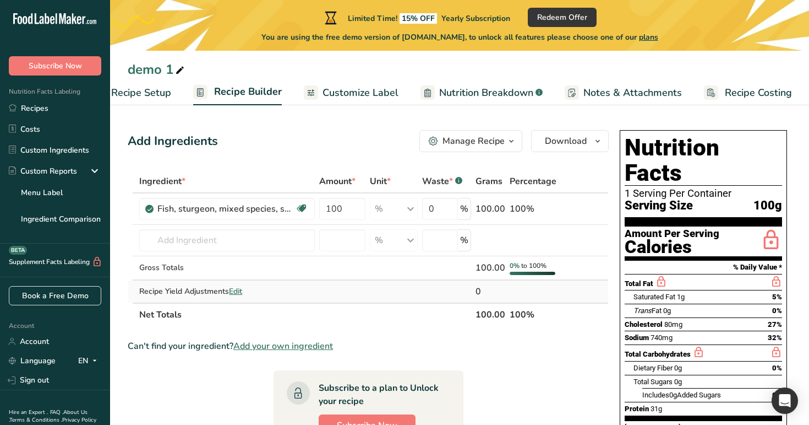
click at [232, 294] on span "Edit" at bounding box center [235, 291] width 13 height 10
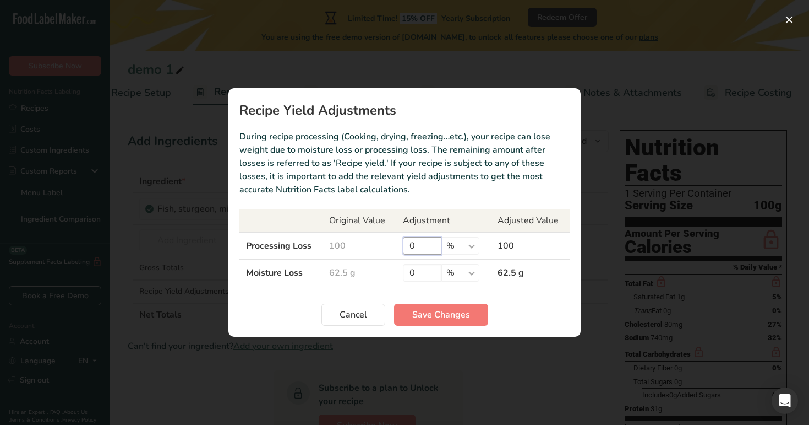
click at [419, 243] on input "0" at bounding box center [422, 246] width 39 height 18
type input "100"
click at [430, 317] on span "Save Changes" at bounding box center [441, 314] width 58 height 13
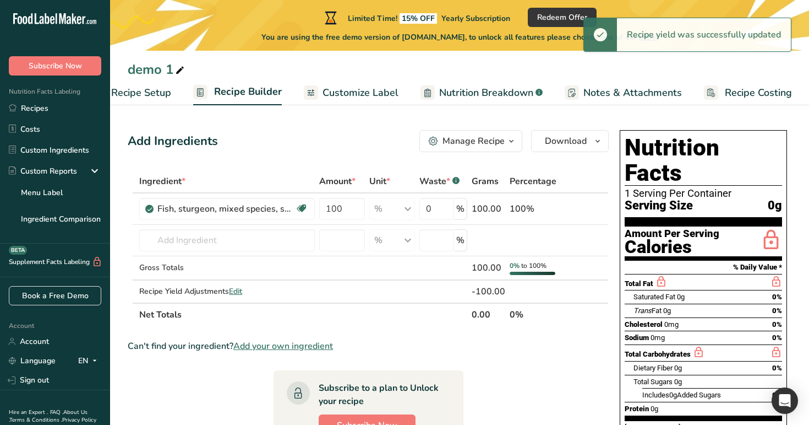
click at [342, 97] on span "Customize Label" at bounding box center [361, 92] width 76 height 15
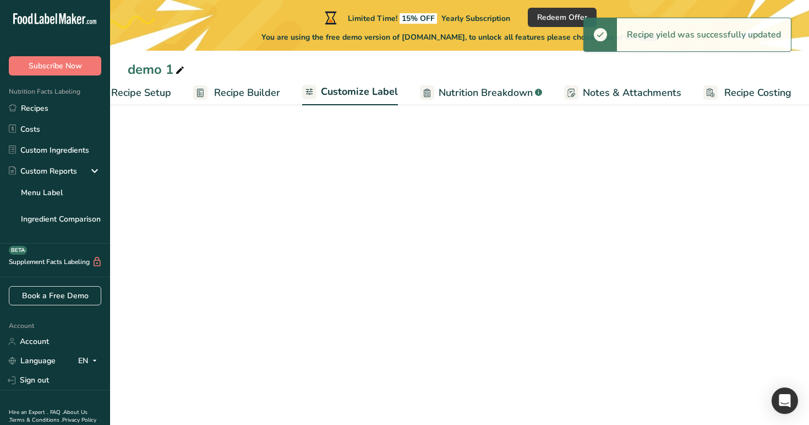
scroll to position [0, 37]
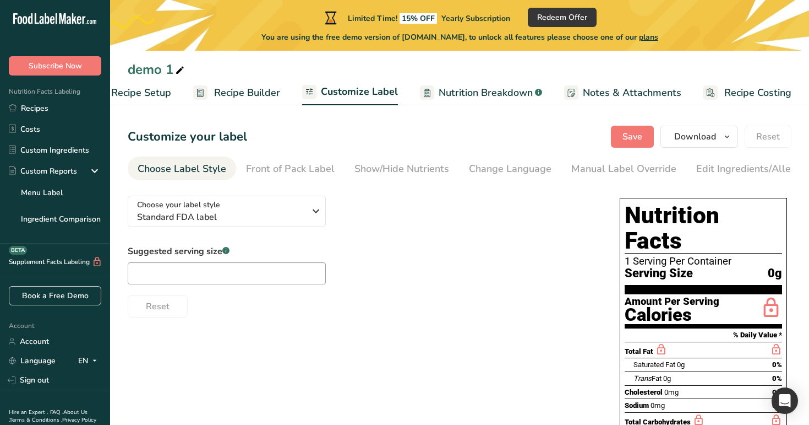
click at [501, 94] on span "Nutrition Breakdown" at bounding box center [486, 92] width 94 height 15
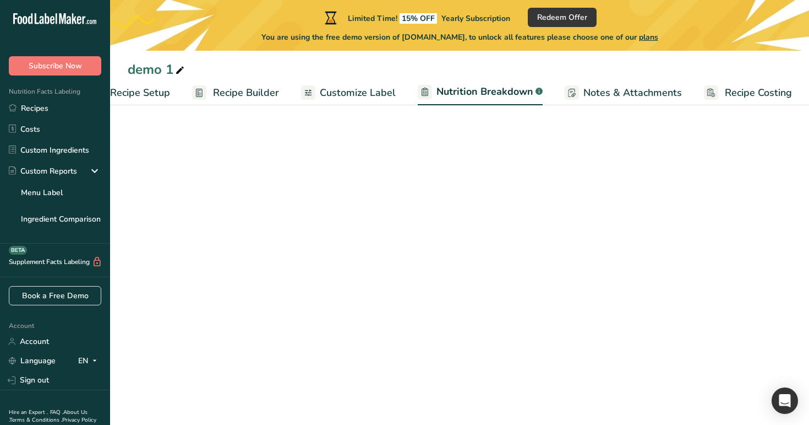
select select "Calories"
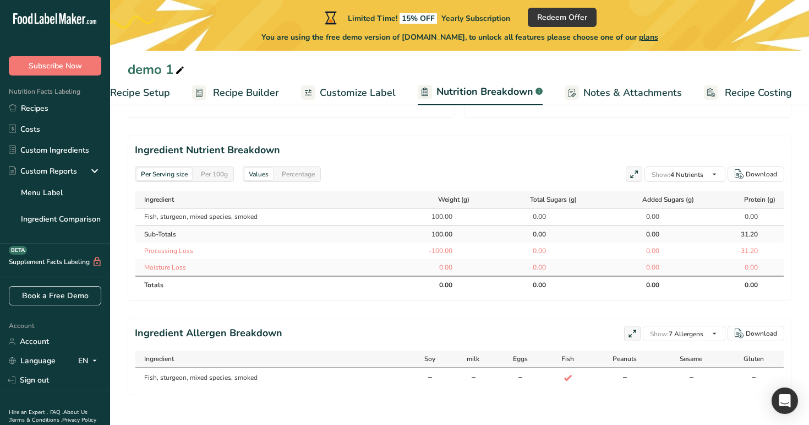
scroll to position [479, 0]
click at [218, 176] on div "Per 100g" at bounding box center [215, 172] width 36 height 12
click at [242, 91] on span "Recipe Builder" at bounding box center [246, 92] width 66 height 15
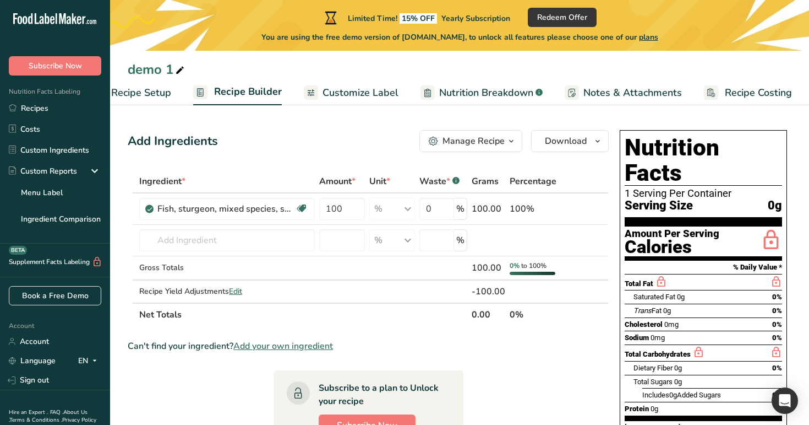
click at [497, 94] on span "Nutrition Breakdown" at bounding box center [486, 92] width 94 height 15
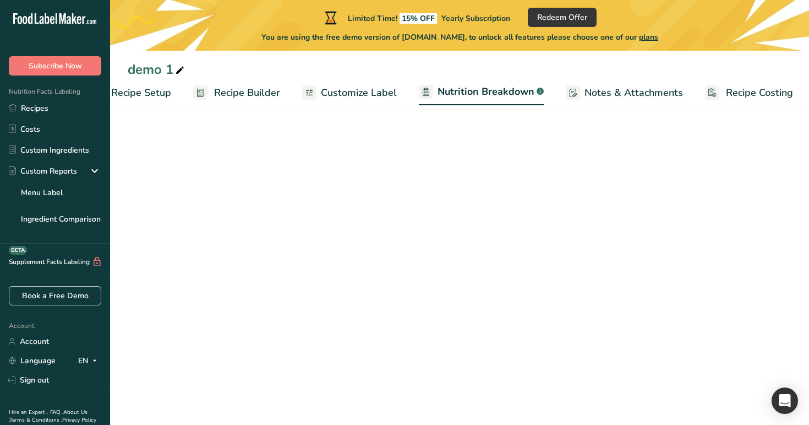
scroll to position [0, 39]
select select "Calories"
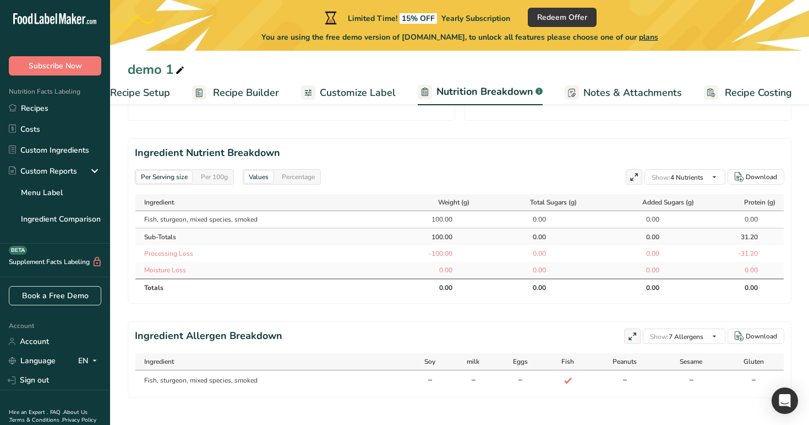
scroll to position [482, 0]
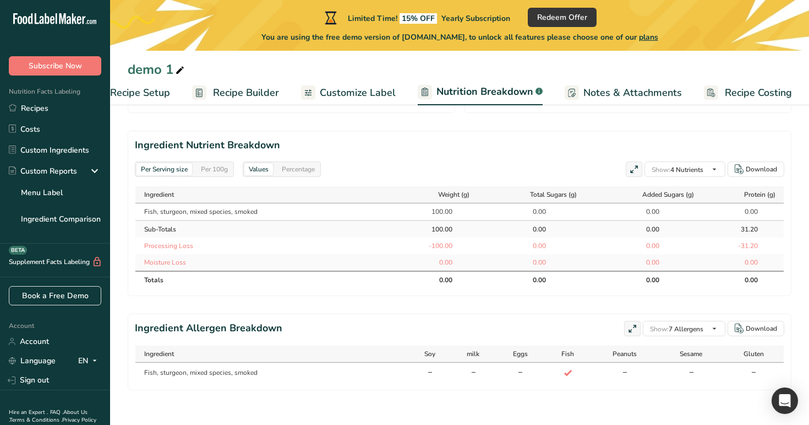
click at [218, 172] on div "Per 100g" at bounding box center [215, 169] width 36 height 12
click at [174, 174] on div "Per Serving size" at bounding box center [165, 169] width 56 height 12
click at [245, 95] on span "Recipe Builder" at bounding box center [246, 92] width 66 height 15
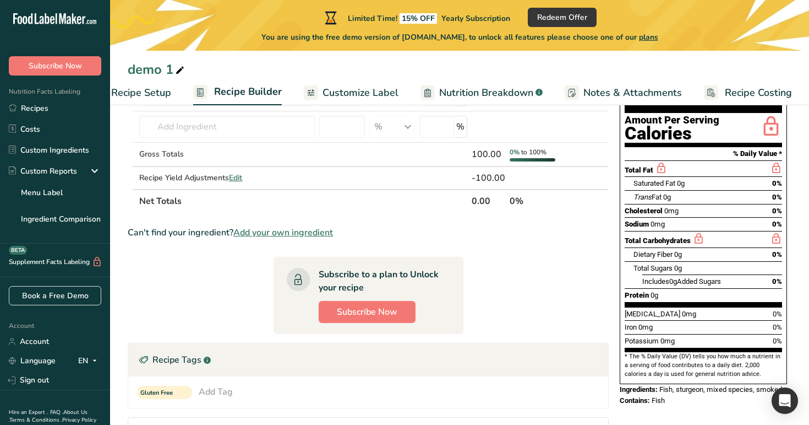
scroll to position [83, 0]
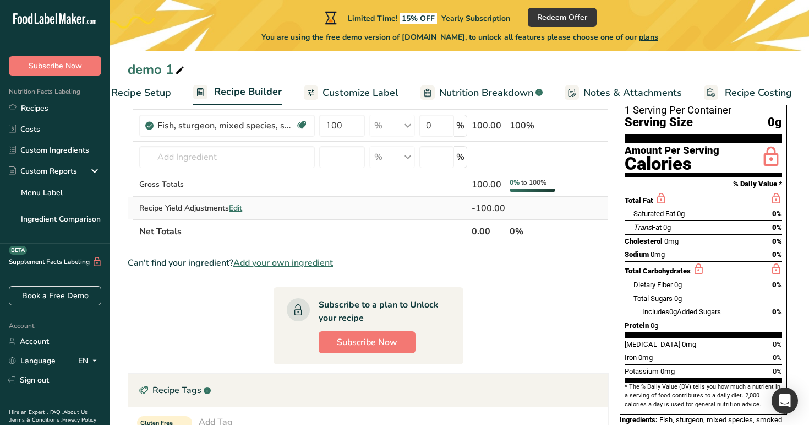
click at [242, 206] on span "Edit" at bounding box center [235, 208] width 13 height 10
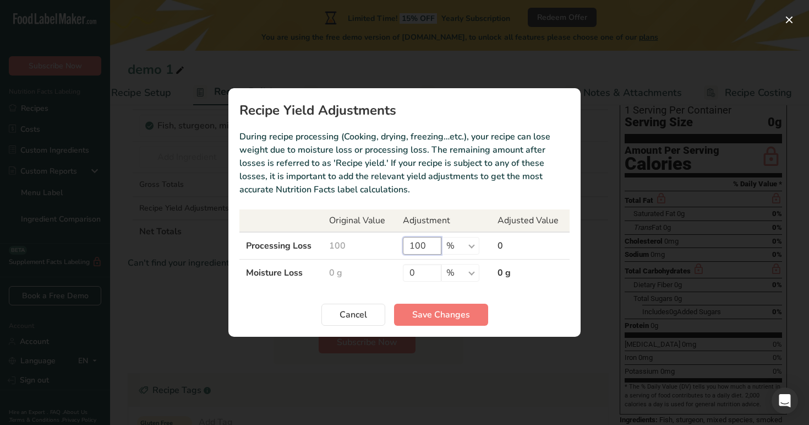
click at [417, 246] on input "100" at bounding box center [422, 246] width 39 height 18
type input "10"
click at [426, 275] on input "0" at bounding box center [422, 273] width 39 height 18
type input "10"
click at [411, 319] on button "Save Changes" at bounding box center [441, 314] width 94 height 22
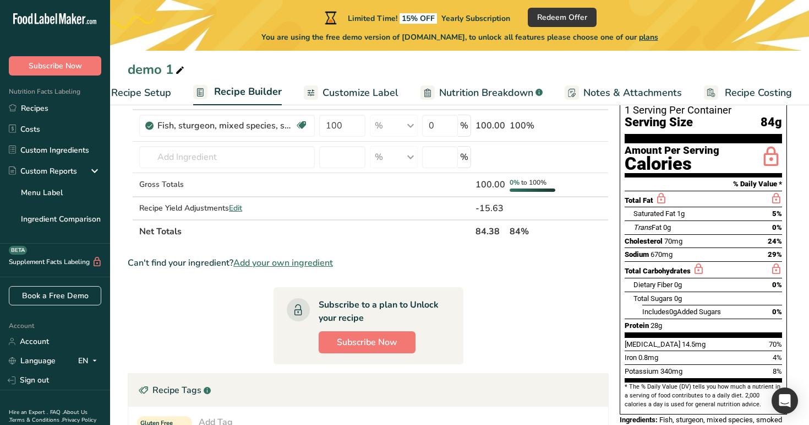
click at [466, 88] on span "Nutrition Breakdown" at bounding box center [486, 92] width 94 height 15
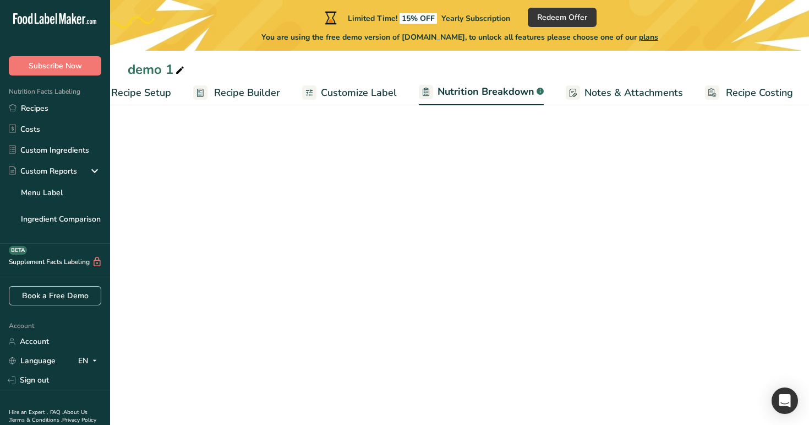
scroll to position [0, 39]
select select "Calories"
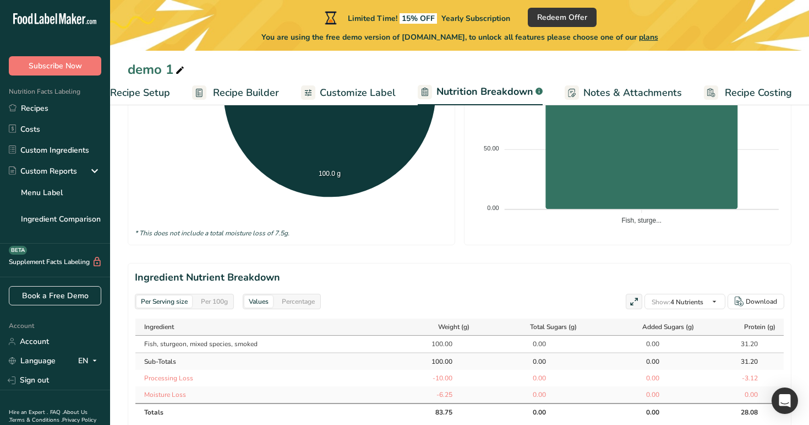
scroll to position [482, 0]
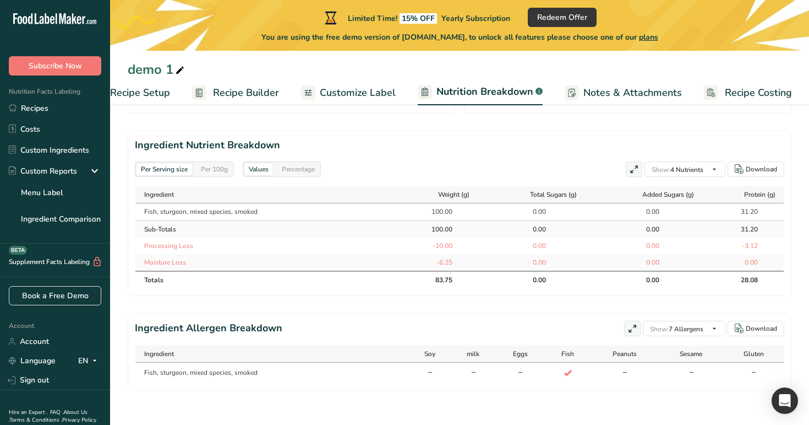
click at [213, 167] on div "Per 100g" at bounding box center [215, 169] width 36 height 12
click at [311, 163] on div "Percentage" at bounding box center [299, 169] width 42 height 12
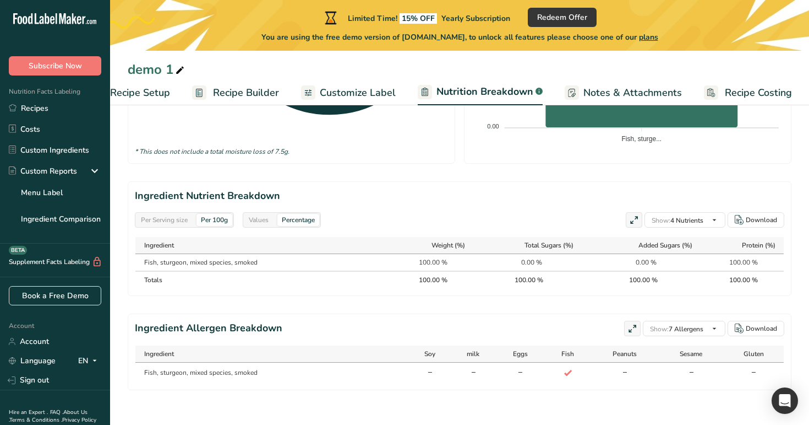
click at [170, 219] on div "Per Serving size" at bounding box center [165, 220] width 56 height 12
click at [254, 83] on link "Recipe Builder" at bounding box center [235, 92] width 87 height 25
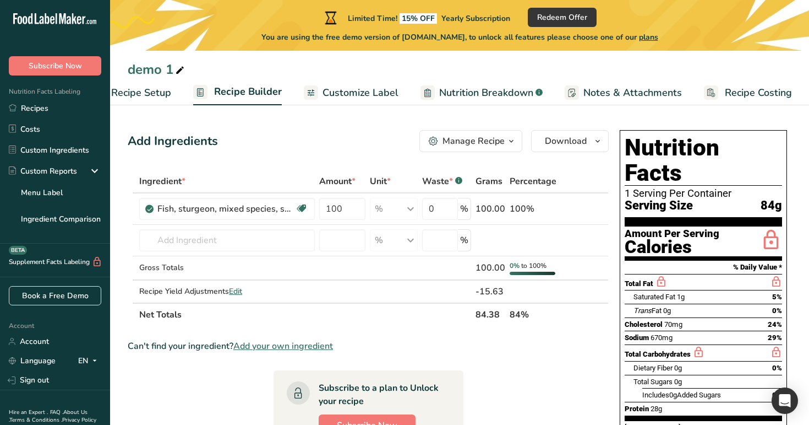
click at [157, 95] on span "Recipe Setup" at bounding box center [141, 92] width 60 height 15
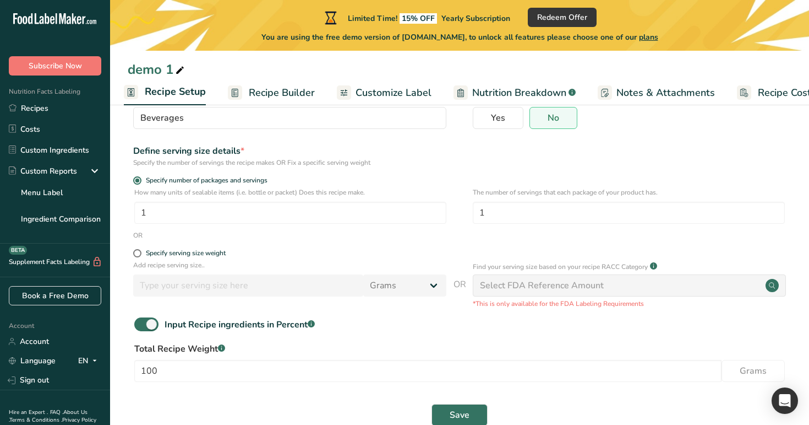
scroll to position [131, 0]
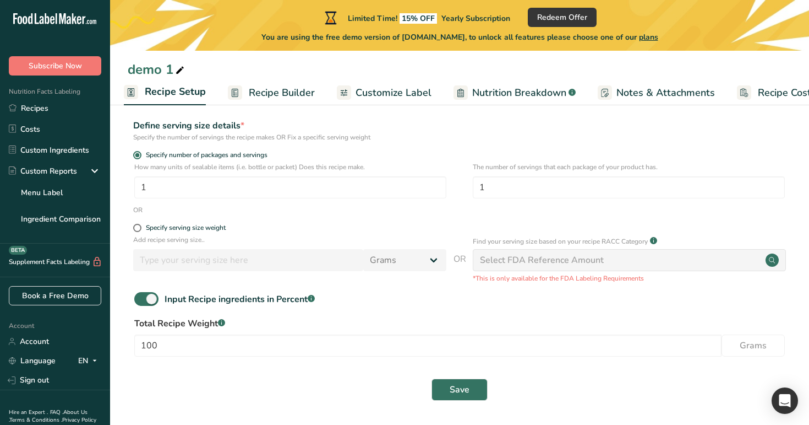
click at [281, 96] on span "Recipe Builder" at bounding box center [282, 92] width 66 height 15
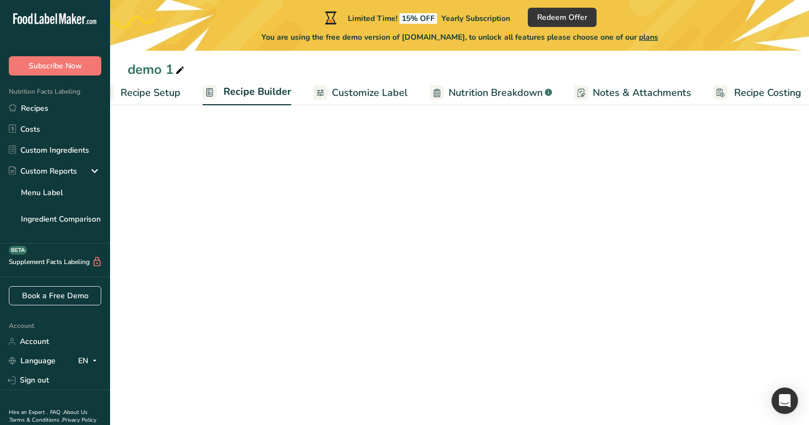
scroll to position [0, 37]
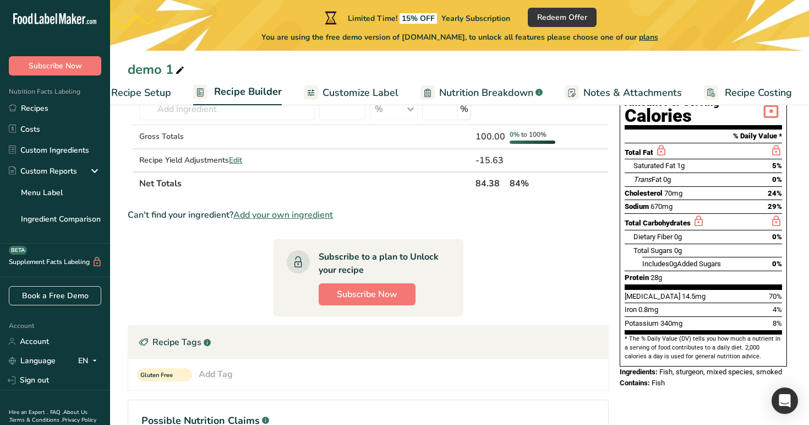
click at [372, 83] on link "Customize Label" at bounding box center [351, 92] width 95 height 25
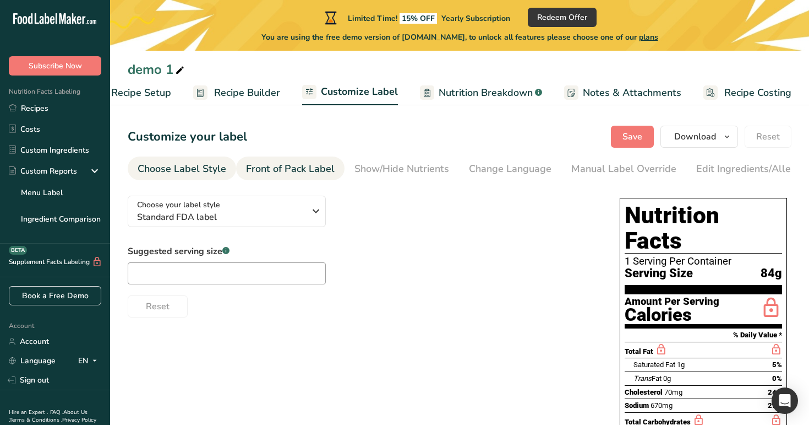
click at [316, 164] on div "Front of Pack Label" at bounding box center [290, 168] width 89 height 15
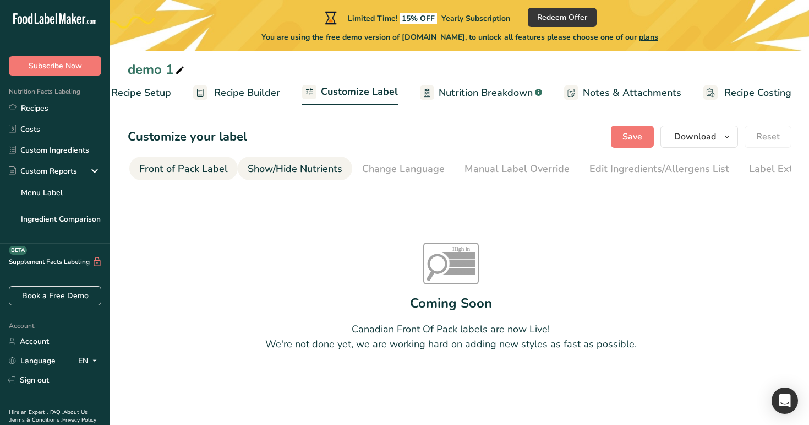
click at [312, 160] on link "Show/Hide Nutrients" at bounding box center [295, 168] width 95 height 25
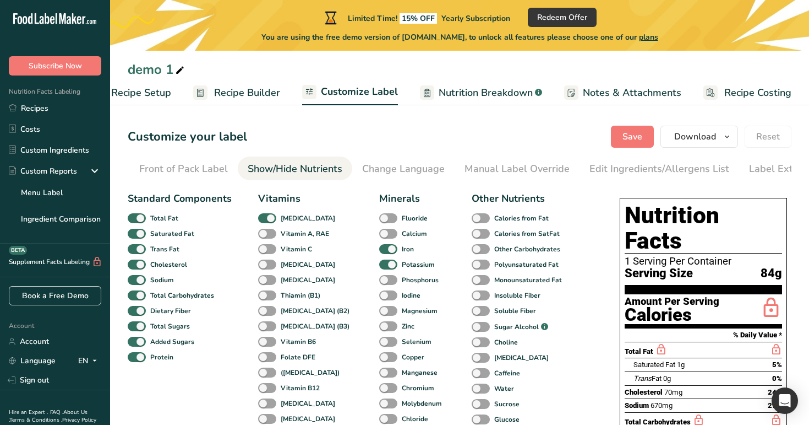
scroll to position [0, 136]
click at [358, 163] on div "Change Language" at bounding box center [374, 168] width 83 height 15
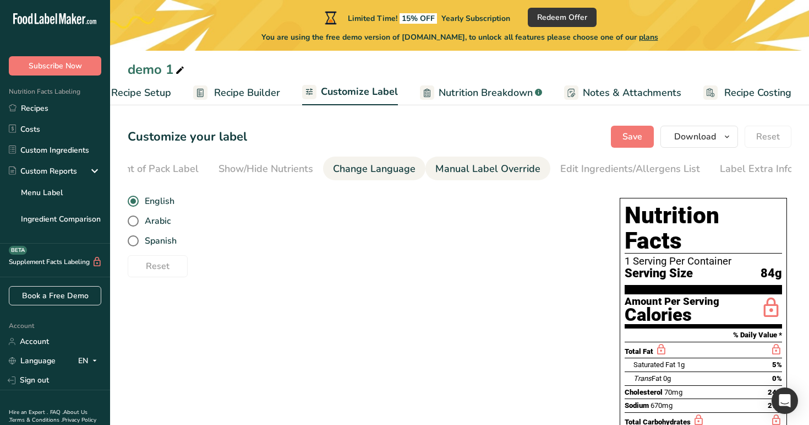
click at [471, 162] on div "Manual Label Override" at bounding box center [488, 168] width 105 height 15
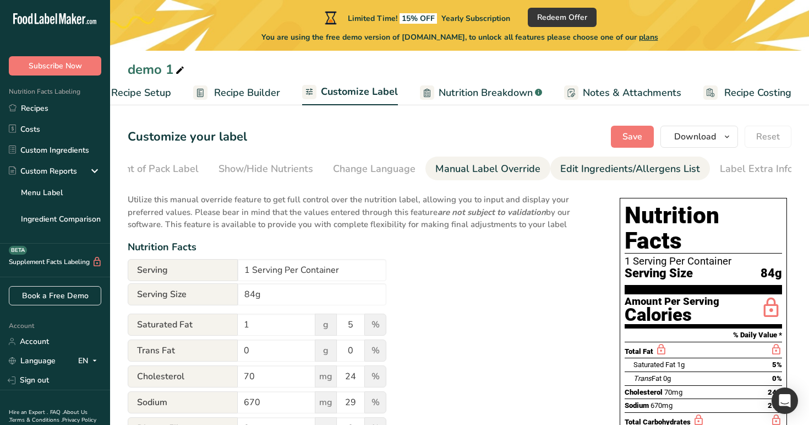
click at [604, 169] on div "Edit Ingredients/Allergens List" at bounding box center [631, 168] width 140 height 15
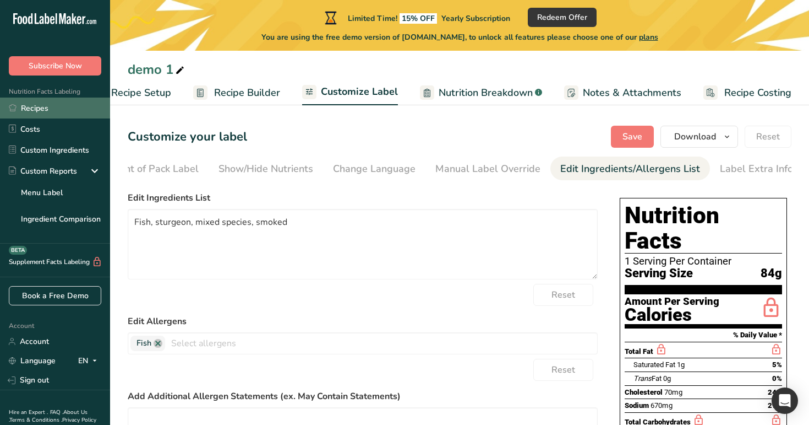
click at [64, 105] on link "Recipes" at bounding box center [55, 107] width 110 height 21
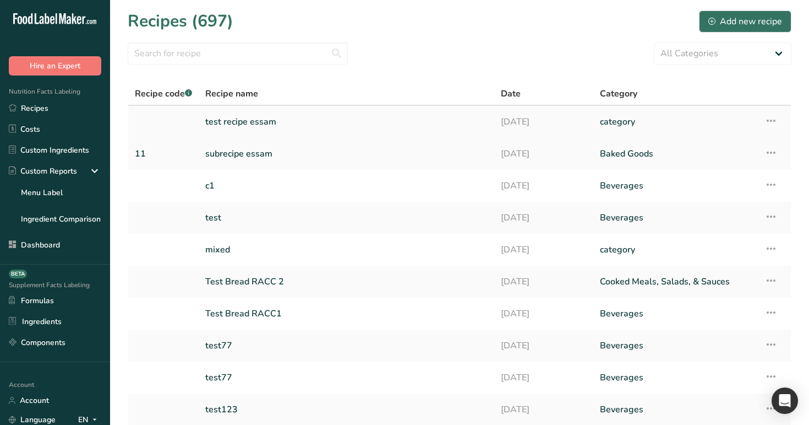
click at [774, 121] on icon at bounding box center [771, 121] width 13 height 20
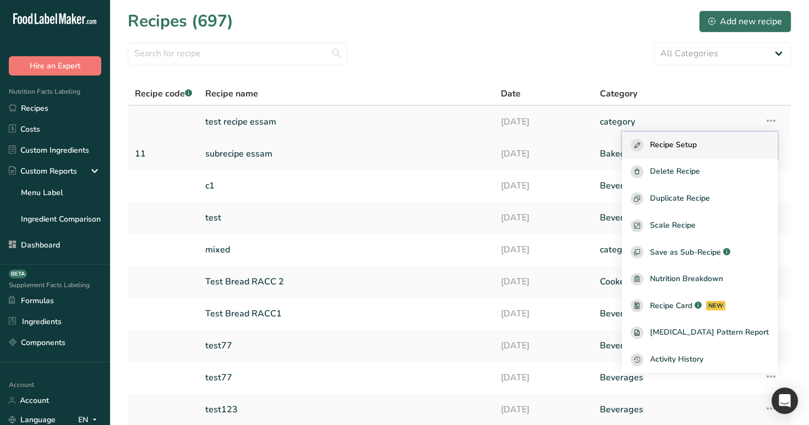
click at [724, 146] on div "Recipe Setup" at bounding box center [700, 145] width 138 height 13
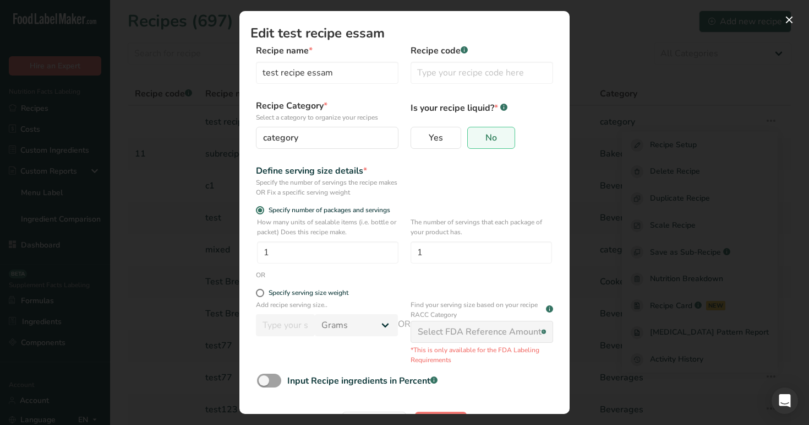
scroll to position [17, 0]
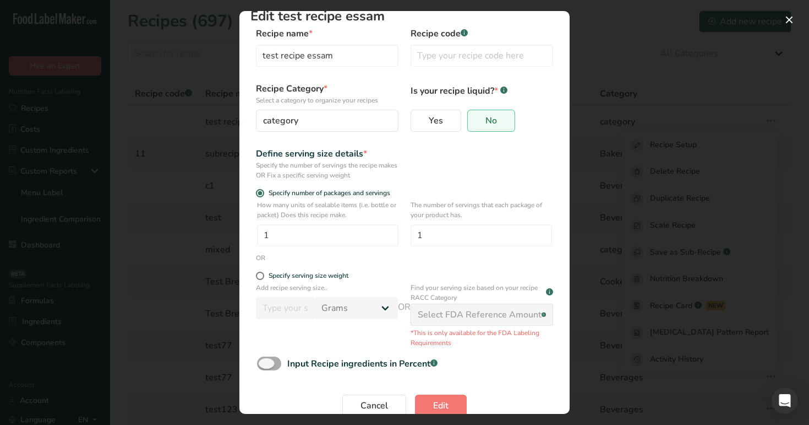
click at [270, 358] on span "Edit Recipe Modal" at bounding box center [269, 363] width 24 height 14
click at [264, 360] on input "Input Recipe ingredients in Percent .a-a{fill:#347362;}.b-a{fill:#fff;}" at bounding box center [260, 363] width 7 height 7
checkbox input "true"
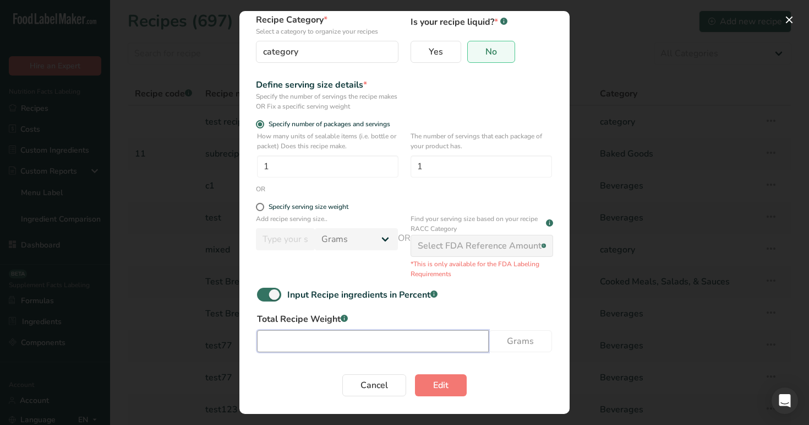
click at [382, 336] on input "Edit Recipe Modal" at bounding box center [373, 341] width 232 height 22
type input "11"
click at [458, 392] on button "Edit" at bounding box center [441, 385] width 52 height 22
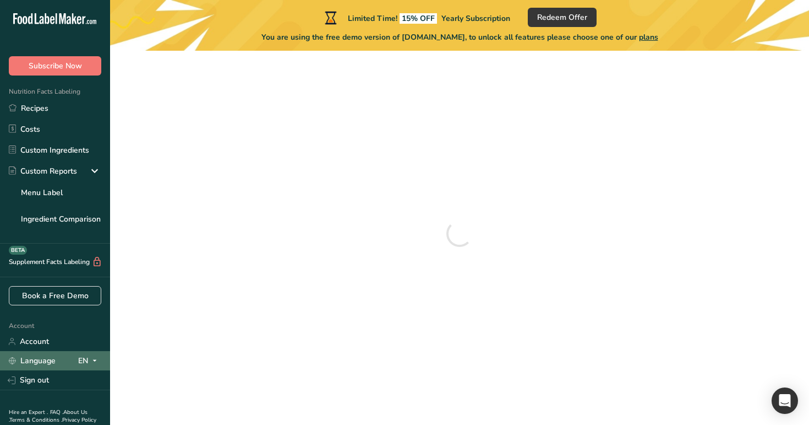
click at [81, 356] on div "EN" at bounding box center [89, 360] width 23 height 13
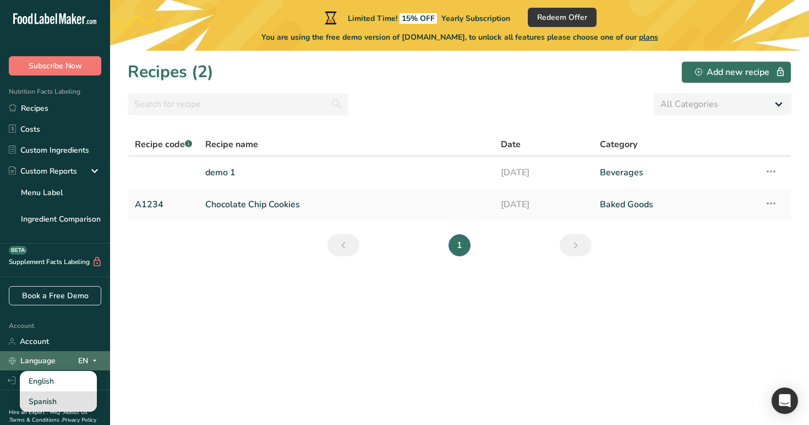
click at [79, 398] on div "Spanish" at bounding box center [58, 401] width 77 height 20
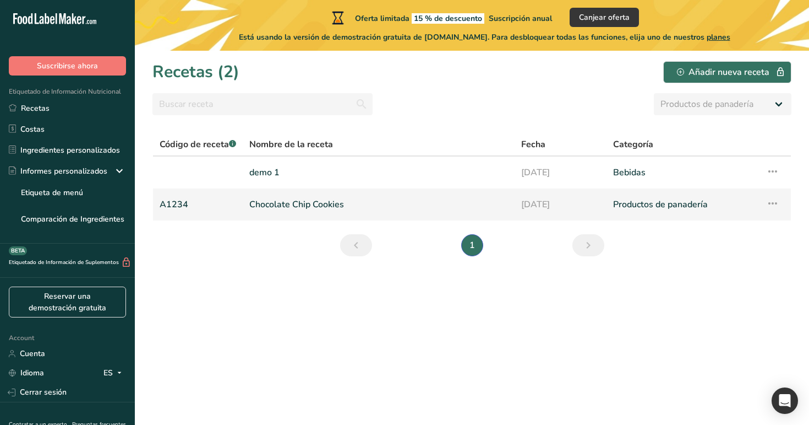
click at [326, 196] on link "Chocolate Chip Cookies" at bounding box center [378, 204] width 259 height 23
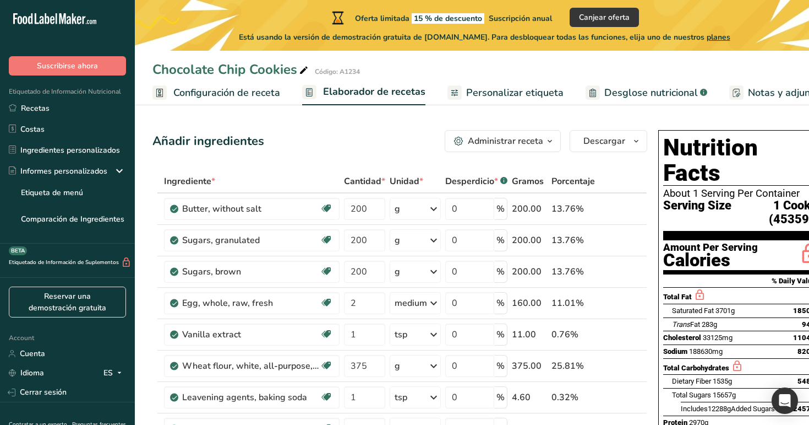
click at [236, 95] on span "Configuración de receta" at bounding box center [226, 92] width 107 height 15
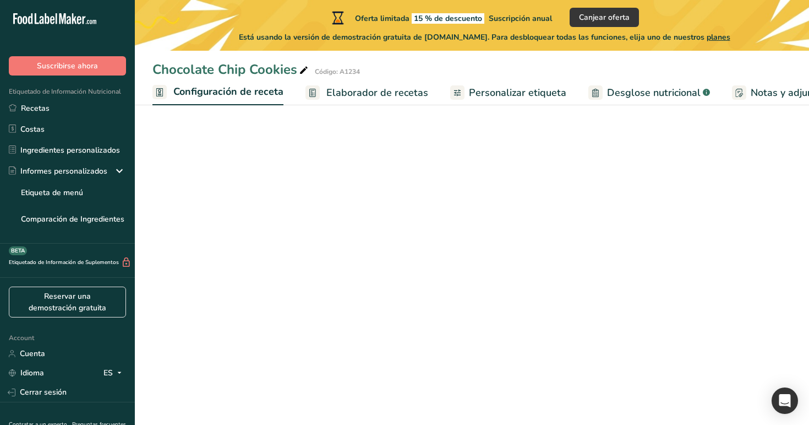
scroll to position [0, 4]
select select "17"
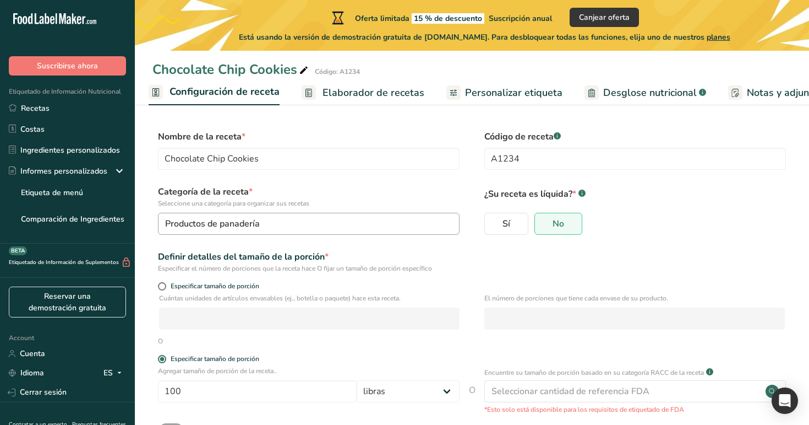
scroll to position [83, 0]
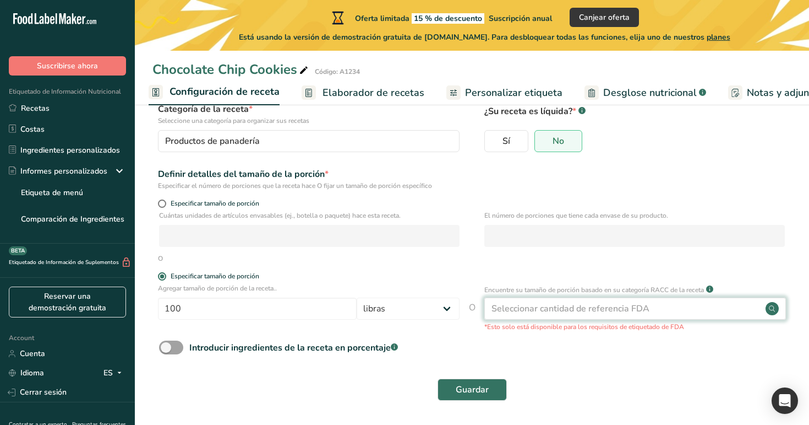
click at [555, 305] on div "Seleccionar cantidad de referencia FDA" at bounding box center [571, 308] width 158 height 13
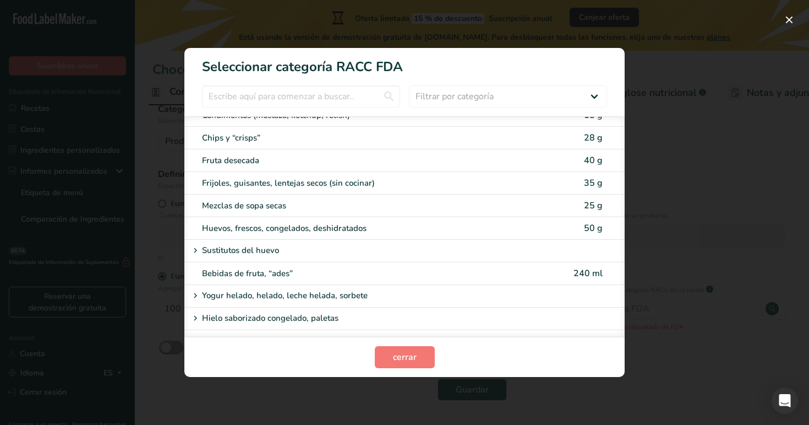
scroll to position [770, 0]
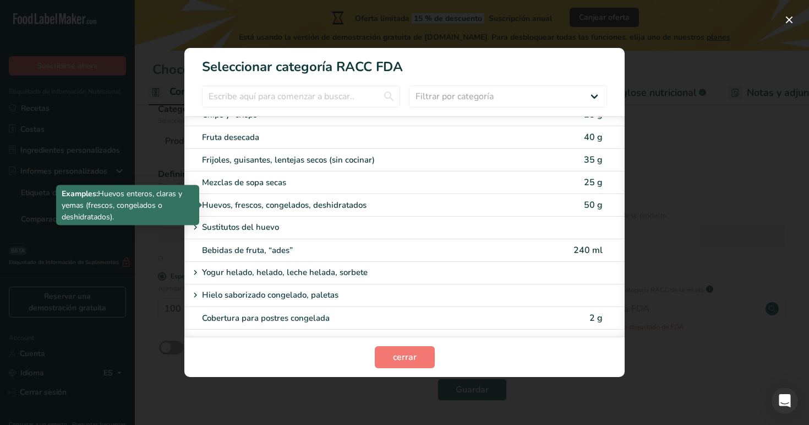
click at [398, 204] on div "Huevos, frescos, congelados, deshidratados" at bounding box center [358, 205] width 313 height 13
type input "50"
select select "0"
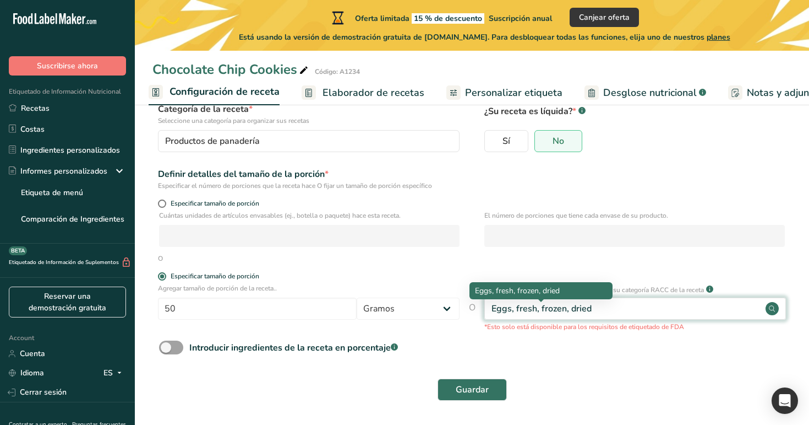
click at [549, 308] on div "Eggs, fresh, frozen, dried" at bounding box center [542, 308] width 100 height 13
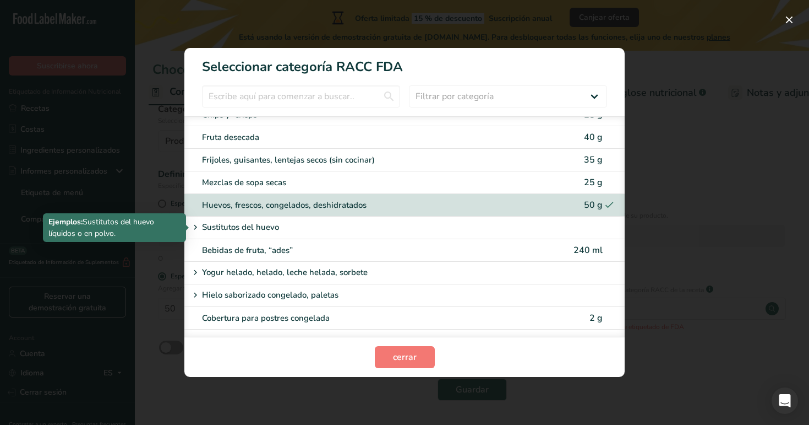
click at [197, 227] on icon "RACC Category Selection Modal" at bounding box center [196, 227] width 10 height 15
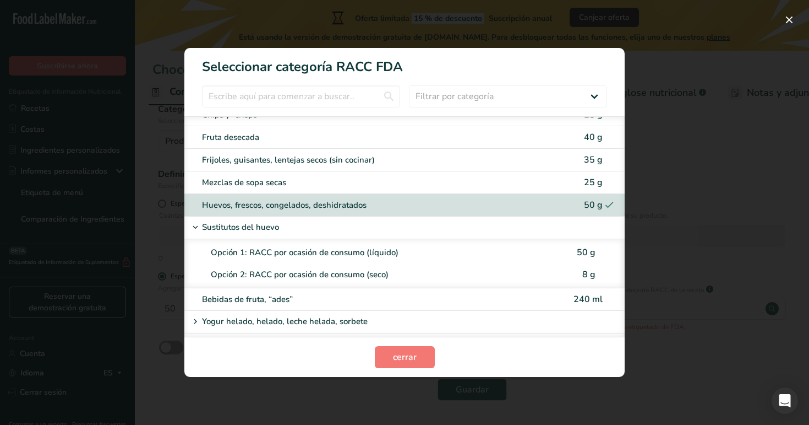
click at [303, 258] on div "Opción 1: RACC por ocasión de consumo (líquido)" at bounding box center [387, 252] width 352 height 13
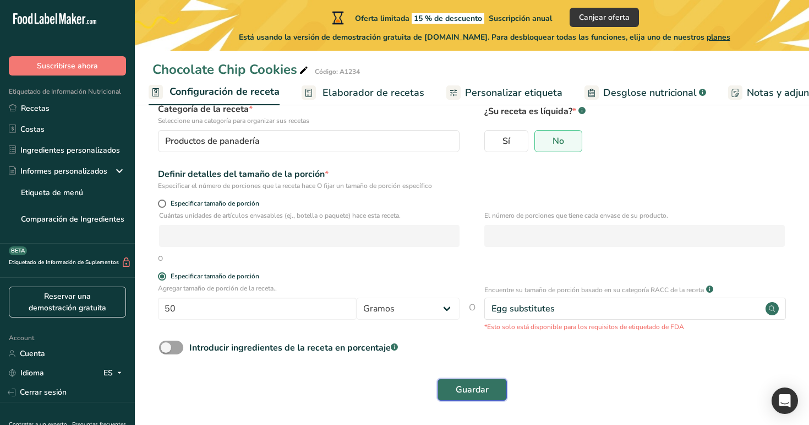
click at [466, 394] on span "Guardar" at bounding box center [472, 389] width 33 height 13
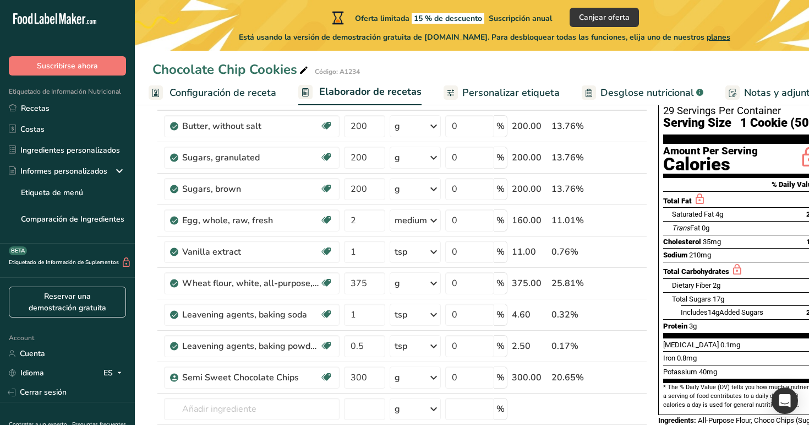
click at [274, 11] on div "Oferta limitada 15 % de descuento Suscripción anual Canjear oferta Está usando …" at bounding box center [484, 25] width 699 height 51
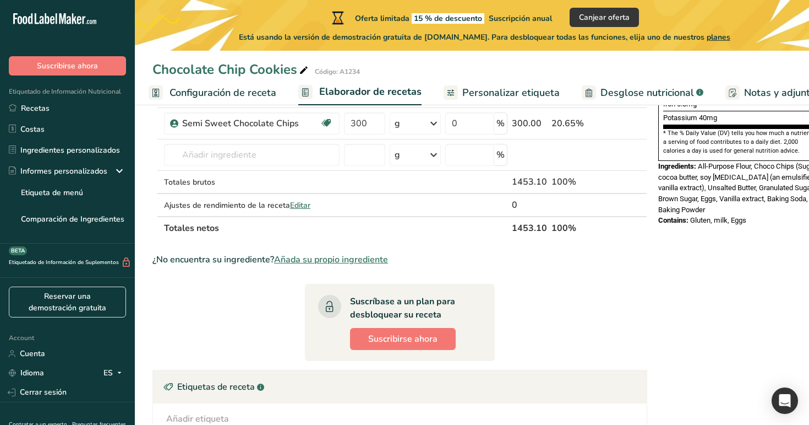
scroll to position [480, 0]
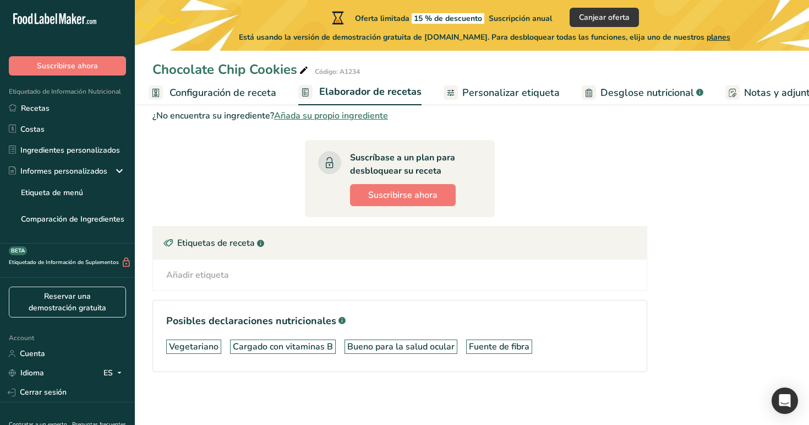
click at [499, 88] on span "Personalizar etiqueta" at bounding box center [511, 92] width 97 height 15
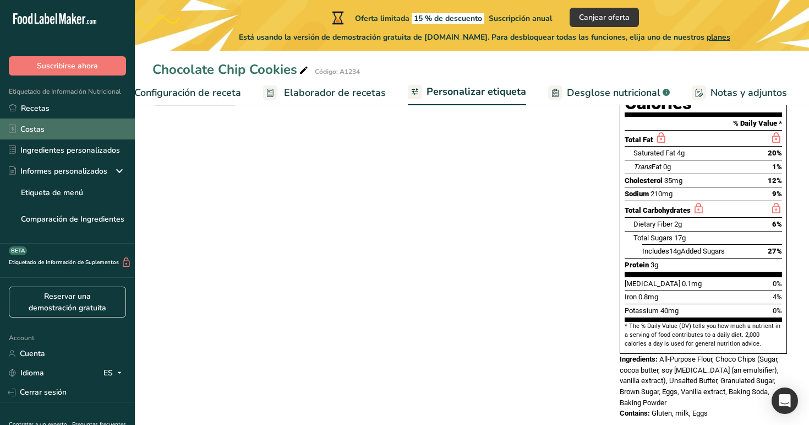
scroll to position [0, 3]
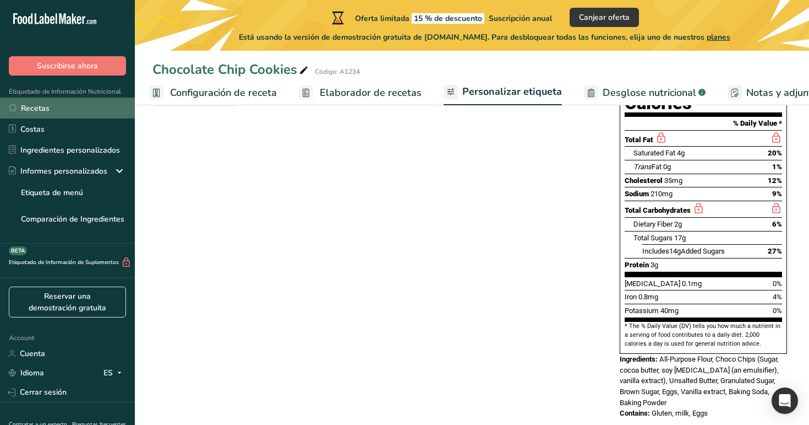
click at [86, 118] on link "Recetas" at bounding box center [67, 107] width 135 height 21
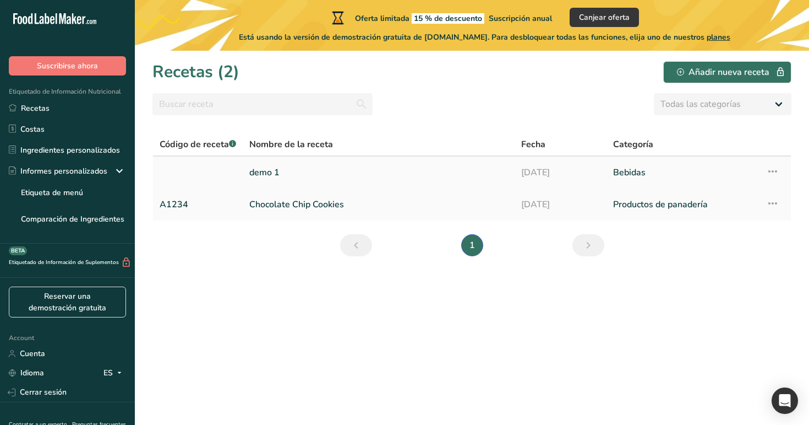
click at [776, 168] on icon at bounding box center [772, 171] width 13 height 20
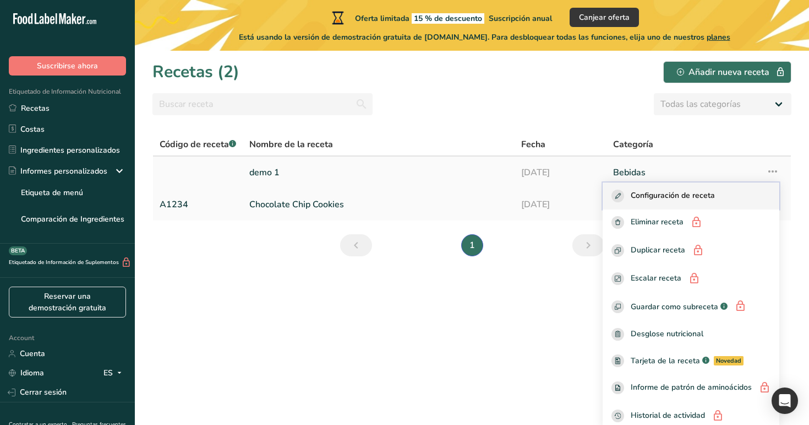
click at [740, 200] on div "Configuración de receta" at bounding box center [691, 195] width 159 height 13
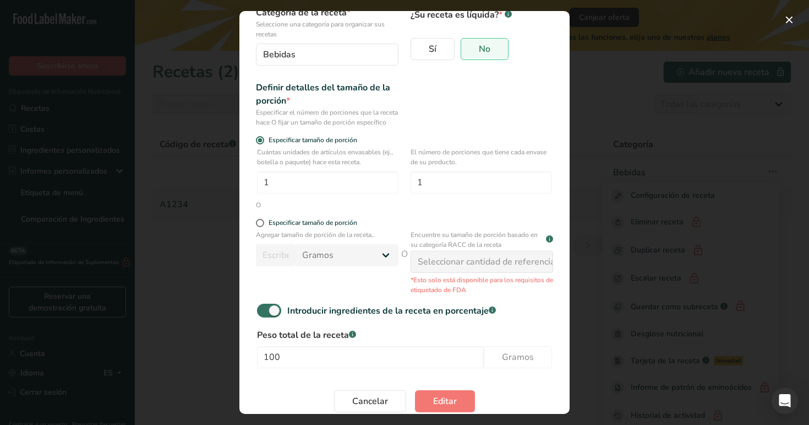
scroll to position [119, 0]
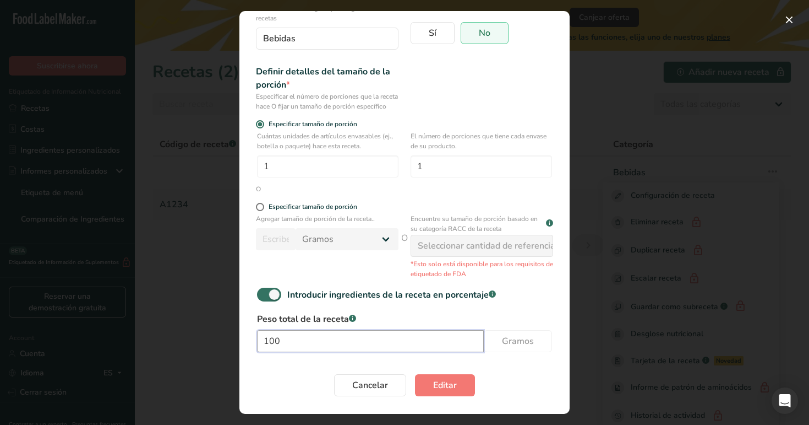
click at [385, 344] on input "100" at bounding box center [370, 341] width 227 height 22
click at [438, 383] on span "Editar" at bounding box center [445, 384] width 24 height 13
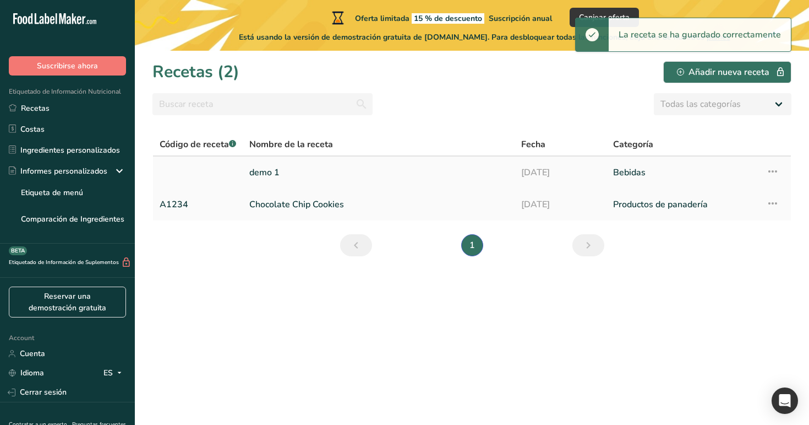
click at [334, 178] on link "demo 1" at bounding box center [378, 172] width 259 height 23
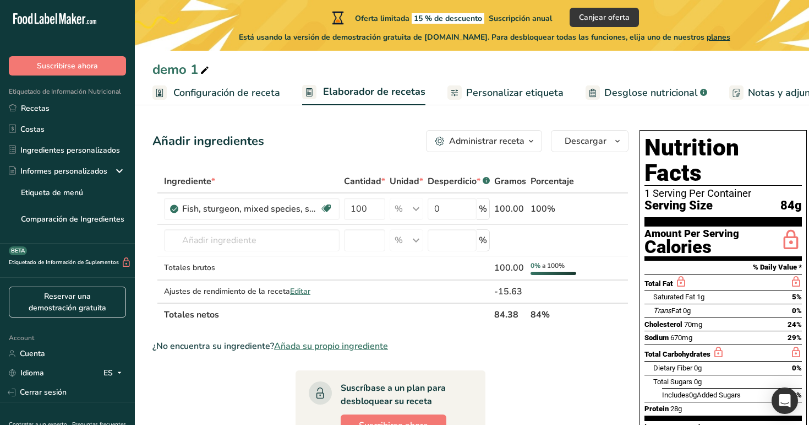
scroll to position [10, 0]
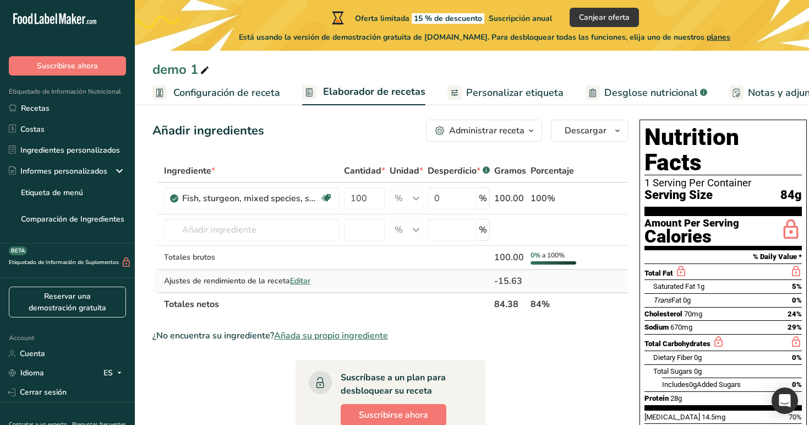
click at [301, 280] on span "Editar" at bounding box center [300, 280] width 20 height 10
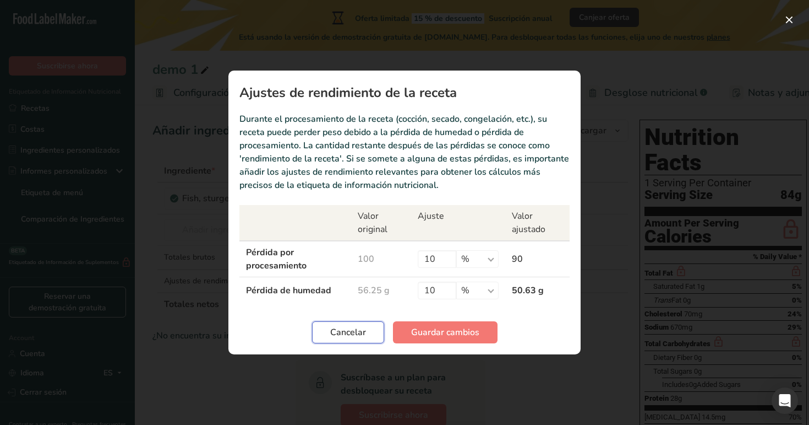
click at [361, 329] on span "Cancelar" at bounding box center [348, 331] width 36 height 13
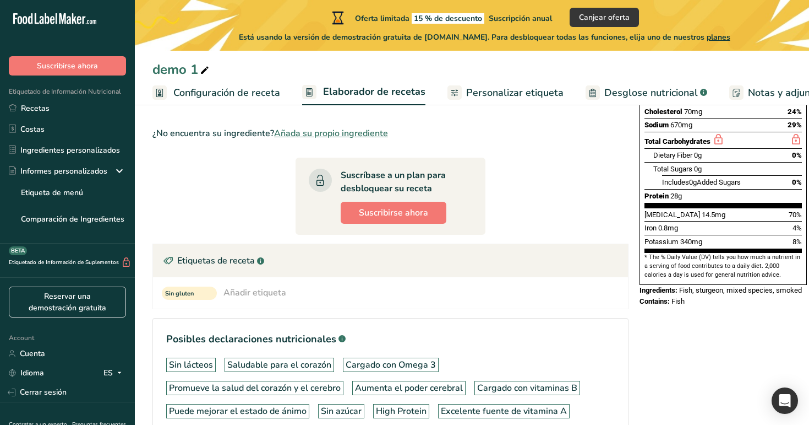
scroll to position [300, 0]
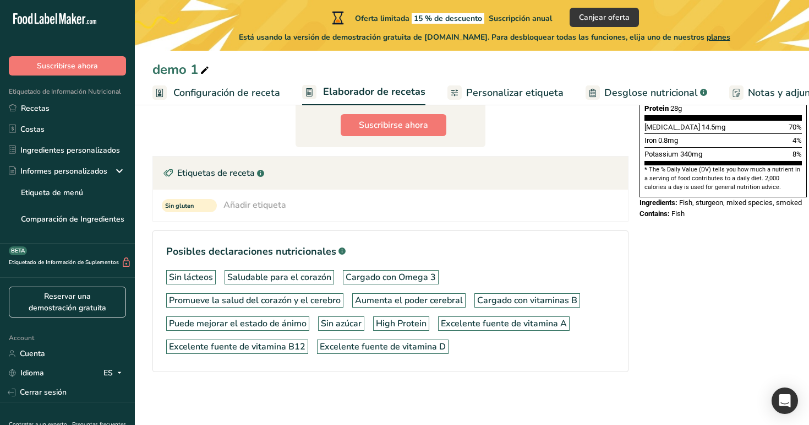
click at [236, 205] on div "Añadir etiqueta" at bounding box center [255, 204] width 63 height 13
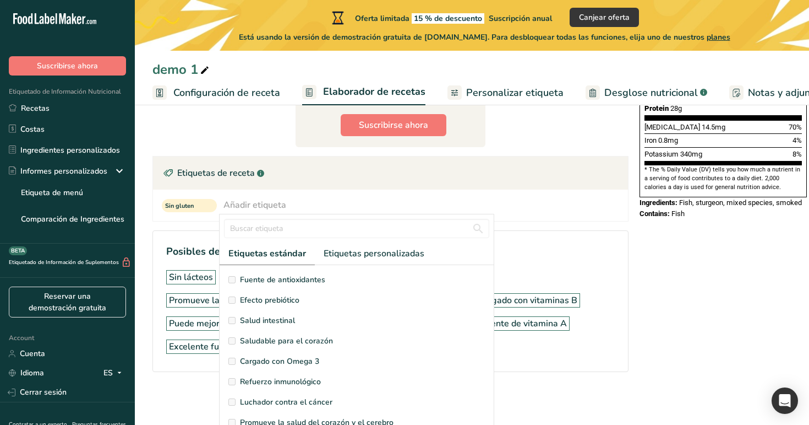
click at [354, 281] on label "Fuente de antioxidantes" at bounding box center [357, 280] width 257 height 12
click at [362, 254] on span "Etiquetas personalizadas" at bounding box center [374, 253] width 101 height 13
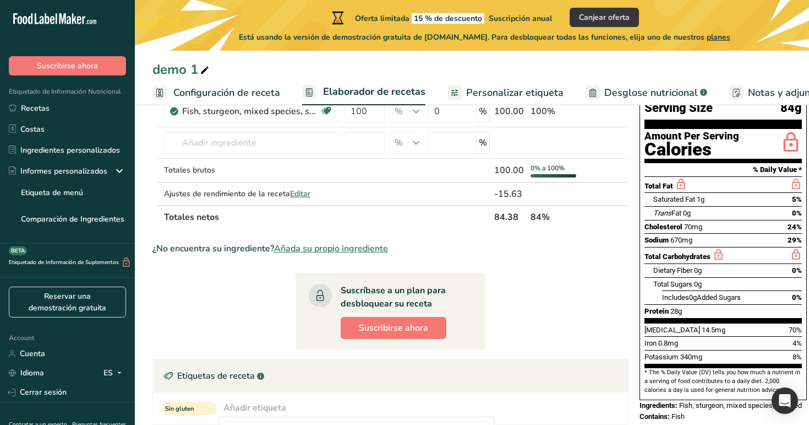
scroll to position [0, 0]
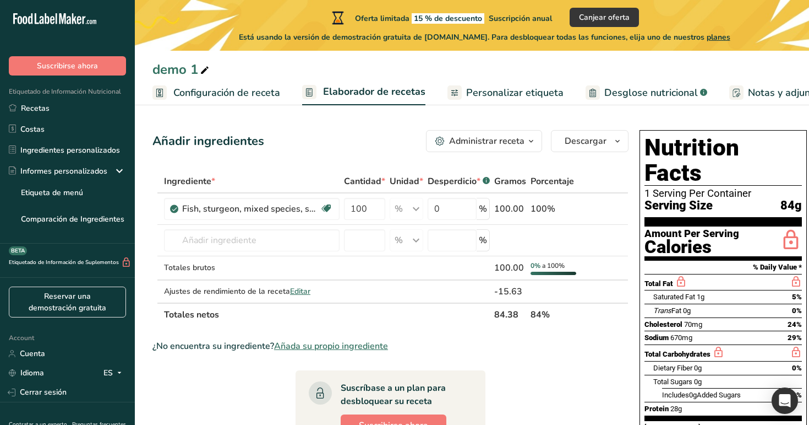
click at [488, 95] on span "Personalizar etiqueta" at bounding box center [514, 92] width 97 height 15
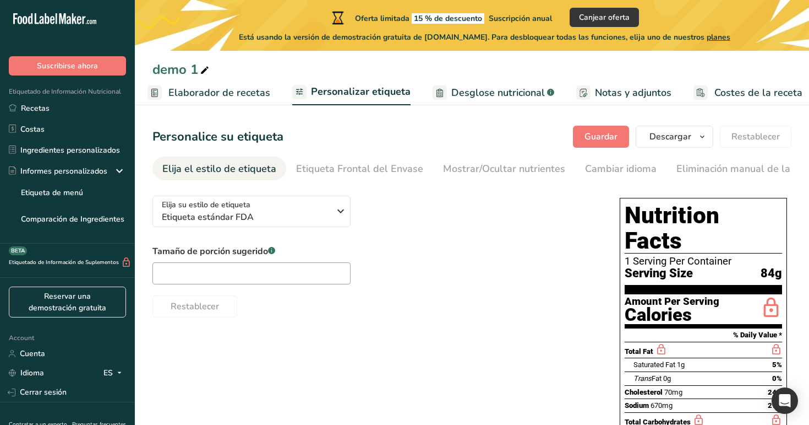
scroll to position [0, 160]
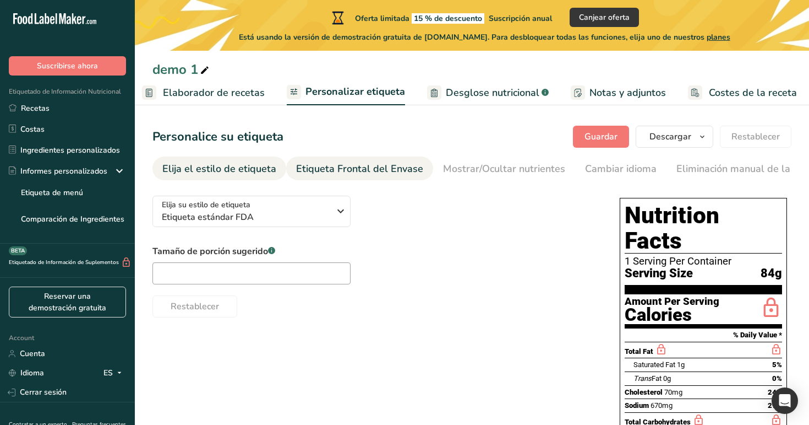
click at [378, 174] on div "Etiqueta Frontal del Envase" at bounding box center [359, 168] width 127 height 15
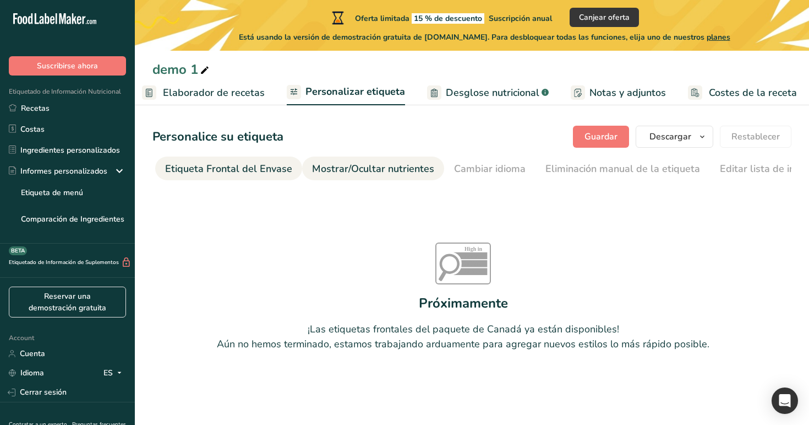
click at [399, 170] on div "Mostrar/Ocultar nutrientes" at bounding box center [373, 168] width 122 height 15
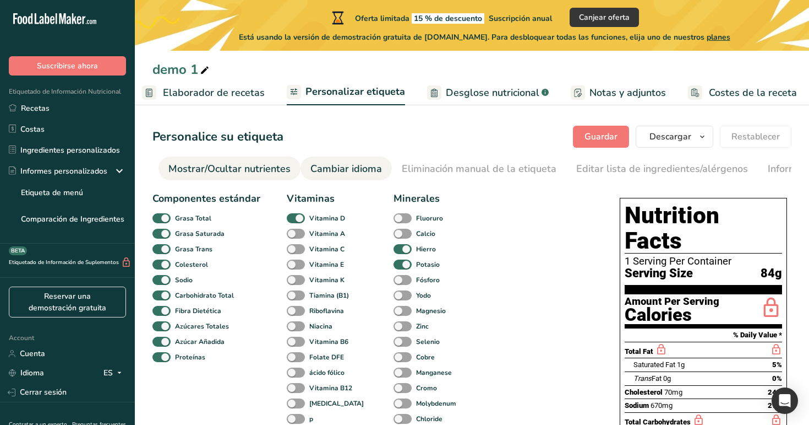
click at [360, 167] on div "Cambiar idioma" at bounding box center [347, 168] width 72 height 15
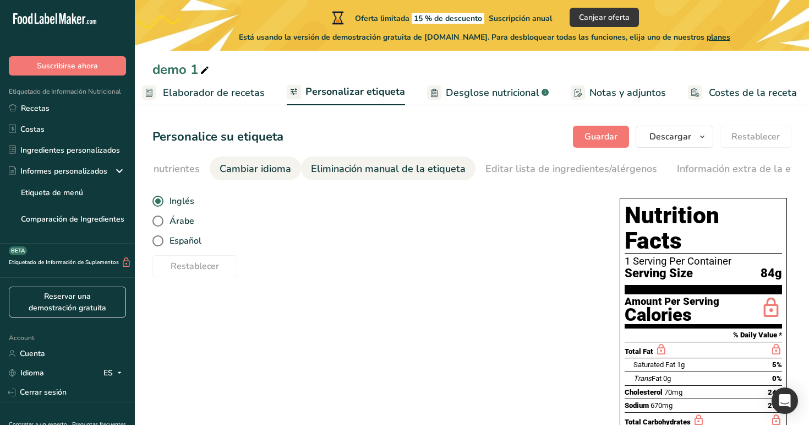
scroll to position [0, 388]
click at [404, 164] on div "Eliminación manual de la etiqueta" at bounding box center [366, 168] width 155 height 15
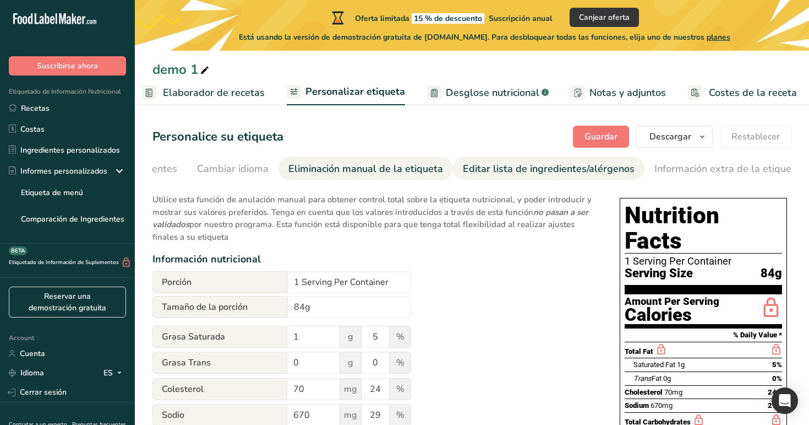
click at [466, 164] on div "Editar lista de ingredientes/alérgenos" at bounding box center [549, 168] width 172 height 15
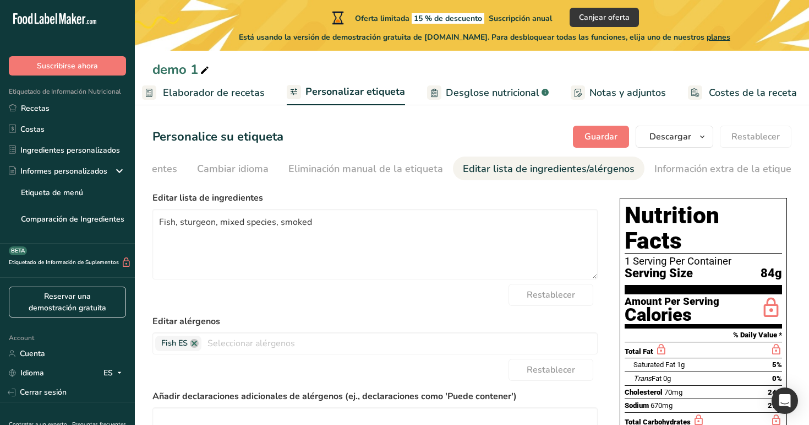
click at [512, 92] on span "Desglose nutricional" at bounding box center [493, 92] width 94 height 15
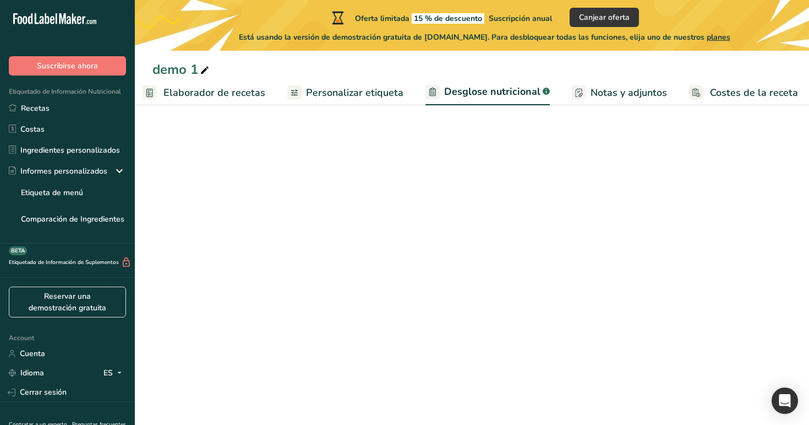
select select "Calories"
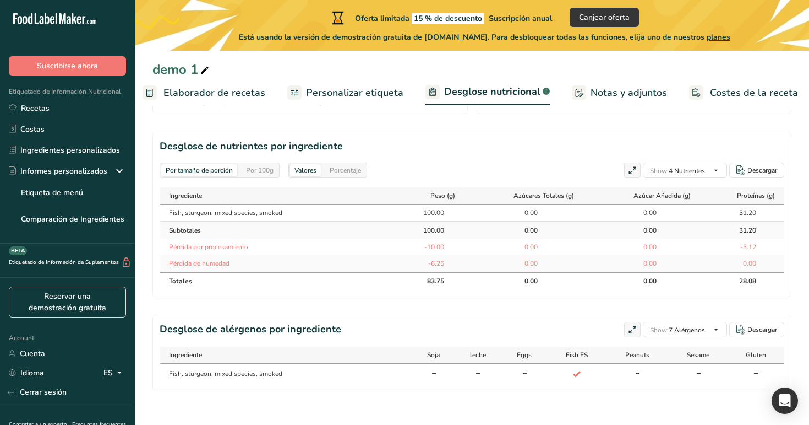
scroll to position [509, 0]
click at [254, 168] on div "Por 100g" at bounding box center [260, 169] width 36 height 12
click at [205, 171] on div "Por tamaño de porción" at bounding box center [199, 169] width 76 height 12
click at [258, 170] on div "Por 100g" at bounding box center [260, 169] width 36 height 12
click at [644, 88] on span "Notas y adjuntos" at bounding box center [629, 92] width 77 height 15
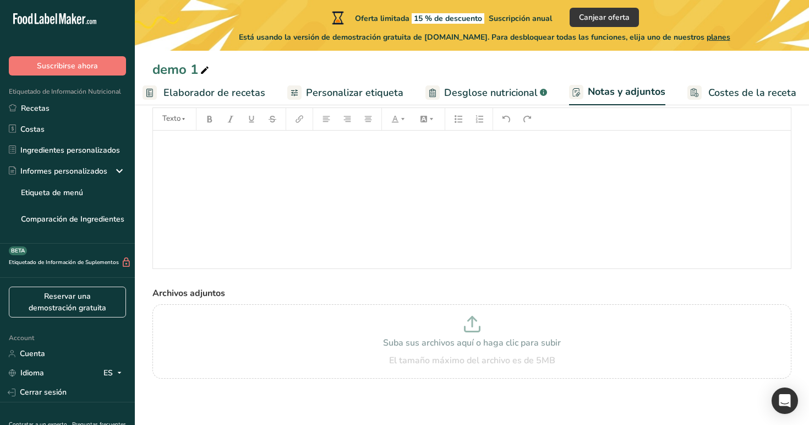
scroll to position [58, 0]
click at [692, 94] on icon at bounding box center [693, 94] width 2 height 1
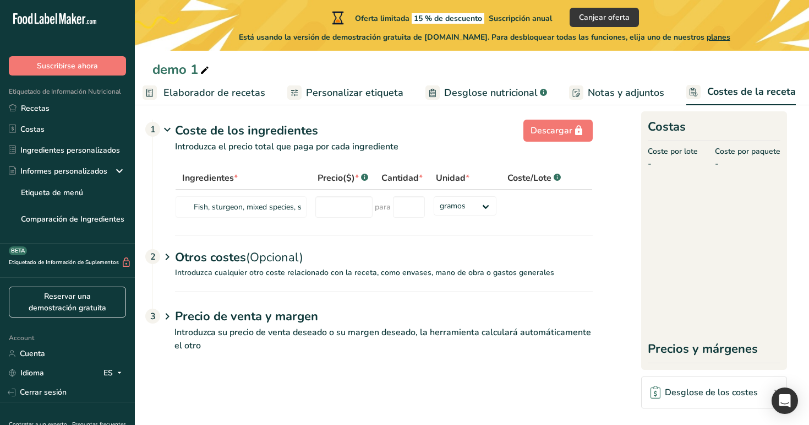
scroll to position [10, 0]
click at [206, 93] on span "Elaborador de recetas" at bounding box center [215, 92] width 102 height 15
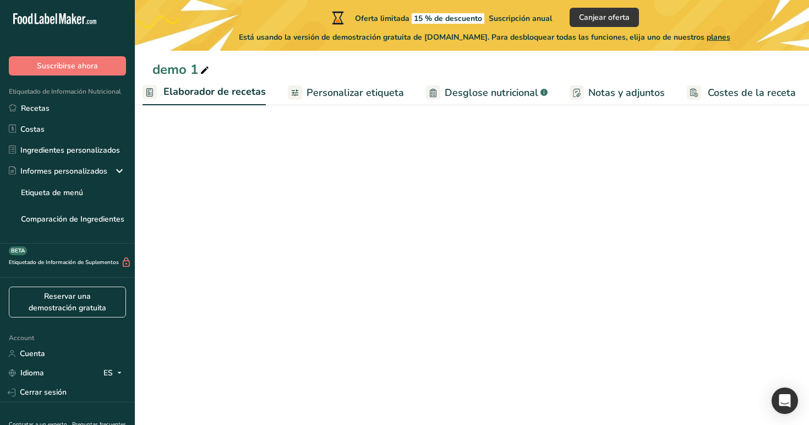
scroll to position [0, 153]
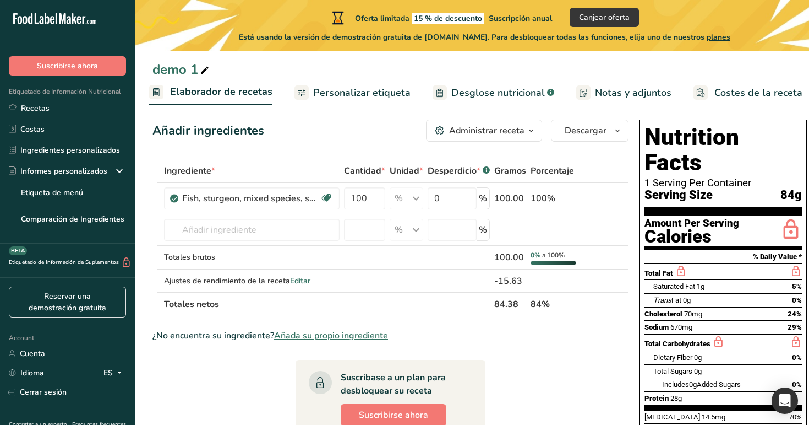
click at [346, 98] on span "Personalizar etiqueta" at bounding box center [361, 92] width 97 height 15
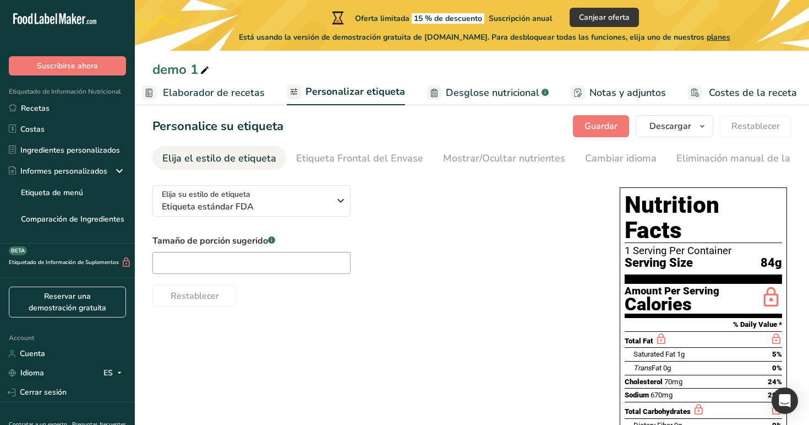
click at [238, 85] on span "Elaborador de recetas" at bounding box center [214, 92] width 102 height 15
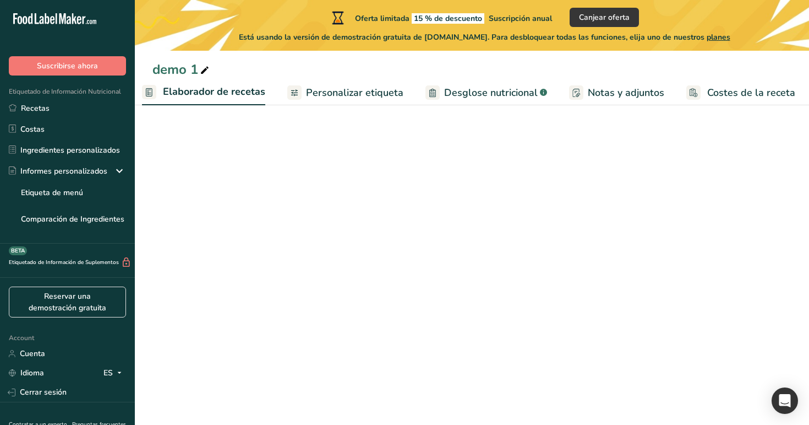
scroll to position [0, 153]
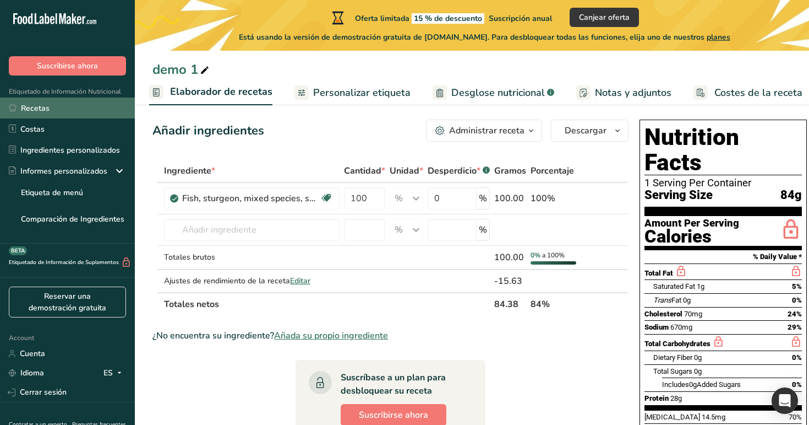
click at [73, 115] on link "Recetas" at bounding box center [67, 107] width 135 height 21
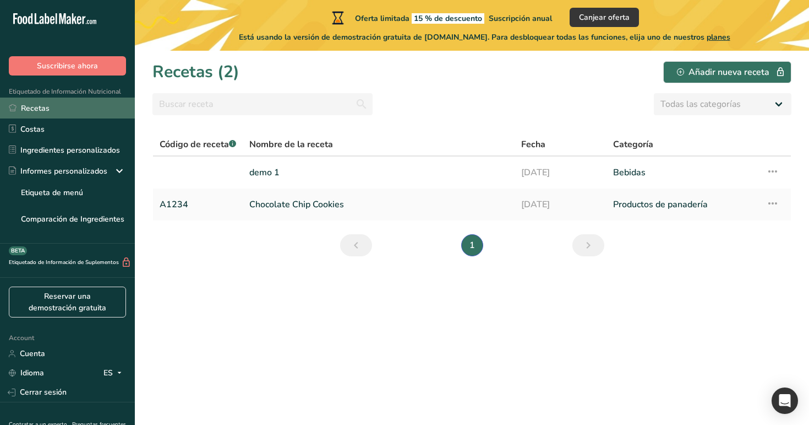
click at [122, 107] on link "Recetas" at bounding box center [67, 107] width 135 height 21
click at [97, 111] on link "Recetas" at bounding box center [67, 107] width 135 height 21
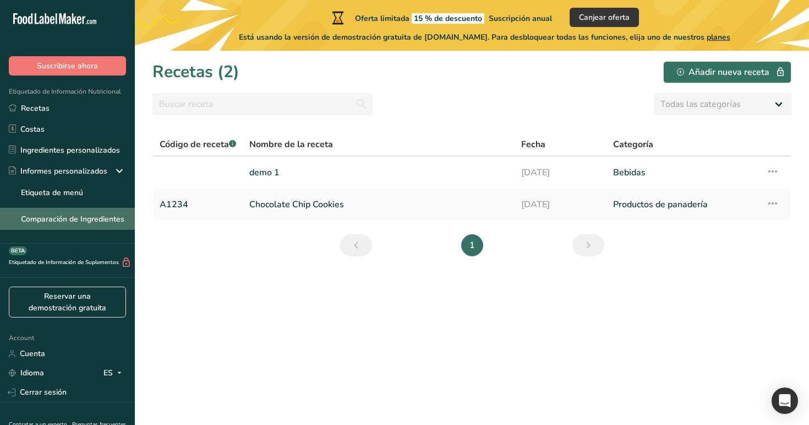
click at [106, 218] on link "Comparación de Ingredientes" at bounding box center [67, 219] width 135 height 22
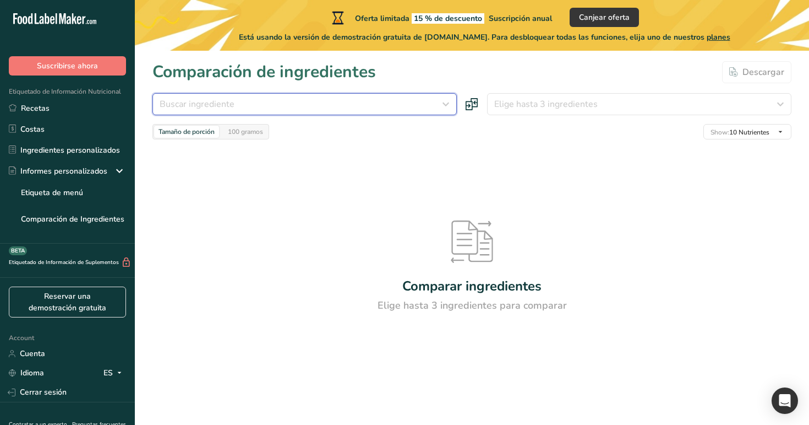
click at [265, 105] on div "Buscar ingrediente" at bounding box center [302, 103] width 284 height 13
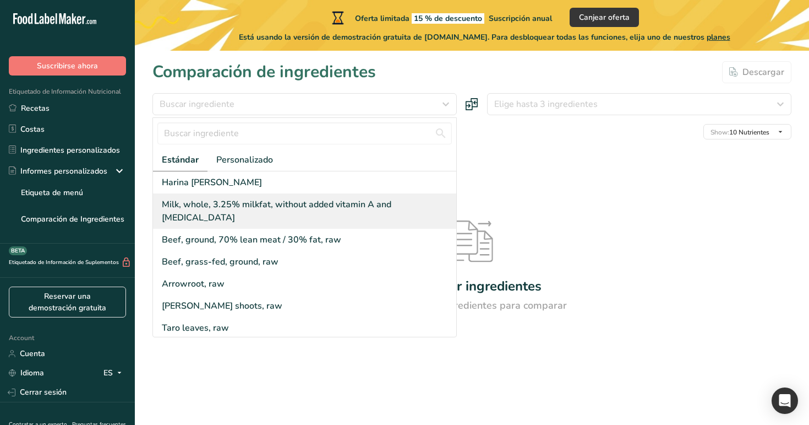
click at [260, 201] on div "Milk, whole, 3.25% milkfat, without added vitamin A and [MEDICAL_DATA]" at bounding box center [307, 211] width 290 height 26
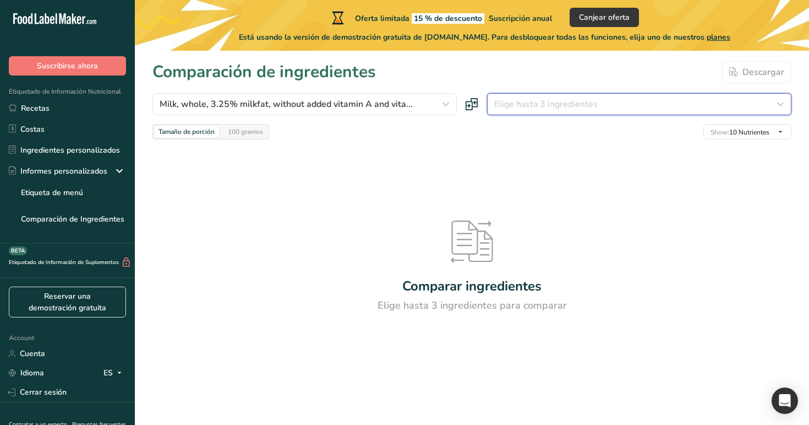
click at [510, 105] on span "Elige hasta 3 ingredientes" at bounding box center [546, 103] width 104 height 13
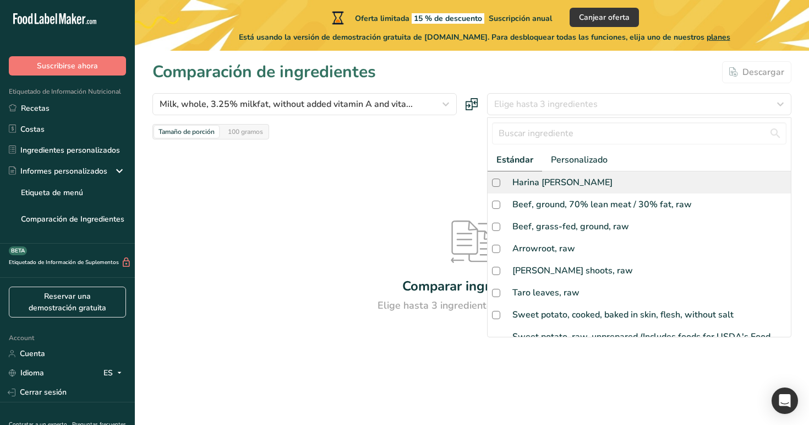
click at [536, 186] on div "Harina de almendra" at bounding box center [563, 182] width 100 height 13
checkbox input "true"
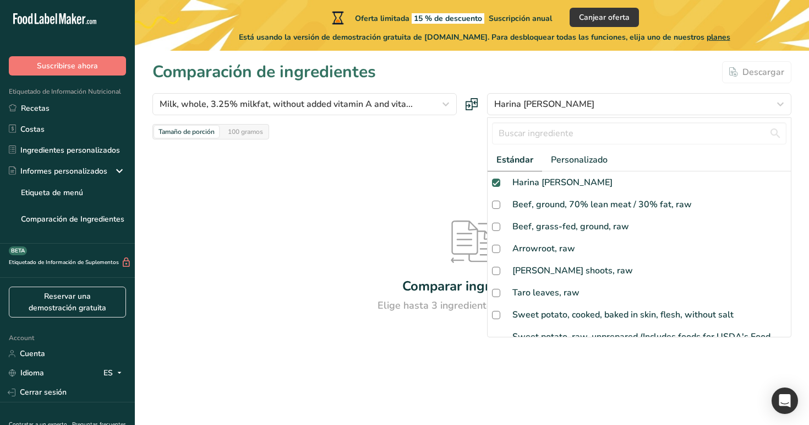
click at [453, 140] on div at bounding box center [404, 212] width 809 height 425
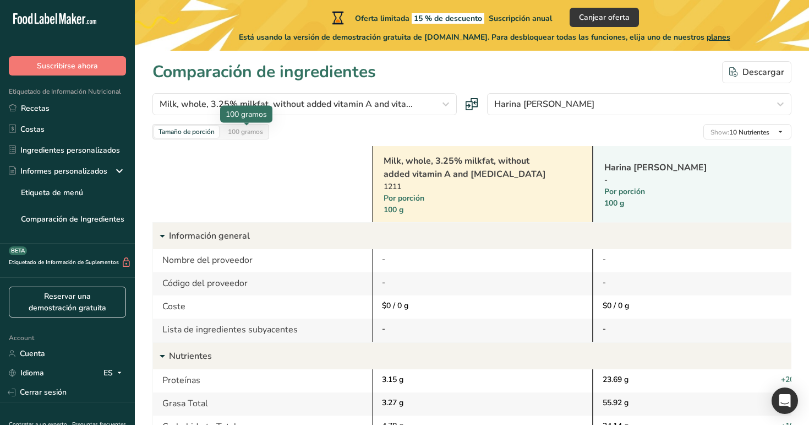
click at [255, 132] on div "100 gramos" at bounding box center [246, 132] width 44 height 12
click at [201, 127] on div "Tamaño de porción" at bounding box center [186, 132] width 65 height 12
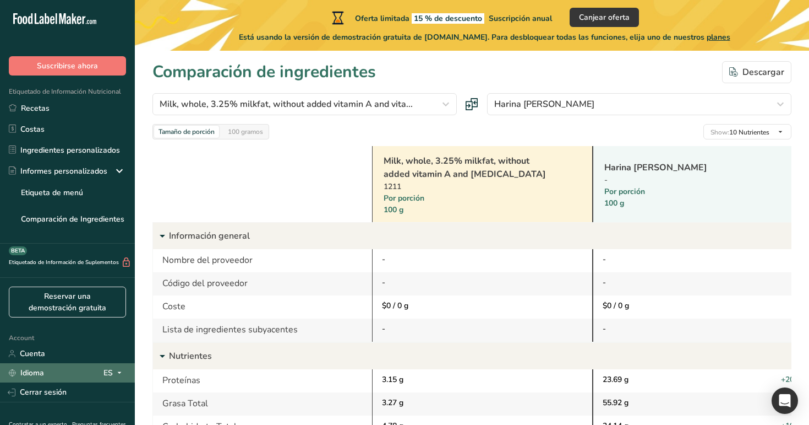
click at [114, 373] on span at bounding box center [119, 372] width 13 height 13
click at [81, 396] on div "English" at bounding box center [61, 393] width 77 height 20
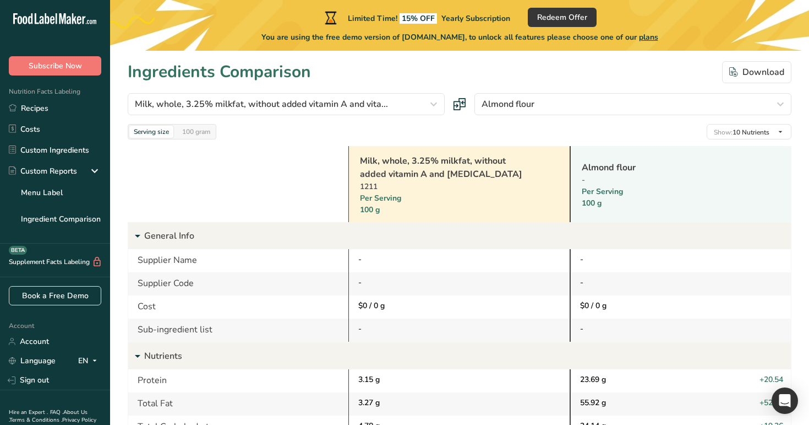
click at [390, 127] on div "Serving size 100 gram Show: 10 Nutrients All Nutrients Standard Components Calo…" at bounding box center [460, 131] width 664 height 15
click at [744, 64] on button "Download" at bounding box center [756, 72] width 69 height 22
click at [95, 215] on link "Ingredient Comparison" at bounding box center [55, 219] width 110 height 22
click at [379, 126] on div "Serving size 100 gram Show: 10 Nutrients All Nutrients Standard Components Calo…" at bounding box center [460, 131] width 664 height 15
click at [203, 129] on div "100 gram" at bounding box center [196, 132] width 37 height 12
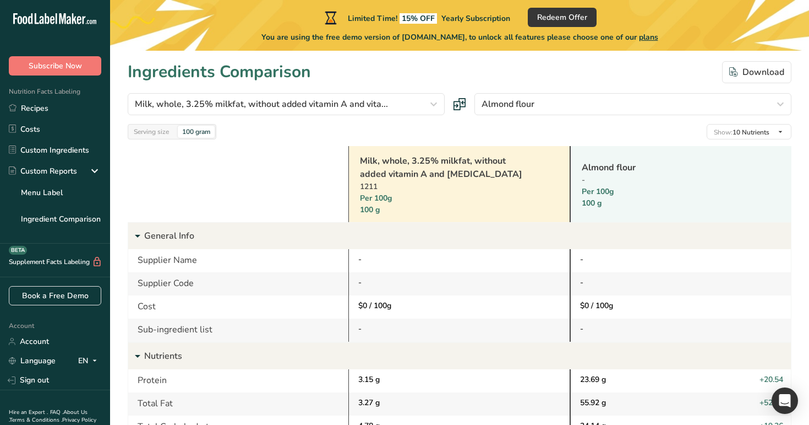
click at [84, 114] on link "Recipes" at bounding box center [55, 107] width 110 height 21
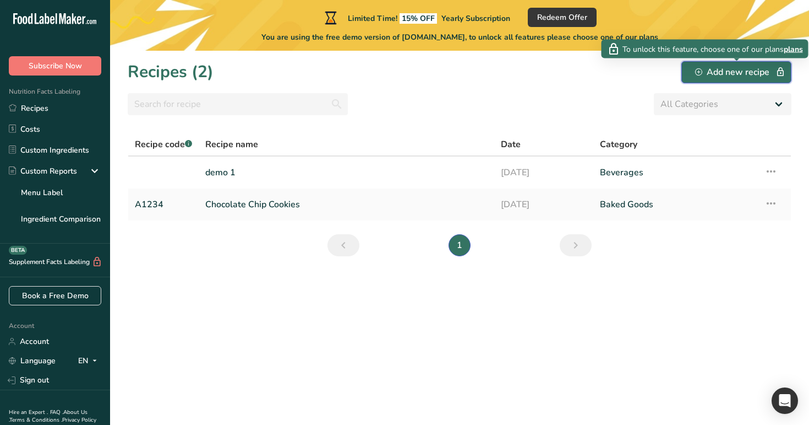
click at [751, 73] on div "Add new recipe" at bounding box center [736, 72] width 83 height 13
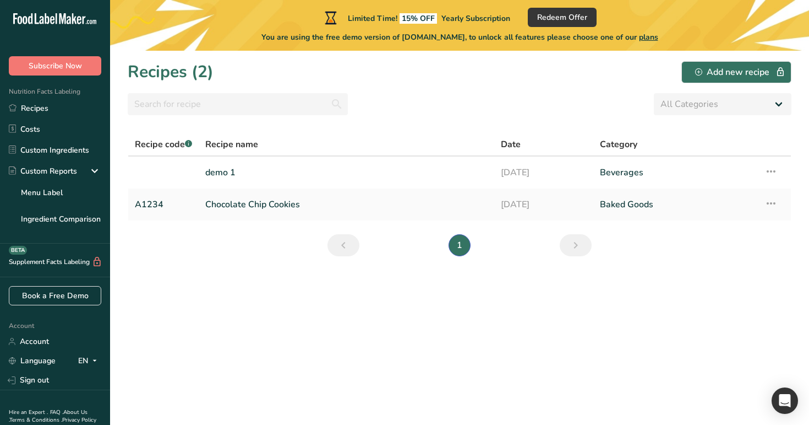
click at [607, 88] on section "Recipes (2) Add new recipe All Categories Baked Goods Beverages category Cooked…" at bounding box center [459, 238] width 699 height 374
click at [252, 205] on link "Chocolate Chip Cookies" at bounding box center [346, 204] width 282 height 23
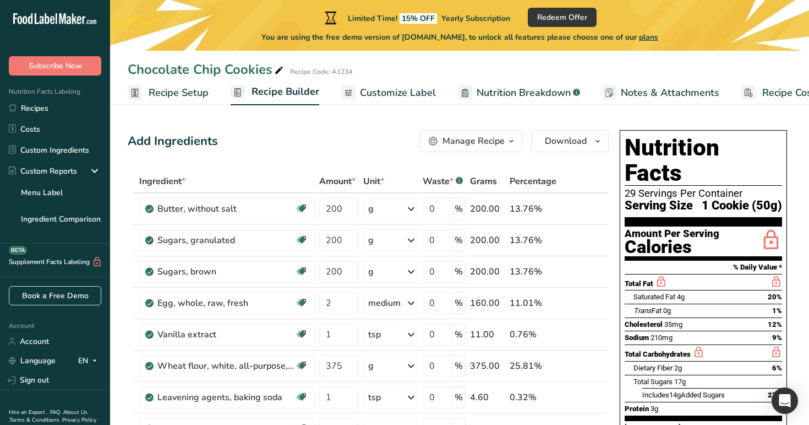
click at [178, 99] on span "Recipe Setup" at bounding box center [179, 92] width 60 height 15
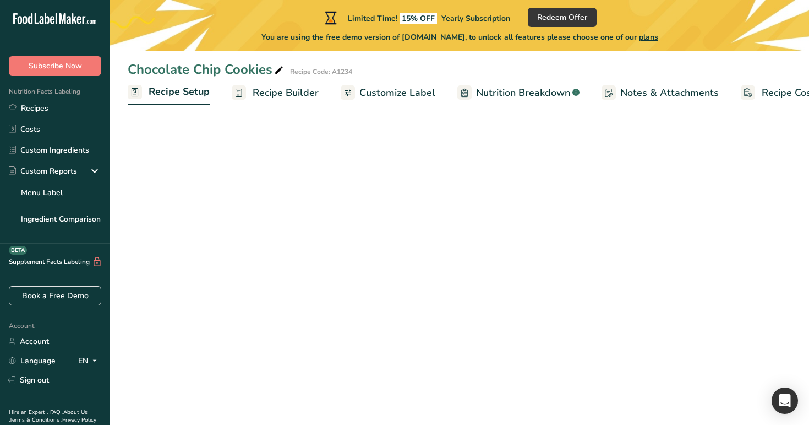
scroll to position [0, 4]
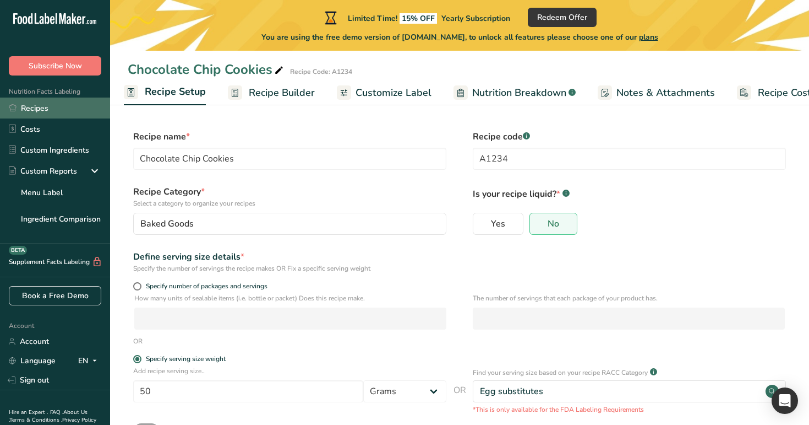
click at [56, 112] on link "Recipes" at bounding box center [55, 107] width 110 height 21
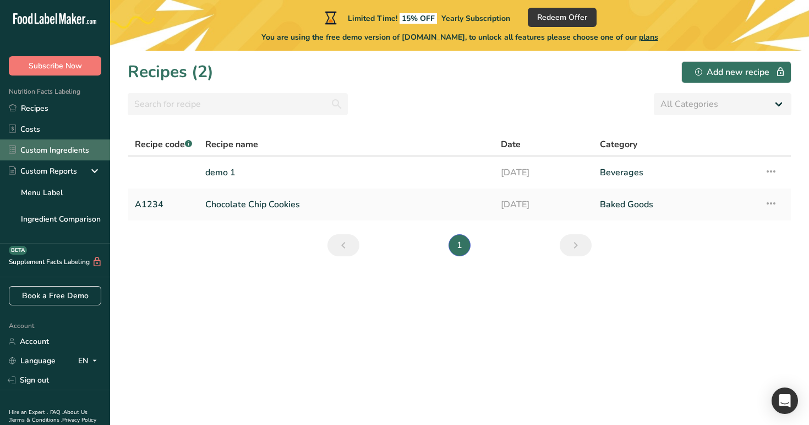
click at [78, 148] on link "Custom Ingredients" at bounding box center [55, 149] width 110 height 21
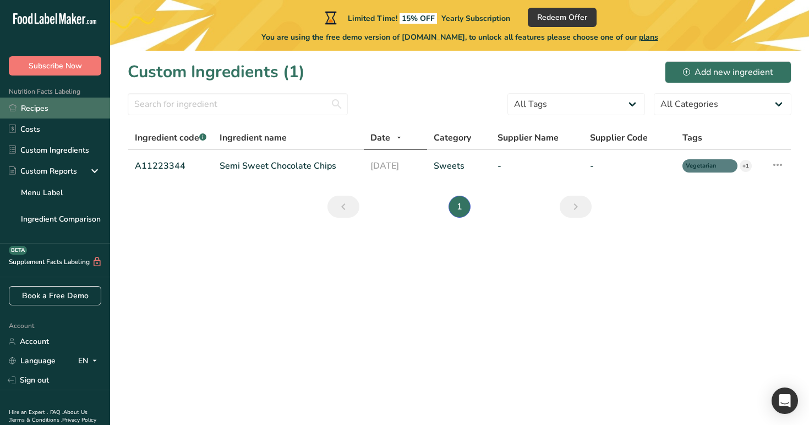
click at [77, 100] on link "Recipes" at bounding box center [55, 107] width 110 height 21
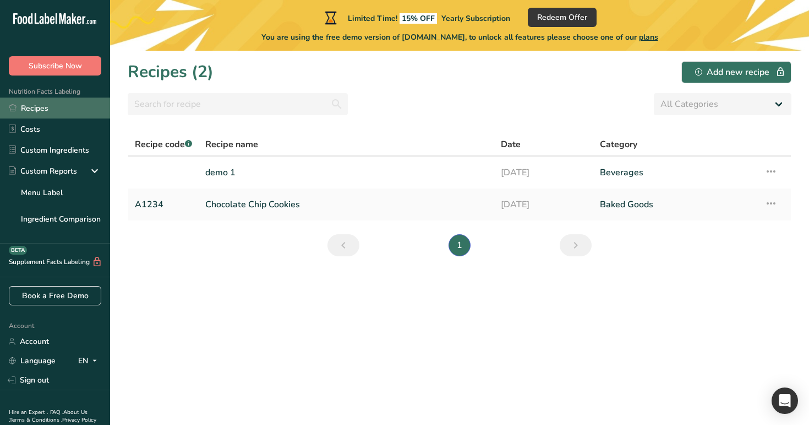
click at [66, 111] on link "Recipes" at bounding box center [55, 107] width 110 height 21
click at [66, 102] on link "Recipes" at bounding box center [55, 107] width 110 height 21
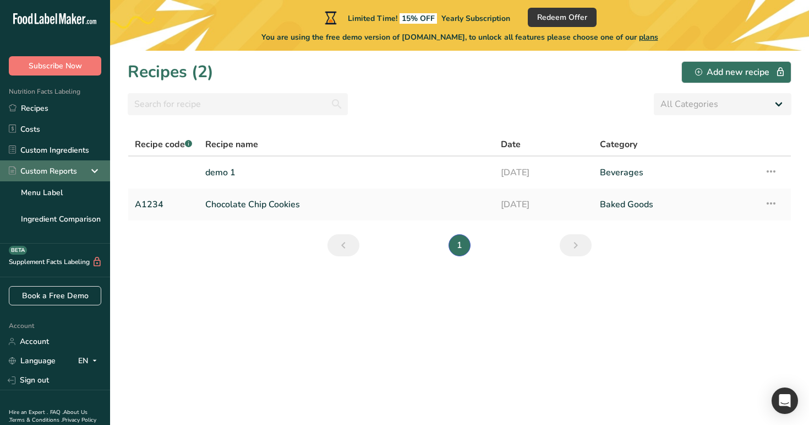
click at [81, 161] on div "Custom Reports" at bounding box center [55, 170] width 110 height 21
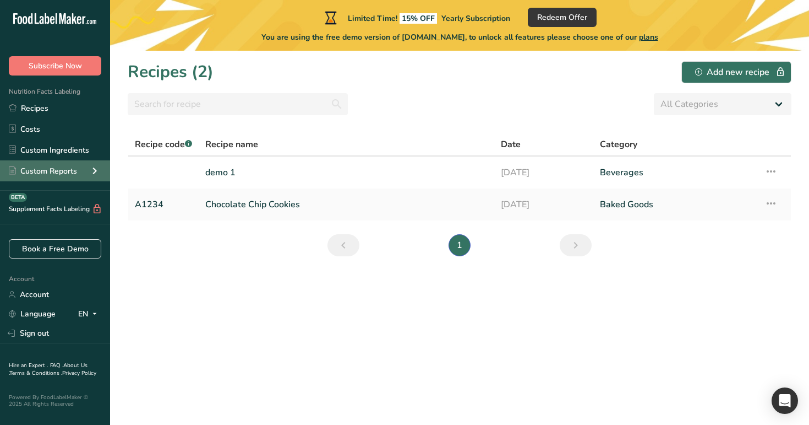
click at [89, 163] on icon at bounding box center [94, 171] width 13 height 20
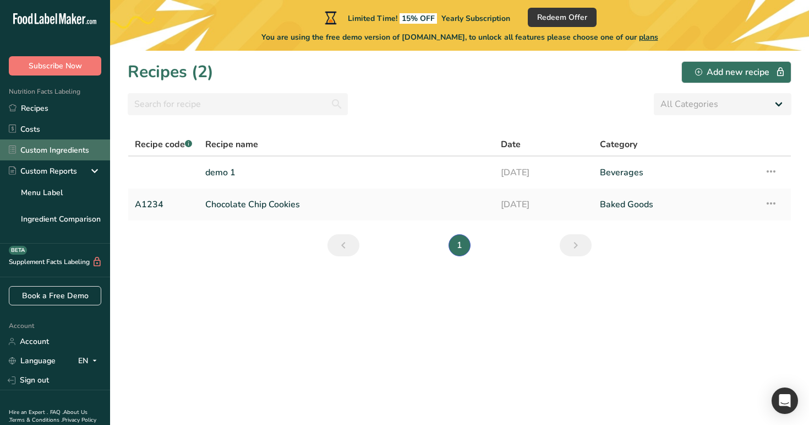
click at [93, 148] on link "Custom Ingredients" at bounding box center [55, 149] width 110 height 21
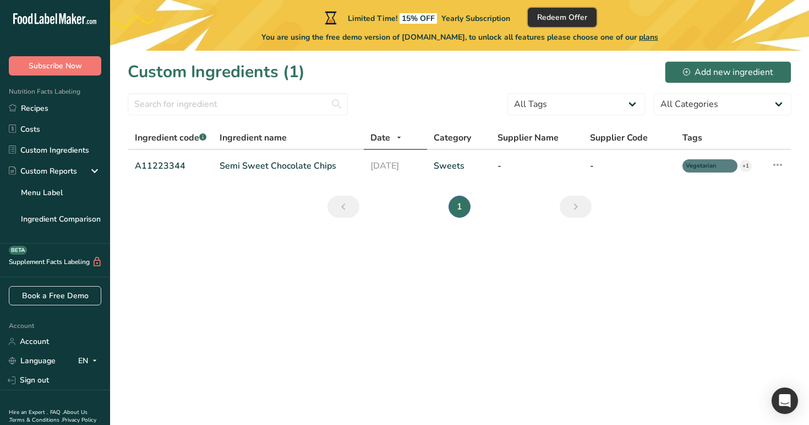
click at [557, 22] on span "Redeem Offer" at bounding box center [562, 18] width 50 height 12
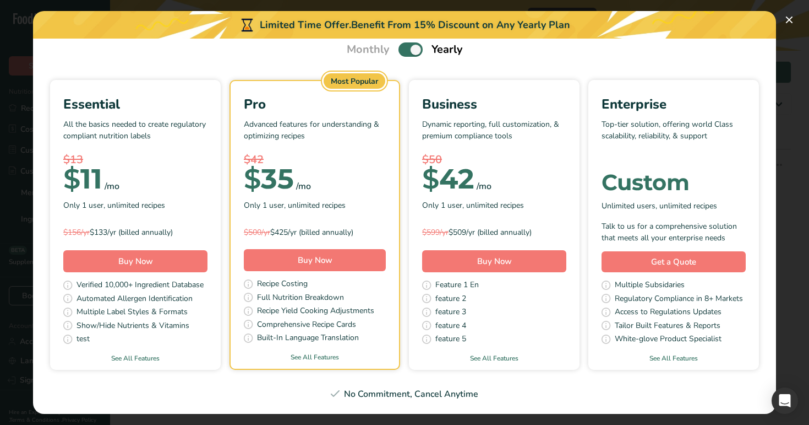
scroll to position [46, 0]
click at [411, 56] on div "Monthly Yearly" at bounding box center [405, 49] width 143 height 17
click at [414, 43] on span "Pick Your Pricing Plan Modal" at bounding box center [411, 49] width 24 height 14
click at [406, 46] on input "Pick Your Pricing Plan Modal" at bounding box center [402, 49] width 7 height 7
checkbox input "false"
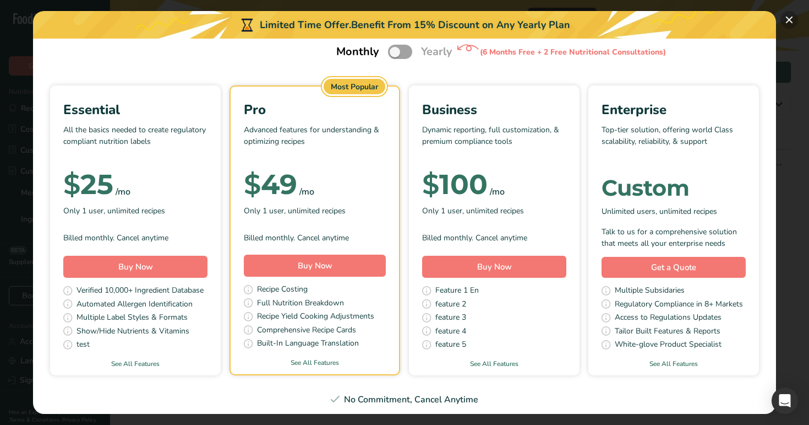
click at [791, 20] on button "Pick Your Pricing Plan Modal" at bounding box center [790, 20] width 18 height 18
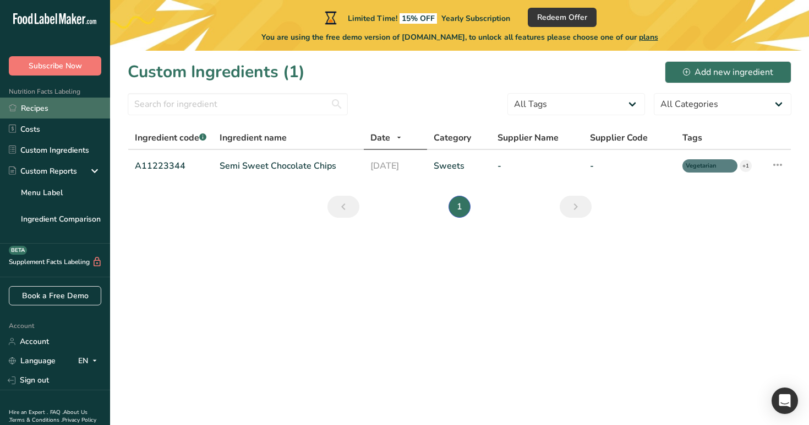
click at [52, 111] on link "Recipes" at bounding box center [55, 107] width 110 height 21
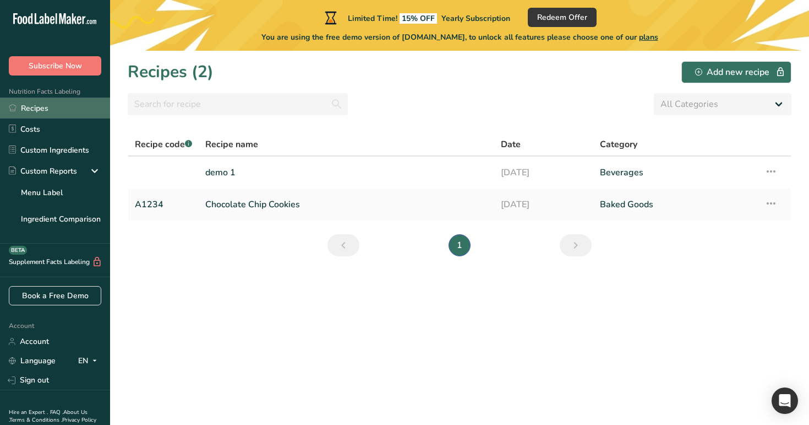
click at [75, 116] on link "Recipes" at bounding box center [55, 107] width 110 height 21
click at [72, 112] on link "Recipes" at bounding box center [55, 107] width 110 height 21
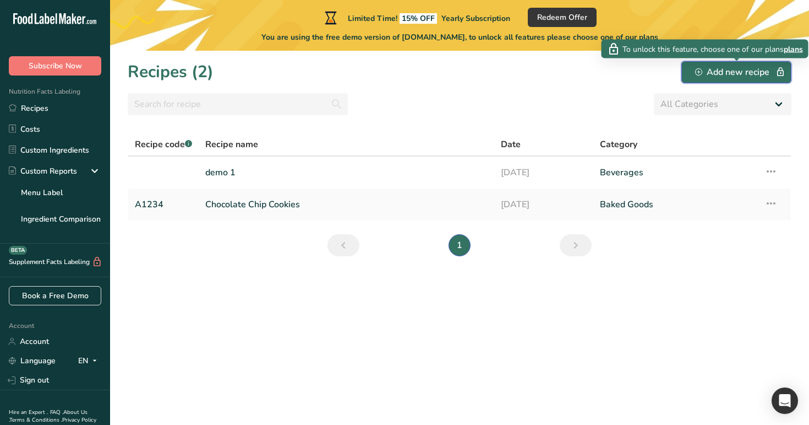
click at [740, 72] on div "Add new recipe" at bounding box center [736, 72] width 83 height 13
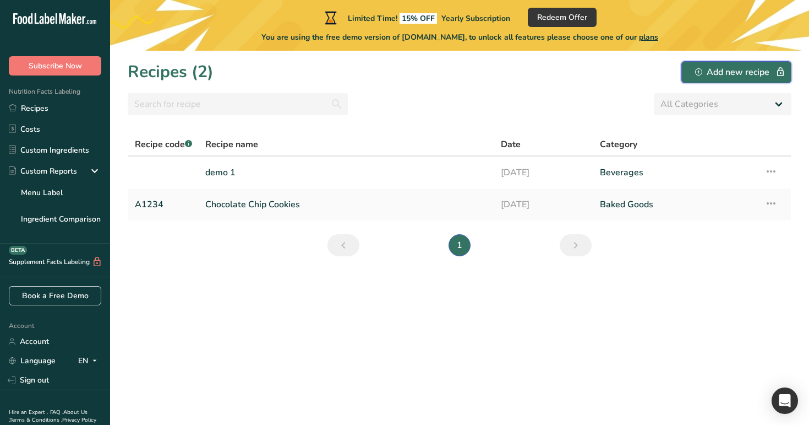
click at [740, 72] on div "Add new recipe" at bounding box center [736, 72] width 83 height 13
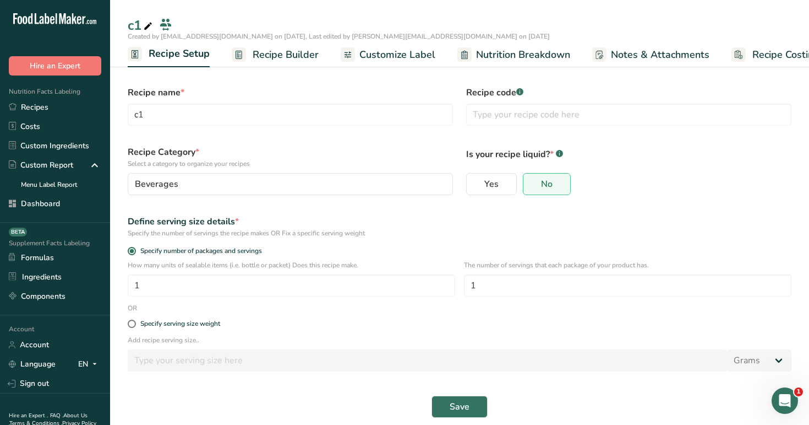
scroll to position [0, 4]
click at [280, 51] on span "Recipe Builder" at bounding box center [282, 54] width 66 height 15
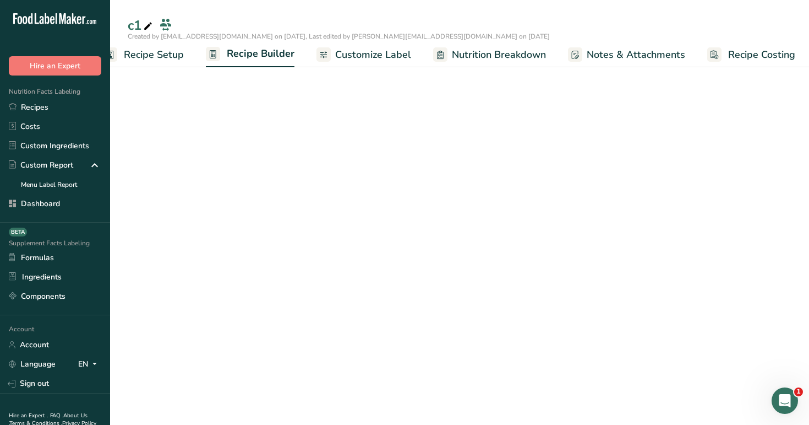
scroll to position [0, 28]
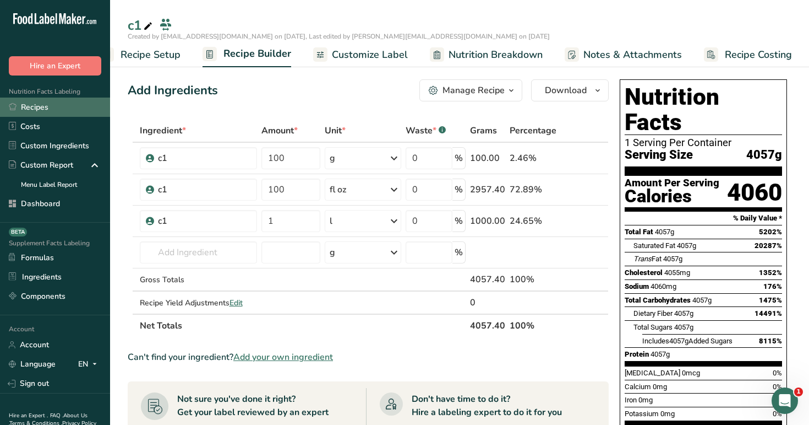
click at [69, 107] on link "Recipes" at bounding box center [55, 106] width 110 height 19
